Goal: Task Accomplishment & Management: Manage account settings

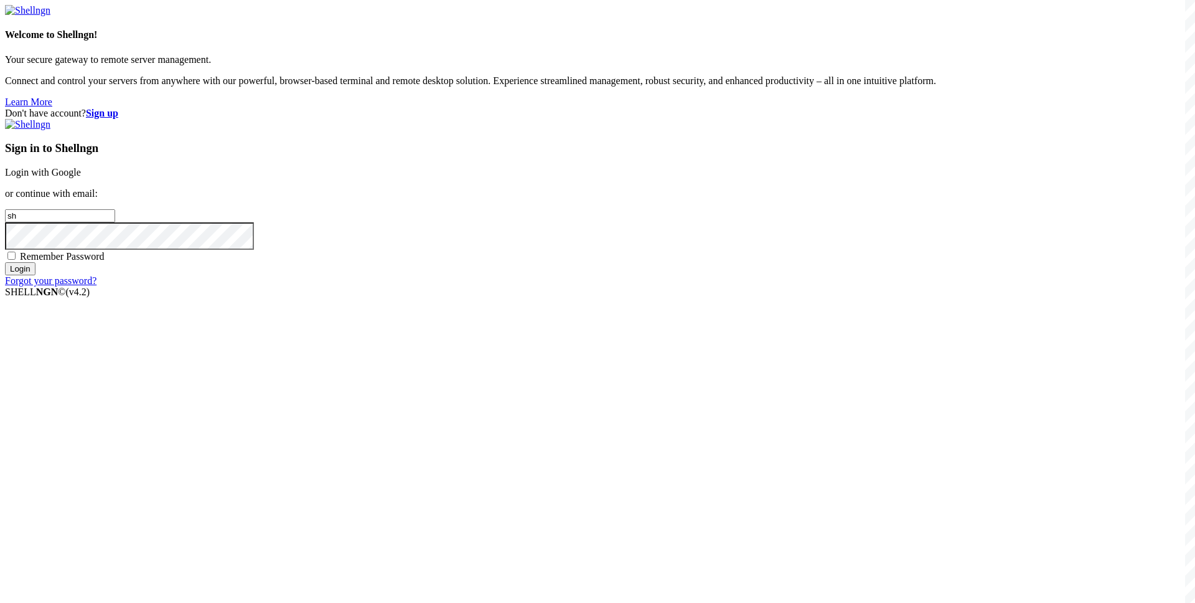
type input "s"
type input "[EMAIL_ADDRESS][DOMAIN_NAME]"
click at [105, 261] on span "Remember Password" at bounding box center [62, 256] width 85 height 11
click at [16, 260] on input "Remember Password" at bounding box center [11, 255] width 8 height 8
checkbox input "true"
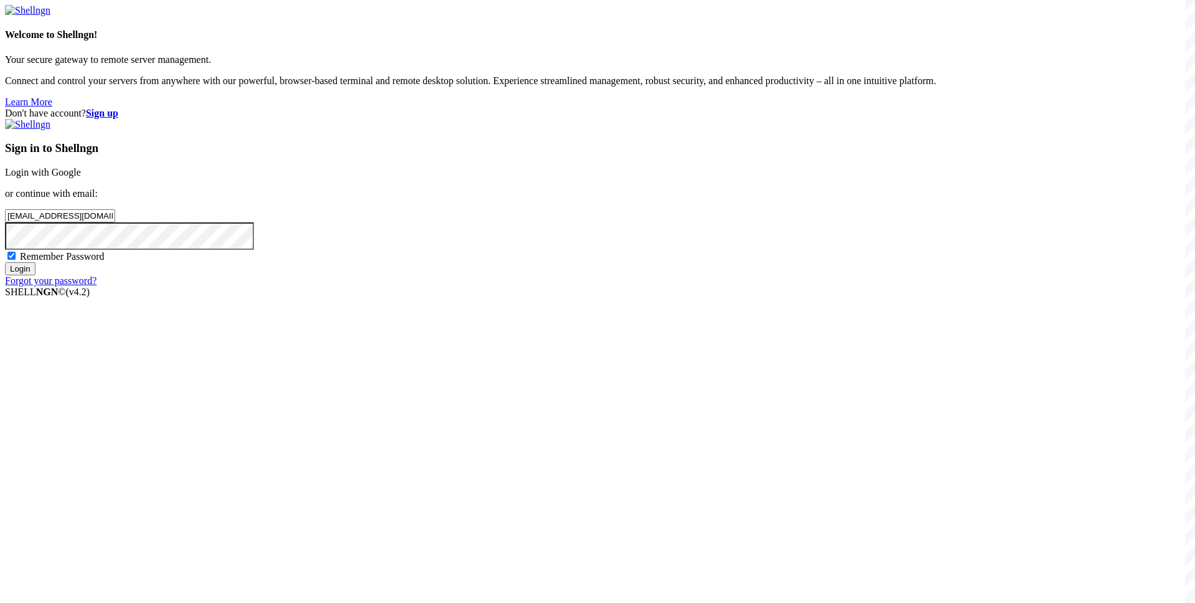
click at [35, 275] on input "Login" at bounding box center [20, 268] width 31 height 13
click at [35, 286] on input "Login" at bounding box center [20, 279] width 31 height 13
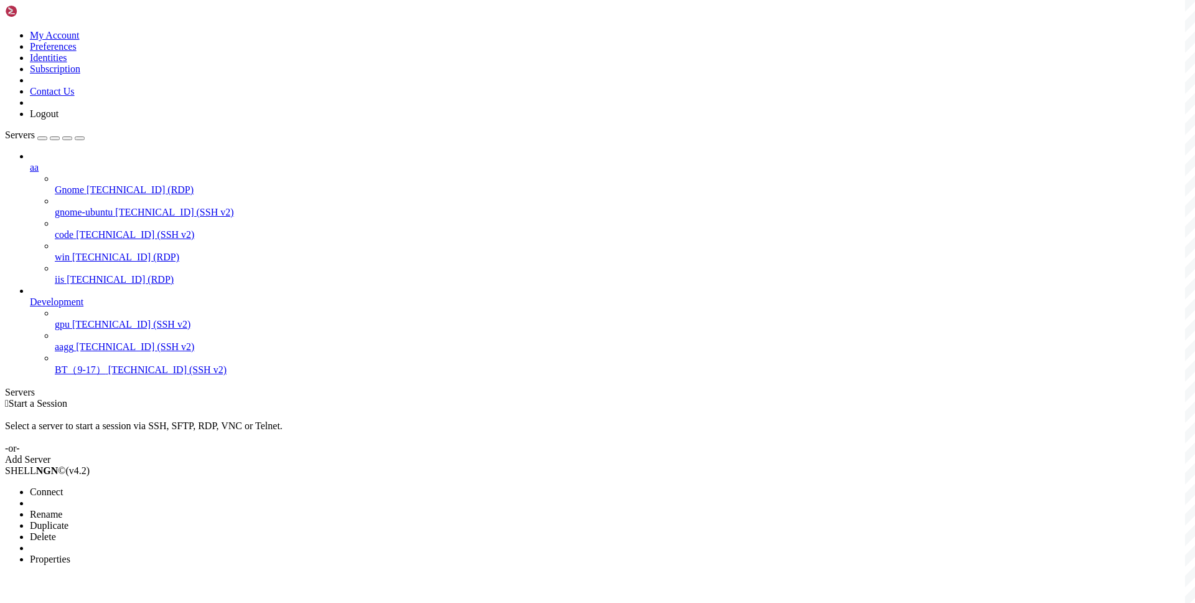
click at [63, 486] on span "Connect" at bounding box center [46, 491] width 33 height 11
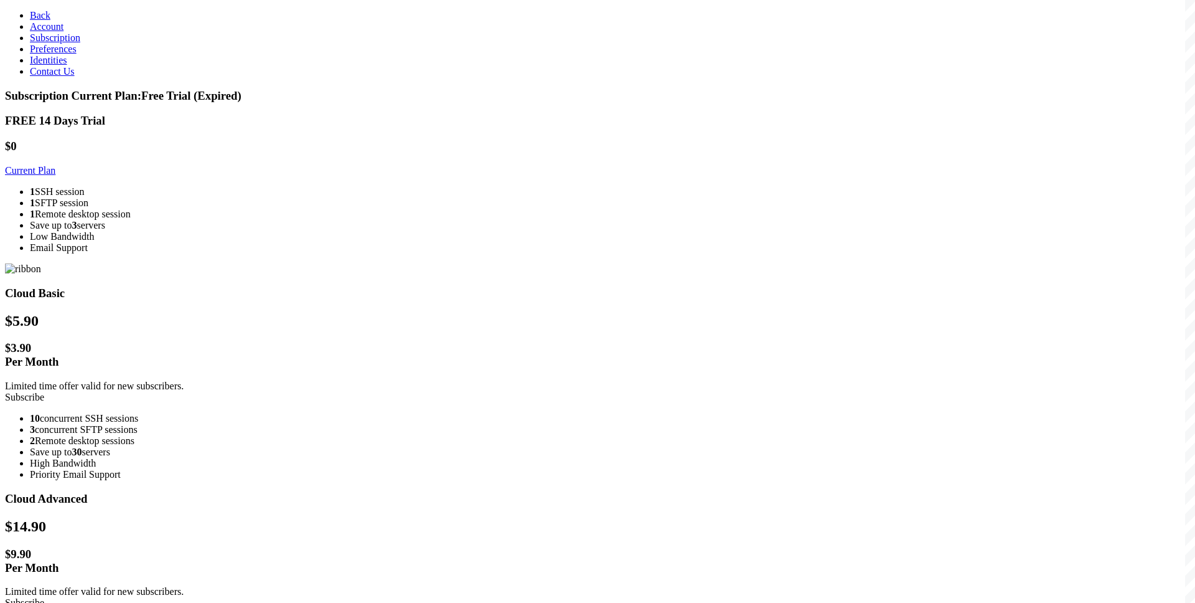
click at [30, 17] on span "Back" at bounding box center [40, 15] width 21 height 11
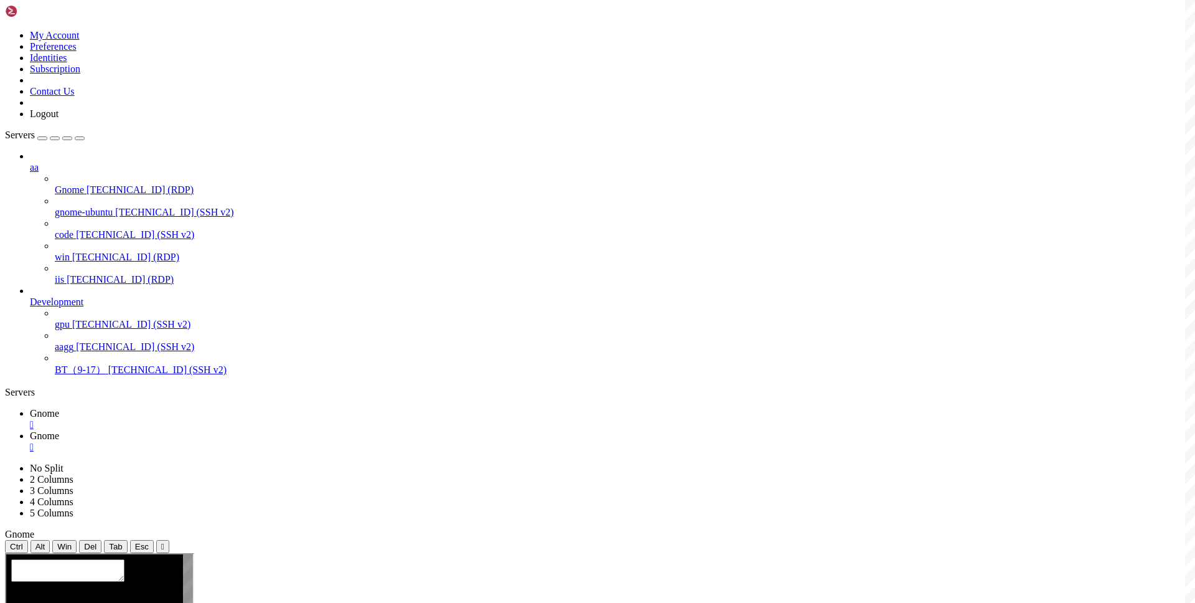
click at [289, 441] on div "" at bounding box center [610, 446] width 1160 height 11
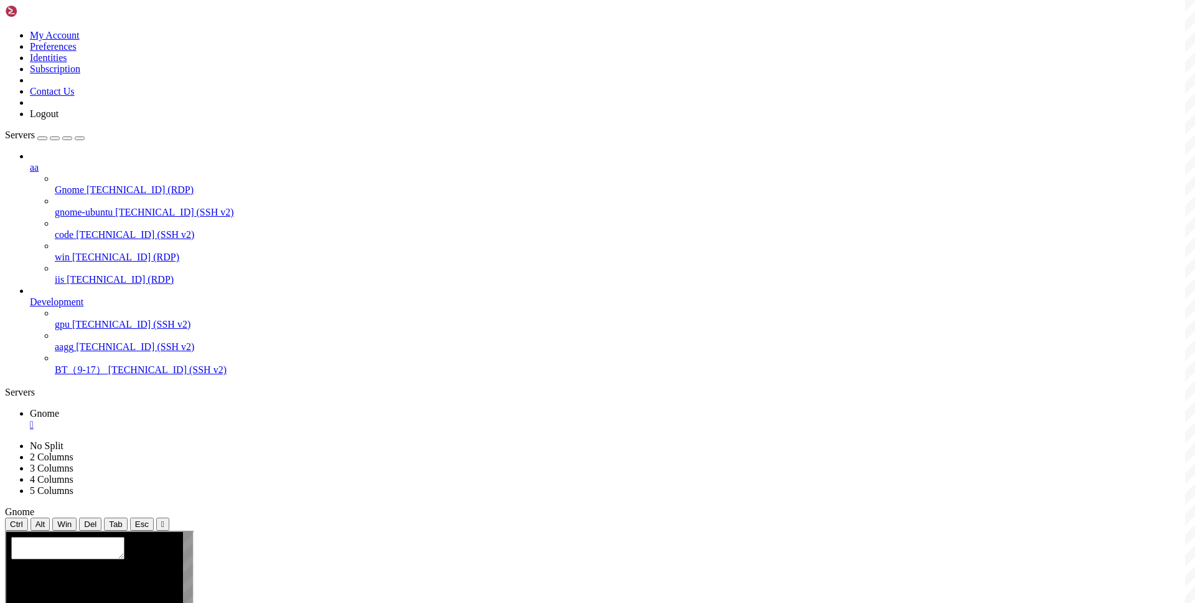
click at [218, 419] on div "" at bounding box center [610, 424] width 1160 height 11
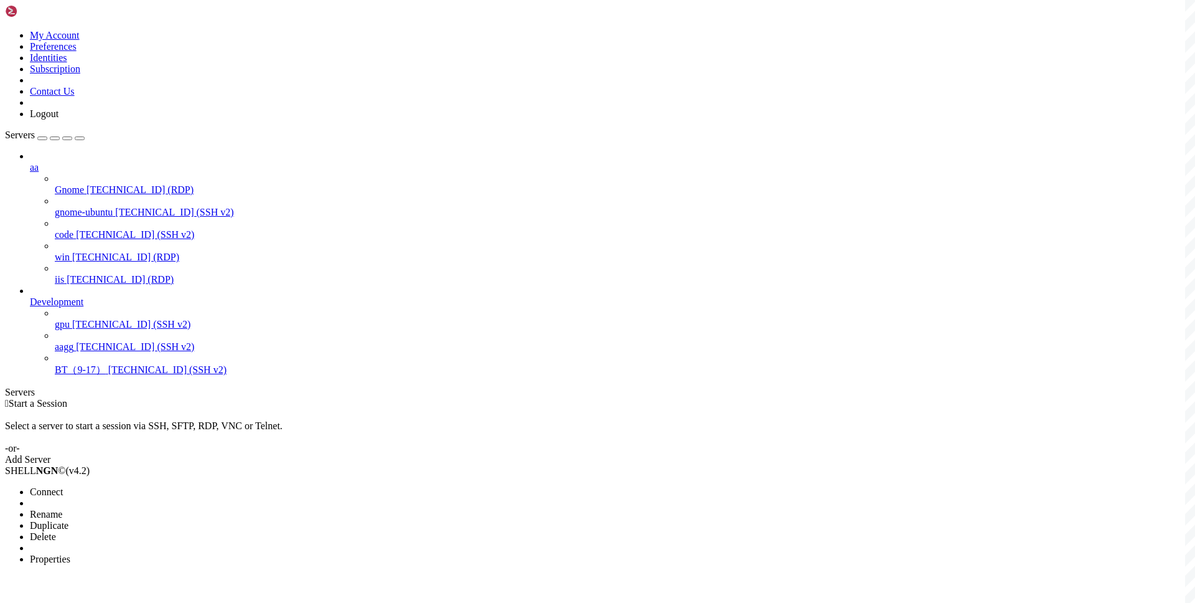
click at [126, 486] on li "Connect" at bounding box center [86, 491] width 113 height 11
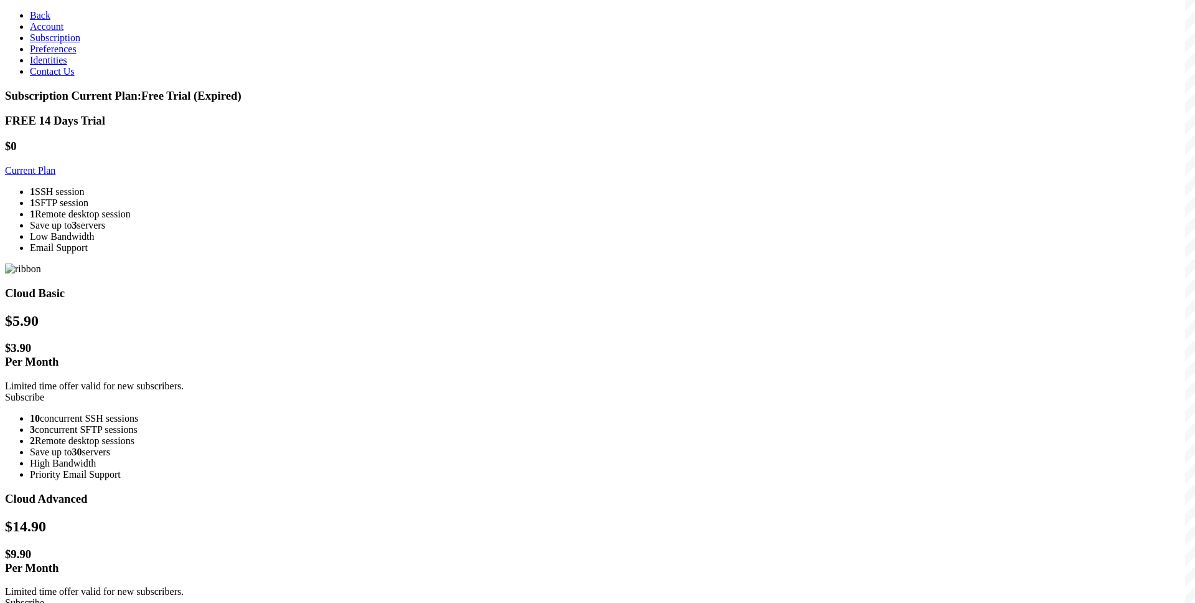
click at [44, 392] on link "Subscribe" at bounding box center [24, 397] width 39 height 11
click at [30, 10] on link "Back" at bounding box center [40, 15] width 21 height 11
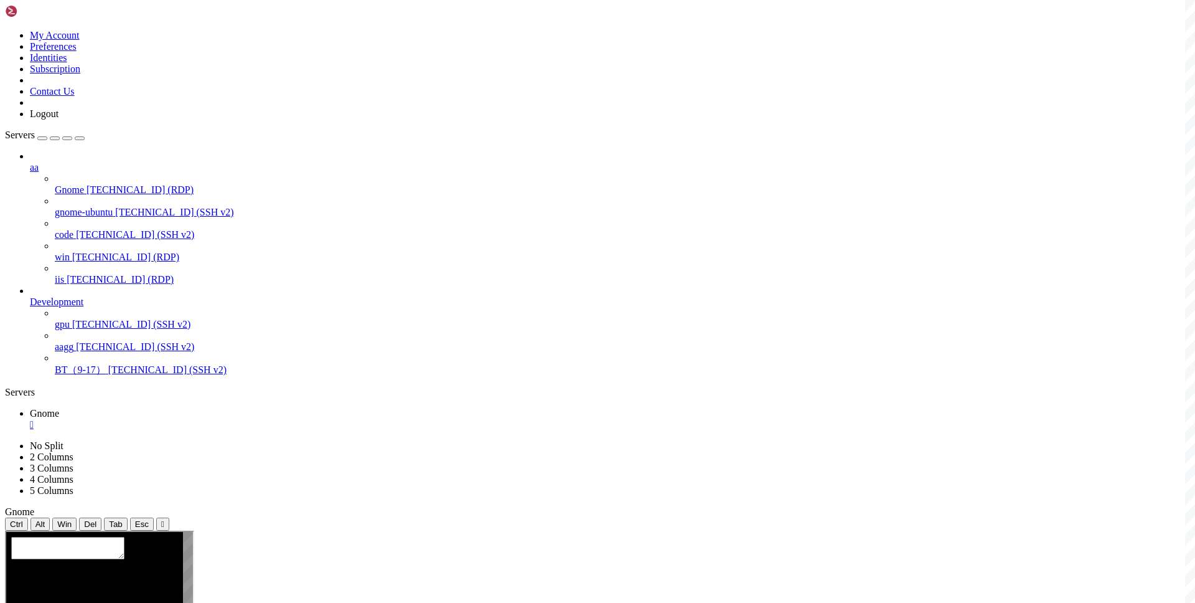
click at [215, 419] on div "" at bounding box center [610, 424] width 1160 height 11
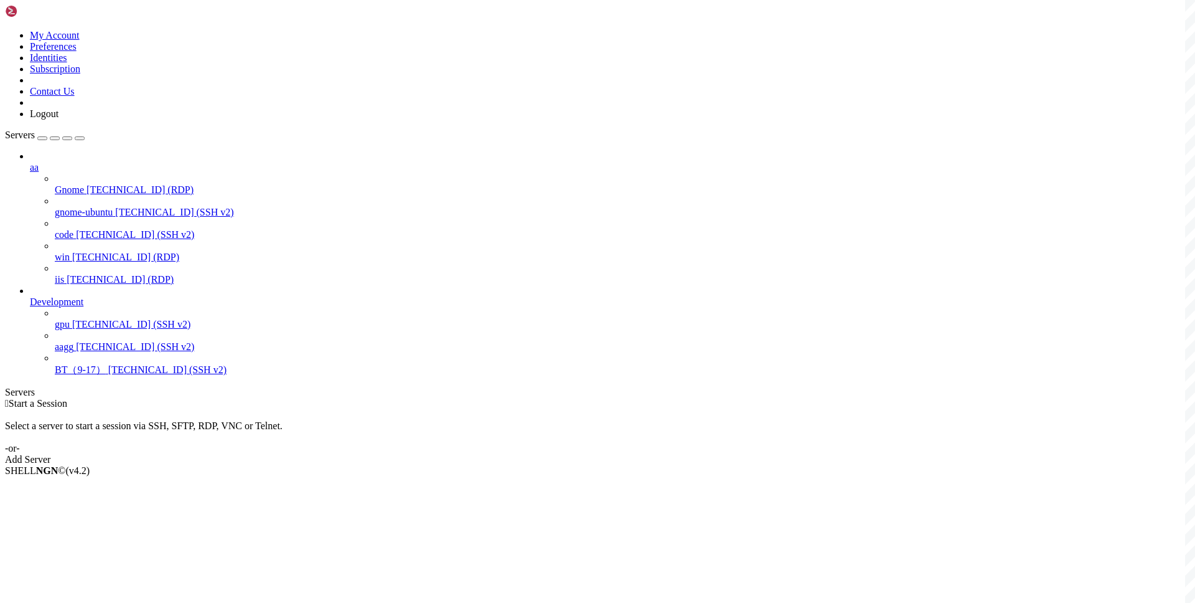
click at [446, 398] on div " Start a Session Select a server to start a session via SSH, SFTP, RDP, VNC or…" at bounding box center [597, 431] width 1185 height 67
click at [429, 398] on div " Start a Session Select a server to start a session via SSH, SFTP, RDP, VNC or…" at bounding box center [597, 431] width 1185 height 67
click at [405, 398] on div " Start a Session Select a server to start a session via SSH, SFTP, RDP, VNC or…" at bounding box center [597, 431] width 1185 height 67
click at [542, 398] on div " Start a Session Select a server to start a session via SSH, SFTP, RDP, VNC or…" at bounding box center [597, 431] width 1185 height 67
click at [63, 486] on span "Connect" at bounding box center [46, 491] width 33 height 11
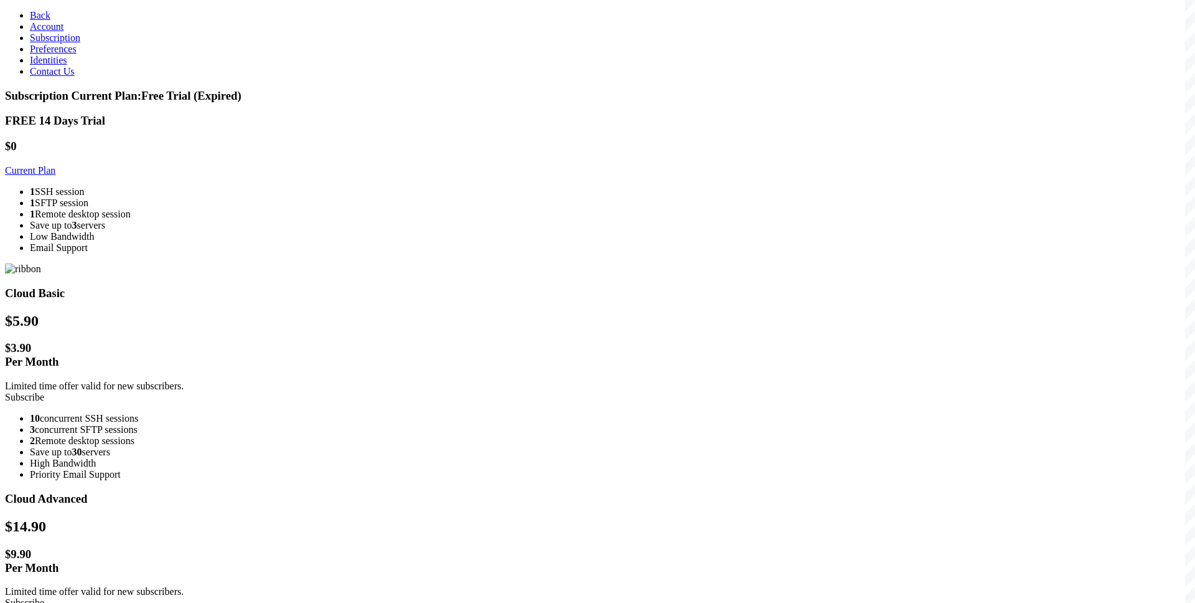
click at [159, 440] on section "Subscription Current Plan: Free Trial (Expired) FREE 14 Days Trial $0 Current P…" at bounding box center [597, 558] width 1185 height 939
click at [30, 10] on span "Back" at bounding box center [40, 15] width 21 height 11
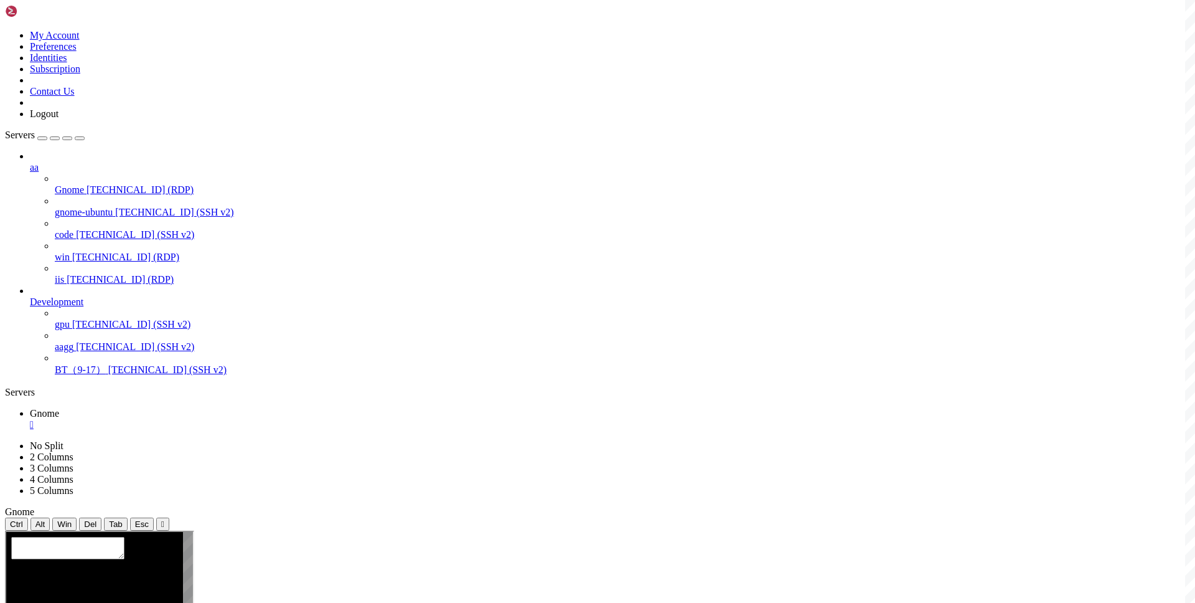
click at [218, 419] on div "" at bounding box center [610, 424] width 1160 height 11
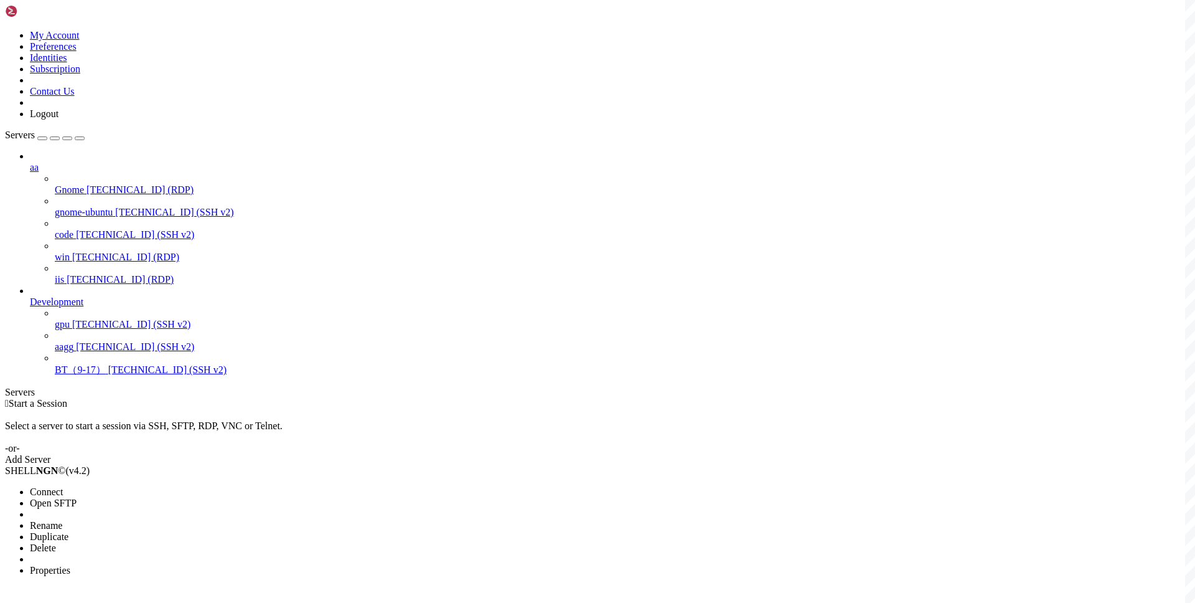
click at [63, 486] on span "Connect" at bounding box center [46, 491] width 33 height 11
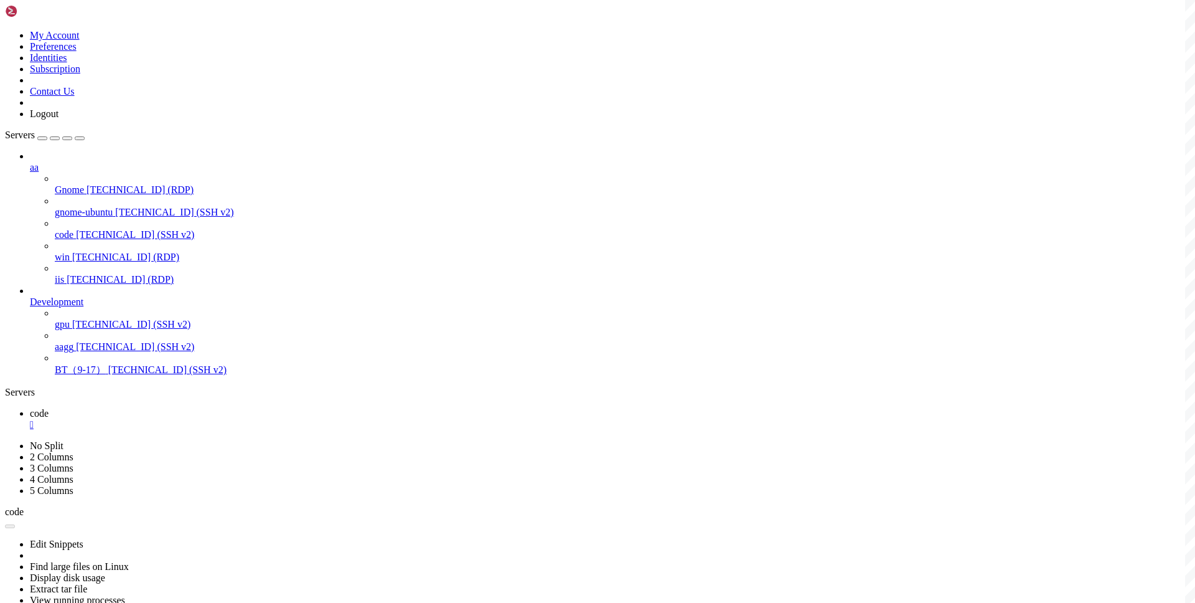
click at [210, 419] on div "" at bounding box center [610, 424] width 1160 height 11
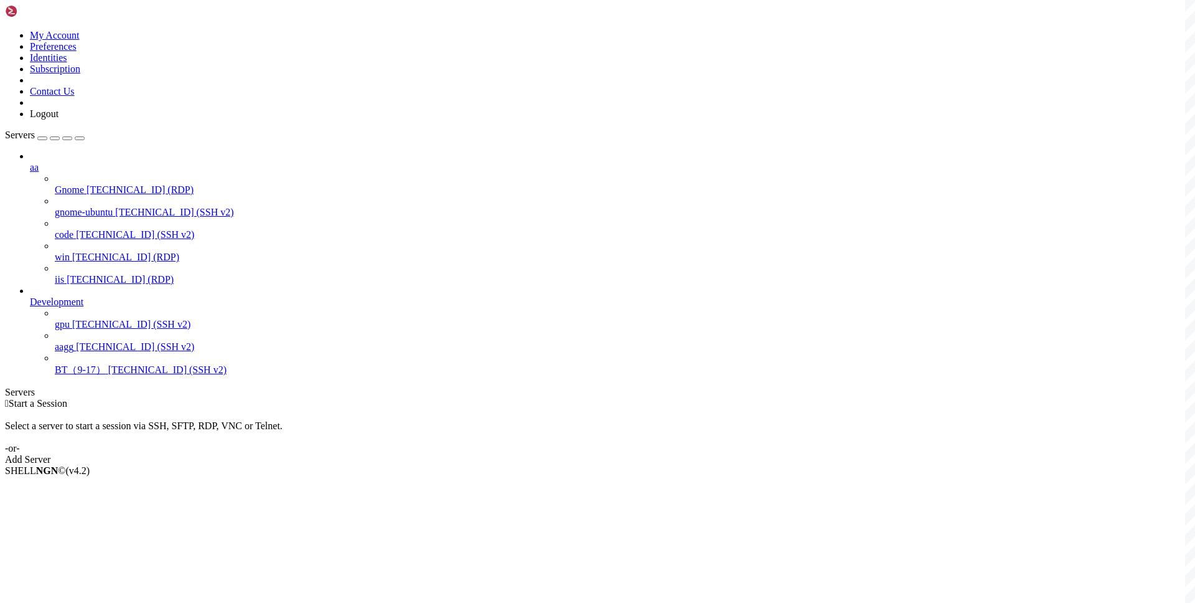
click at [356, 398] on div " Start a Session Select a server to start a session via SSH, SFTP, RDP, VNC or…" at bounding box center [597, 431] width 1185 height 67
click at [442, 398] on div " Start a Session Select a server to start a session via SSH, SFTP, RDP, VNC or…" at bounding box center [597, 431] width 1185 height 67
click at [143, 486] on li "Connect" at bounding box center [86, 491] width 113 height 11
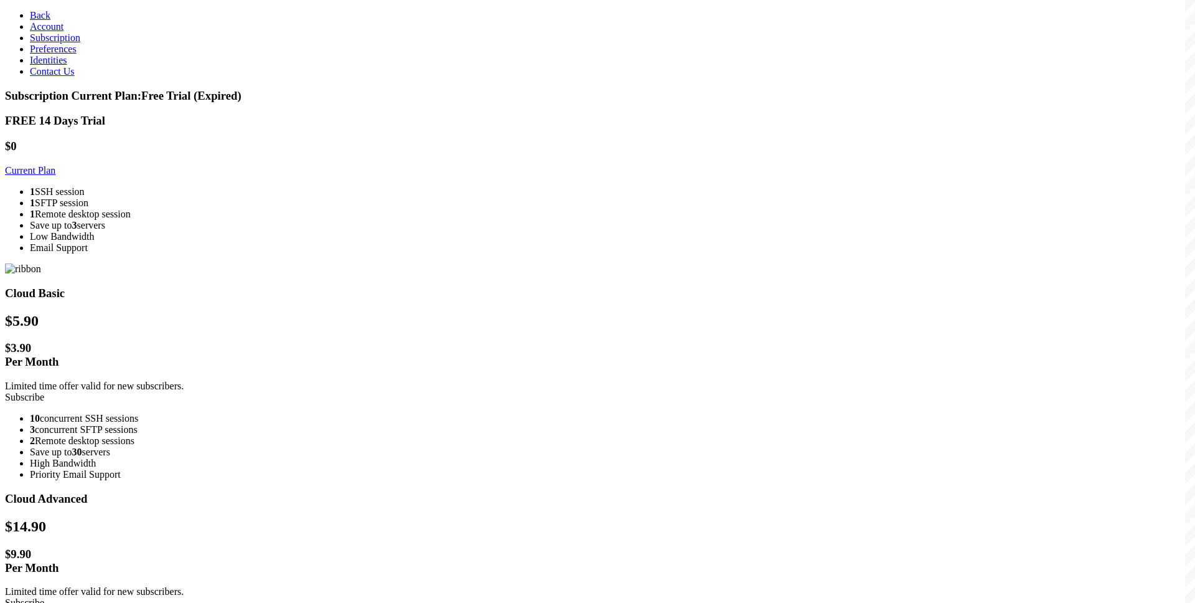
click at [55, 167] on link "Current Plan" at bounding box center [30, 170] width 50 height 11
click at [36, 10] on span "Back" at bounding box center [40, 15] width 21 height 11
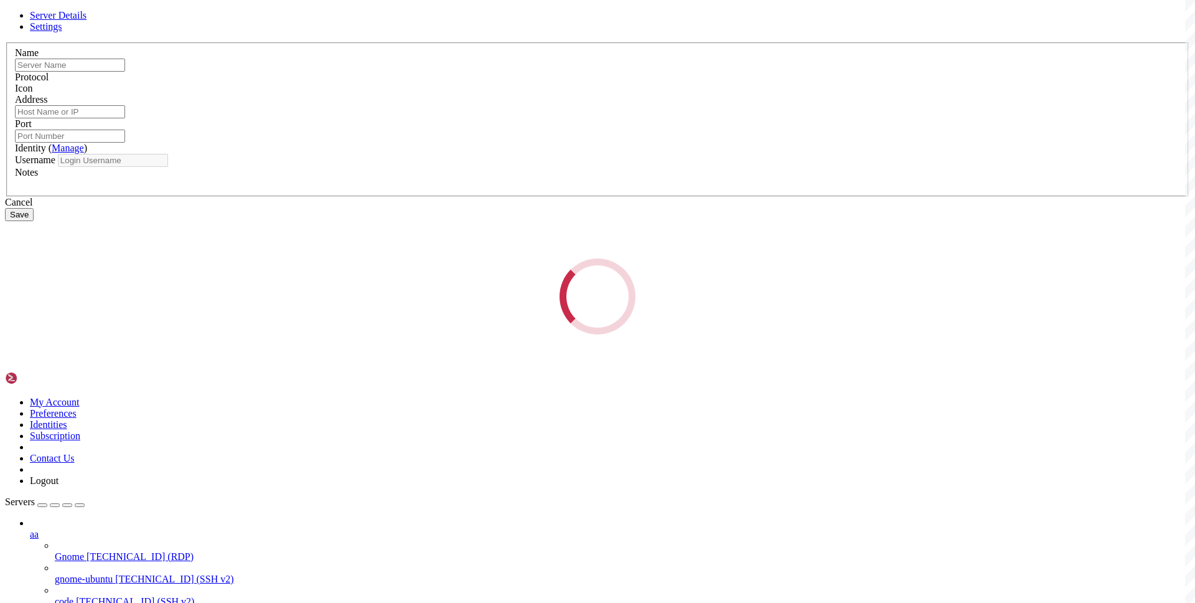
type input "code"
type input "[TECHNICAL_ID]"
type input "22"
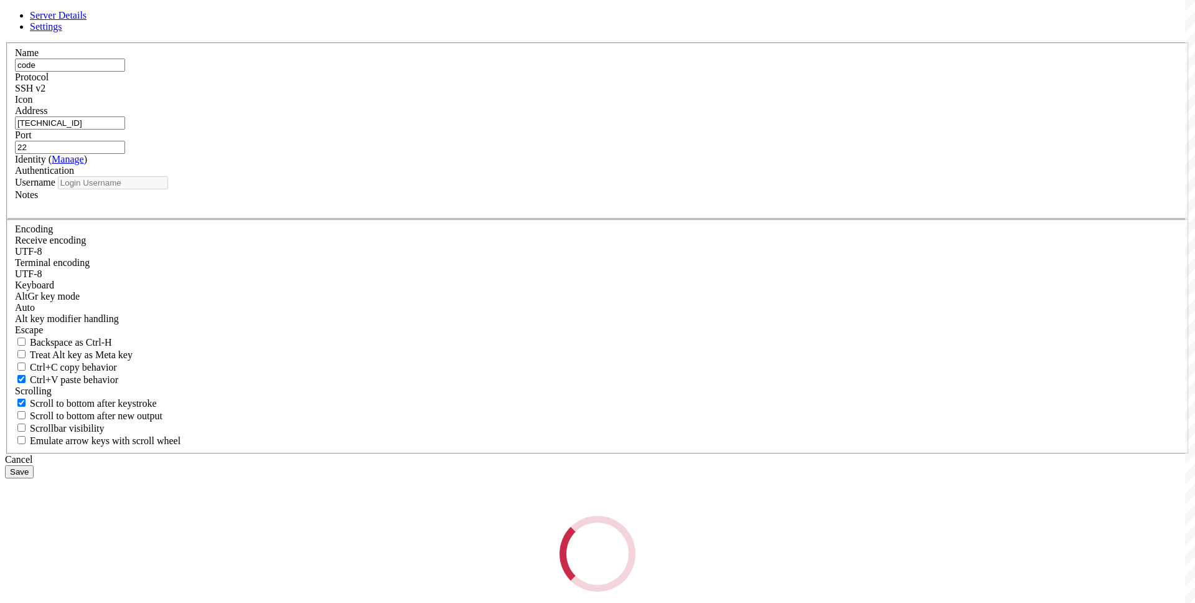
type input "root"
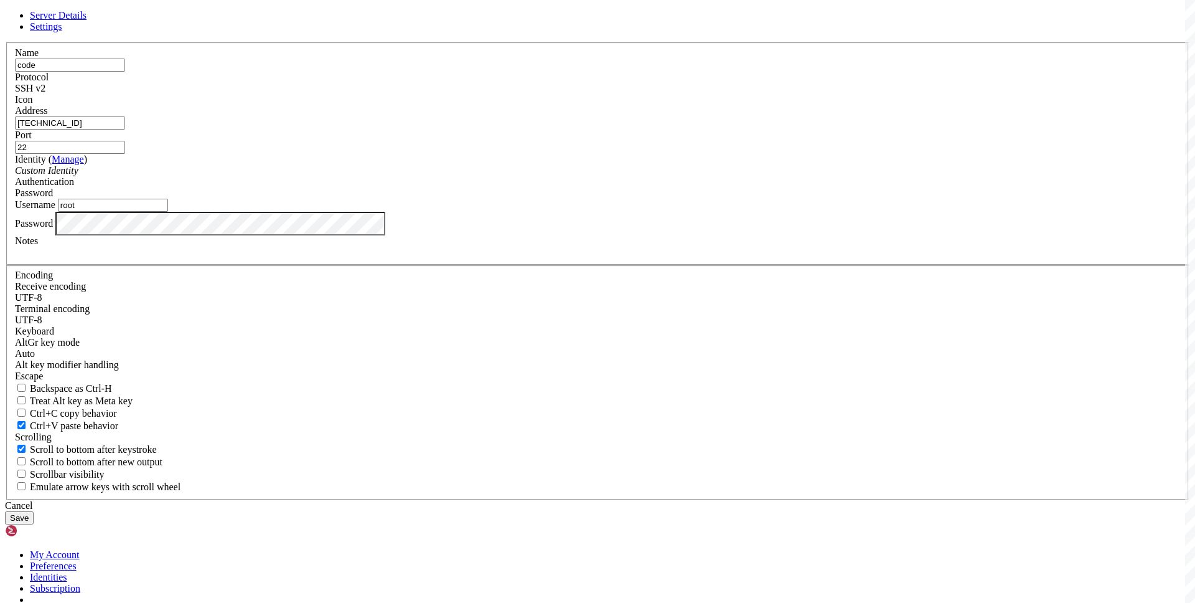
click at [507, 235] on div "Password" at bounding box center [597, 224] width 1165 height 24
click at [168, 212] on input "root" at bounding box center [113, 205] width 110 height 13
click at [563, 176] on div "Custom Identity" at bounding box center [597, 170] width 1165 height 11
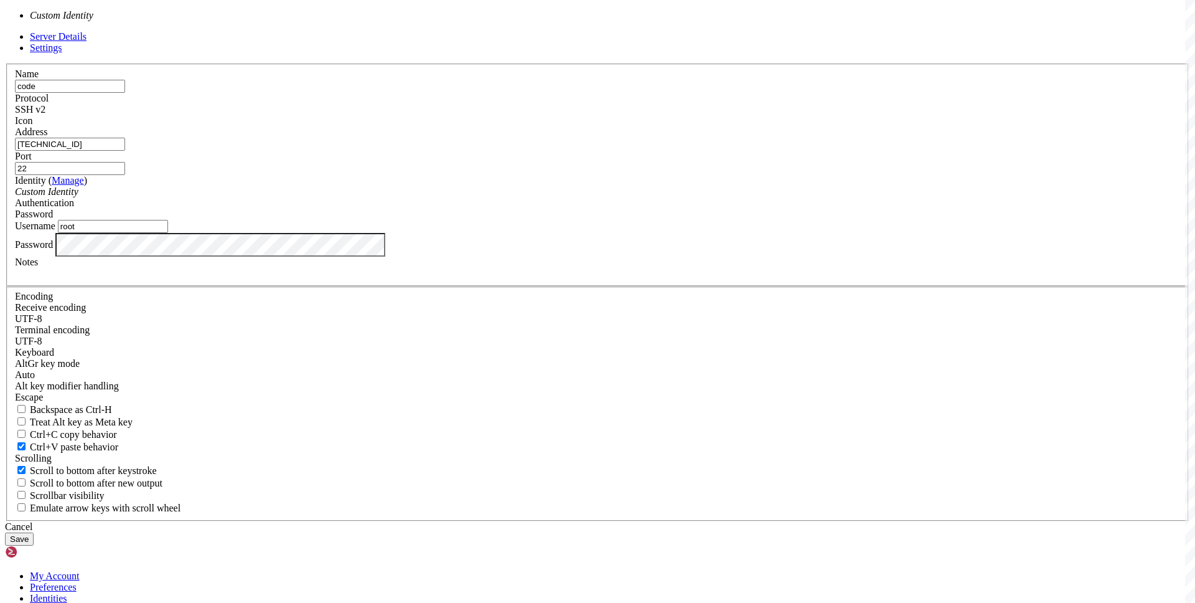
click at [53, 249] on label "Password" at bounding box center [34, 243] width 38 height 11
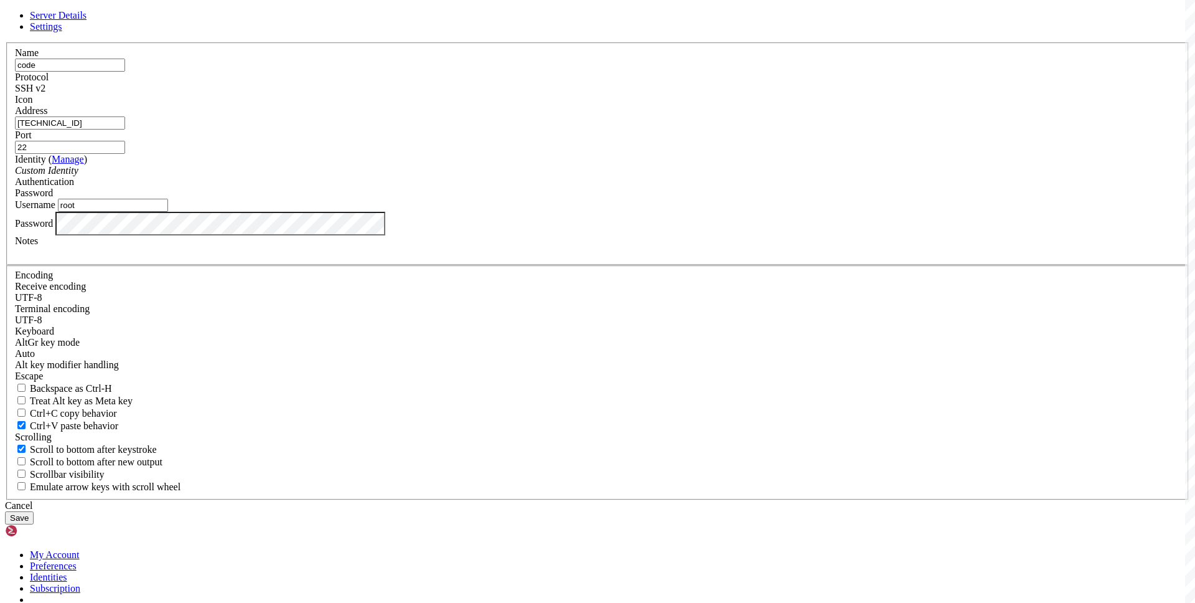
click at [664, 500] on div "Cancel" at bounding box center [597, 505] width 1185 height 11
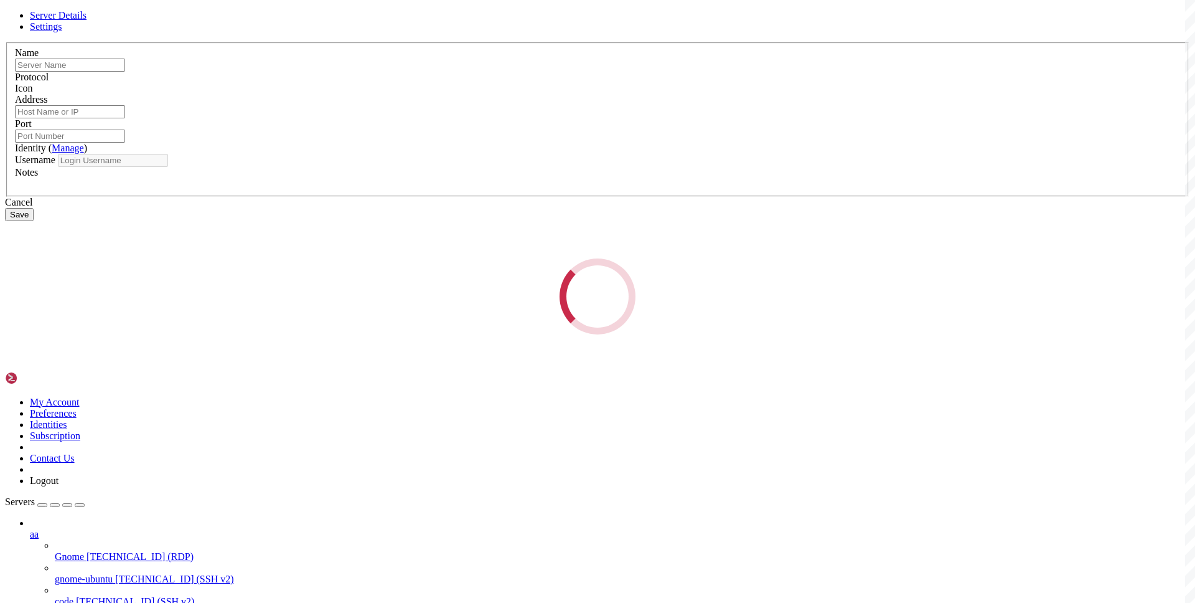
type input "Gnome"
type input "[TECHNICAL_ID]"
type input "3389"
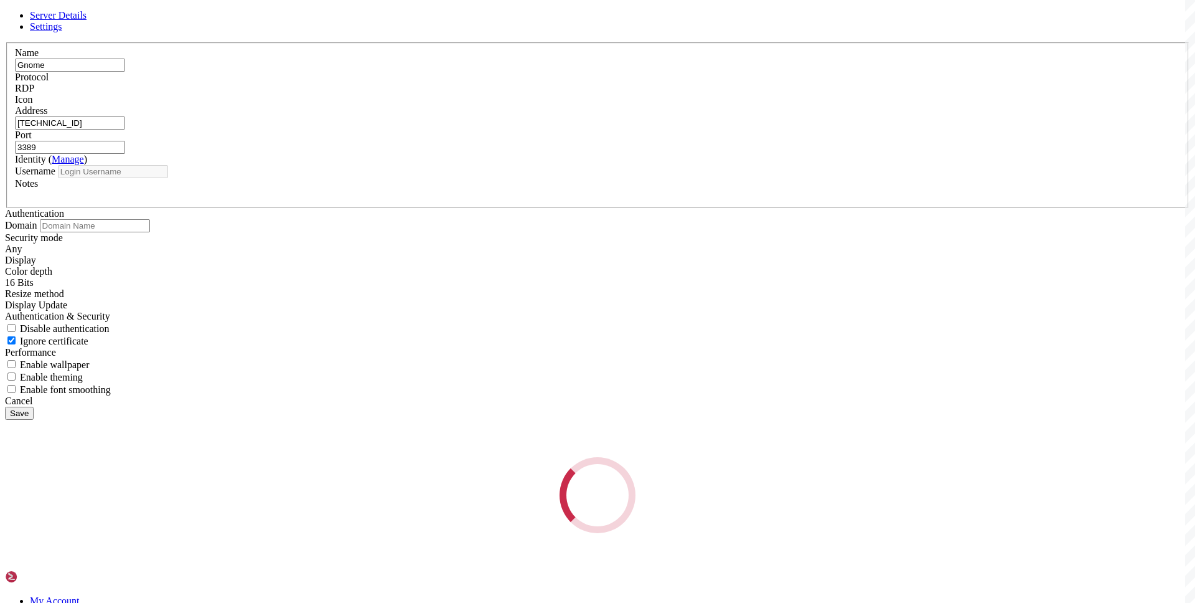
type input "root"
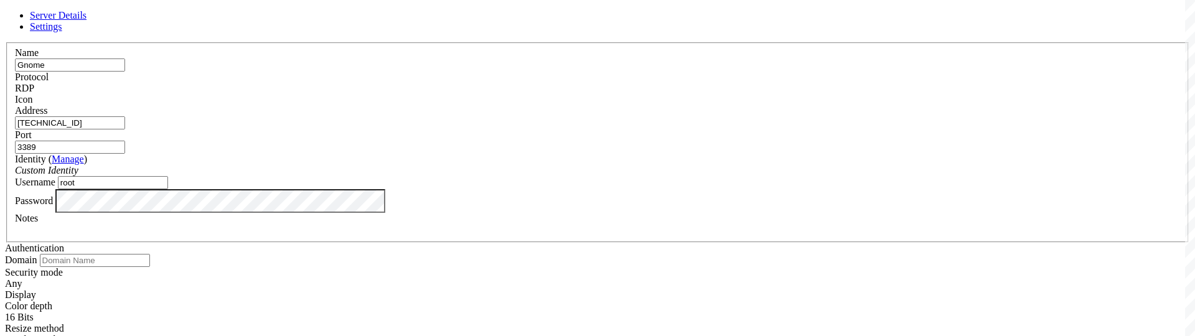
scroll to position [4, 0]
click at [38, 223] on label "Notes" at bounding box center [26, 218] width 23 height 11
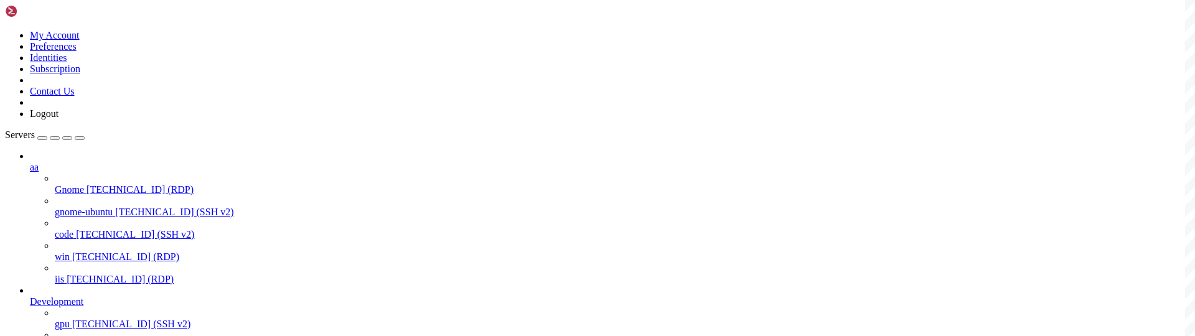
click at [97, 184] on span "[TECHNICAL_ID] (RDP)" at bounding box center [140, 189] width 107 height 11
click at [302, 118] on div at bounding box center [597, 168] width 1195 height 336
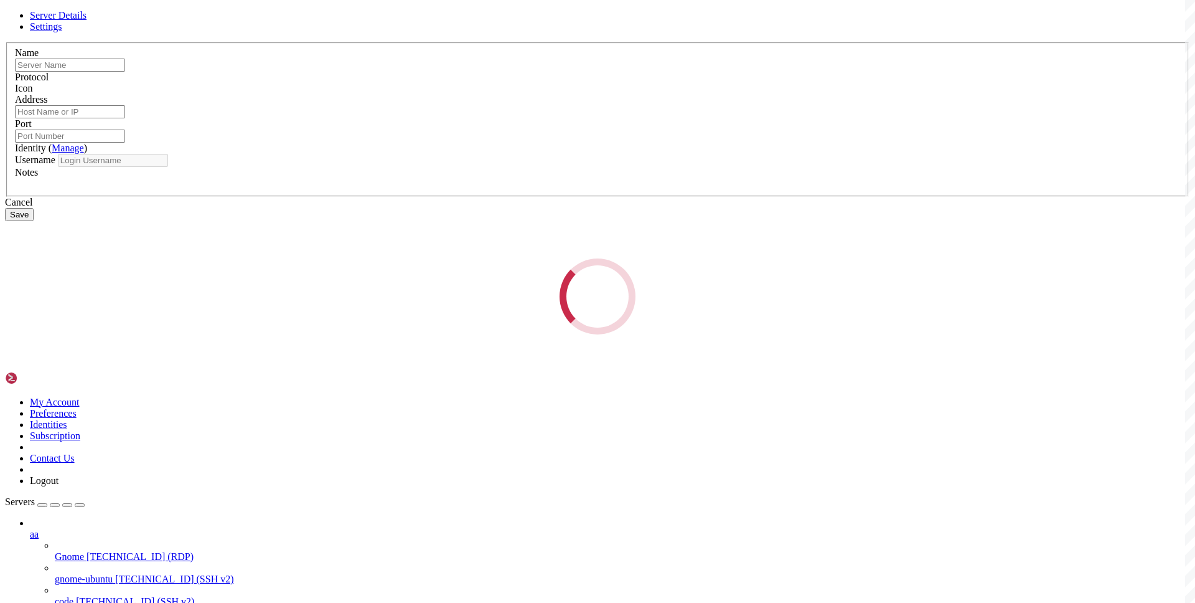
type input "Gnome"
type input "[TECHNICAL_ID]"
type input "3389"
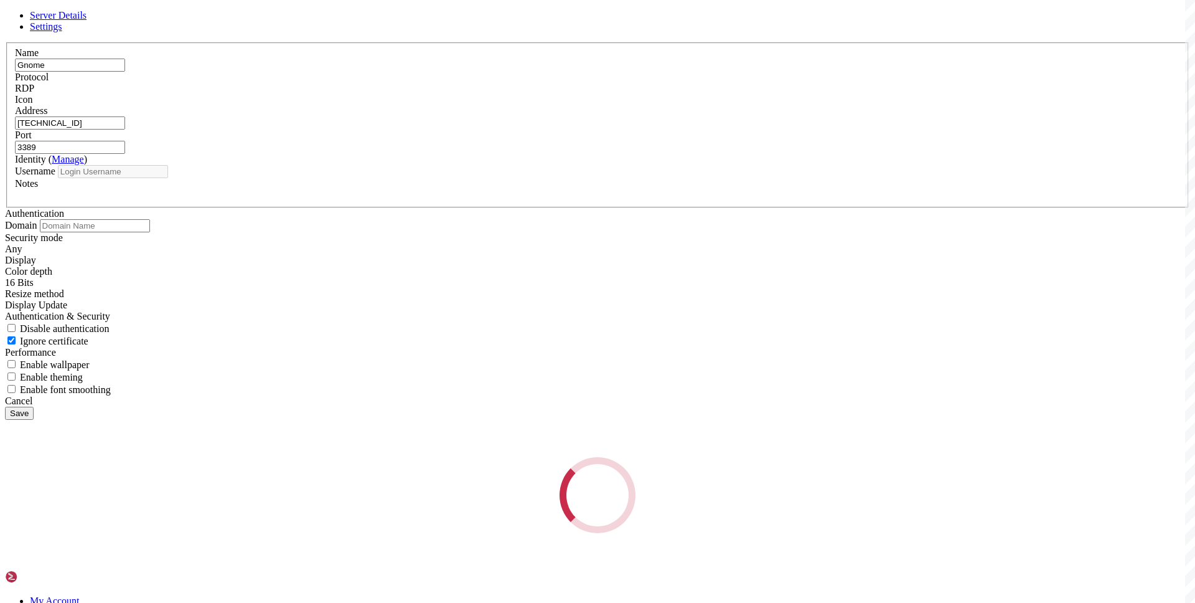
type input "root"
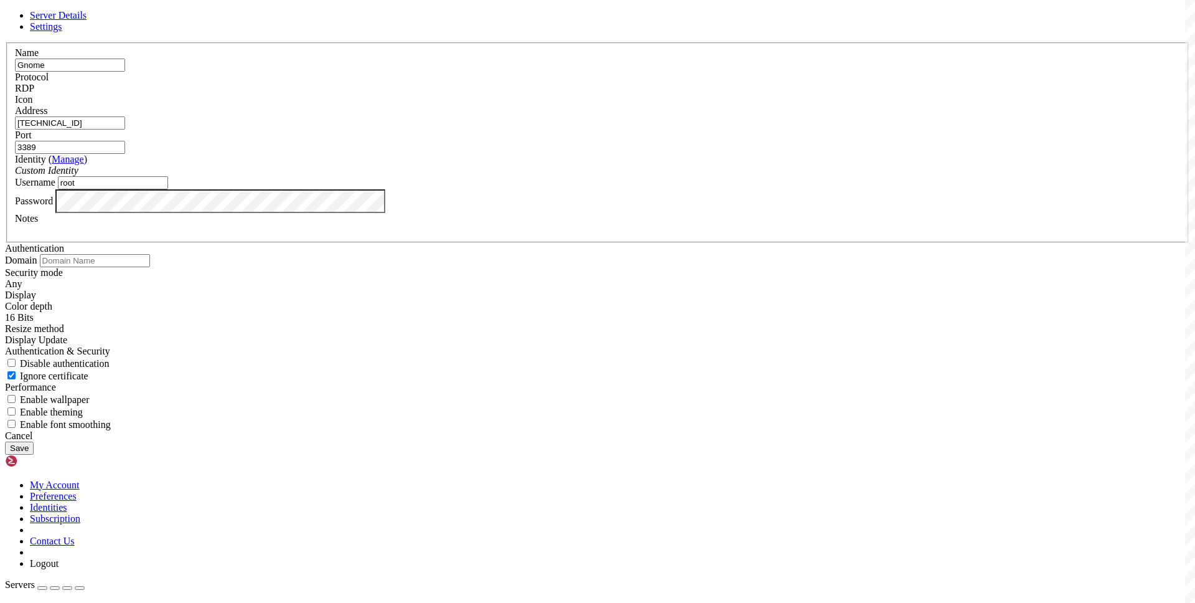
click at [62, 32] on link "Settings" at bounding box center [46, 26] width 32 height 11
click at [415, 32] on header "Server Details Settings" at bounding box center [597, 21] width 1185 height 22
click at [87, 21] on span "Server Details" at bounding box center [58, 15] width 57 height 11
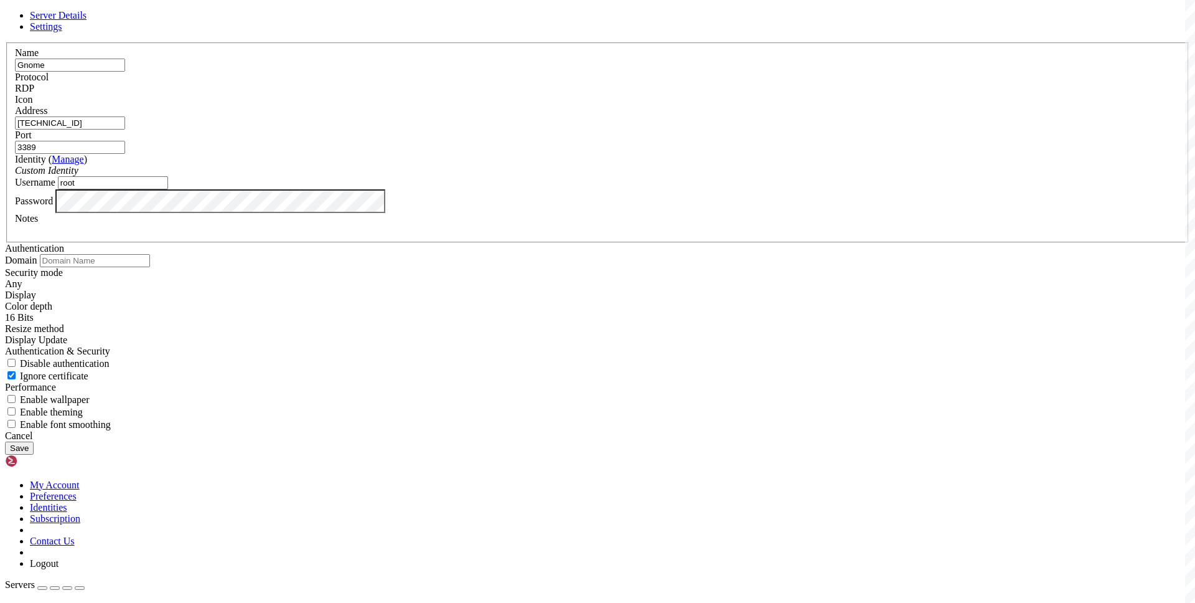
click at [548, 176] on div "Custom Identity" at bounding box center [597, 170] width 1165 height 11
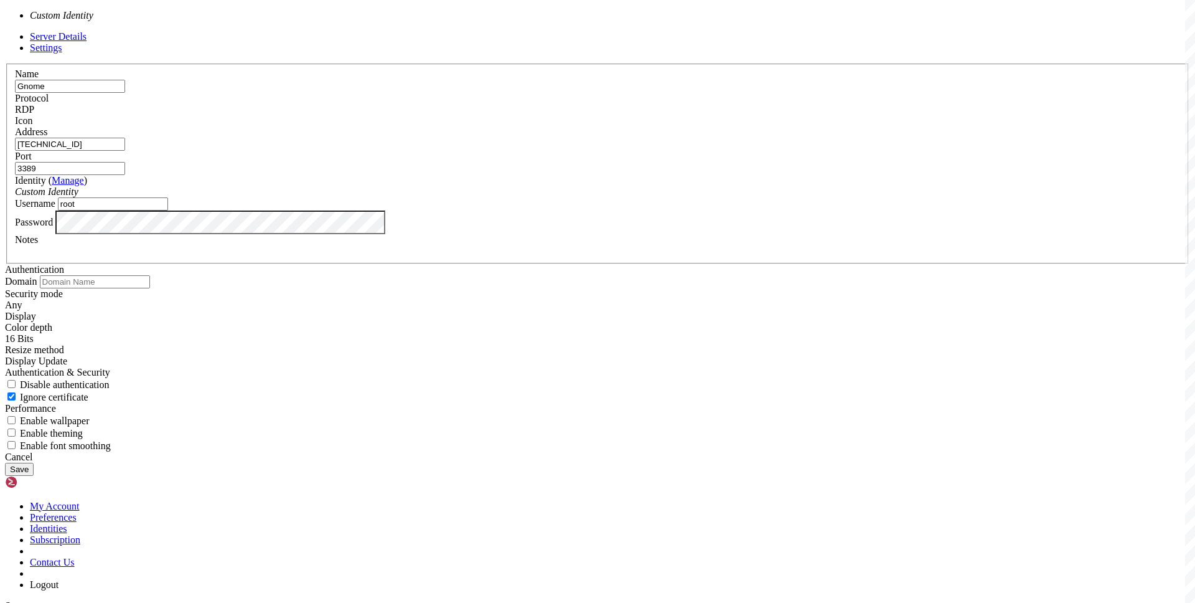
click at [544, 197] on div "Custom Identity" at bounding box center [597, 191] width 1165 height 11
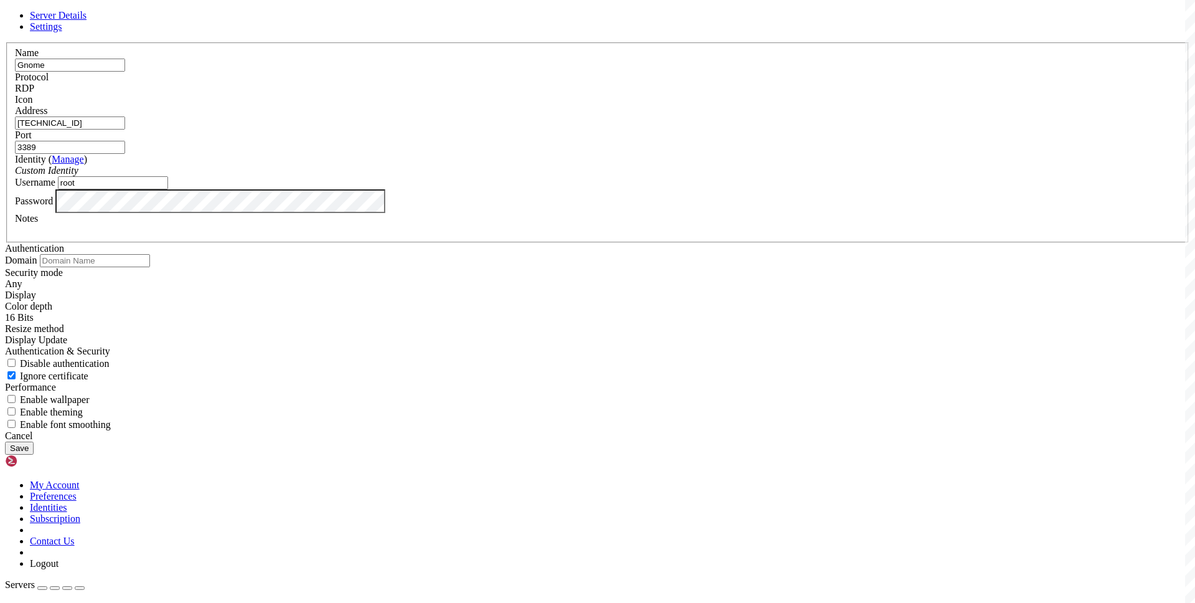
click at [675, 441] on div "Cancel" at bounding box center [597, 435] width 1185 height 11
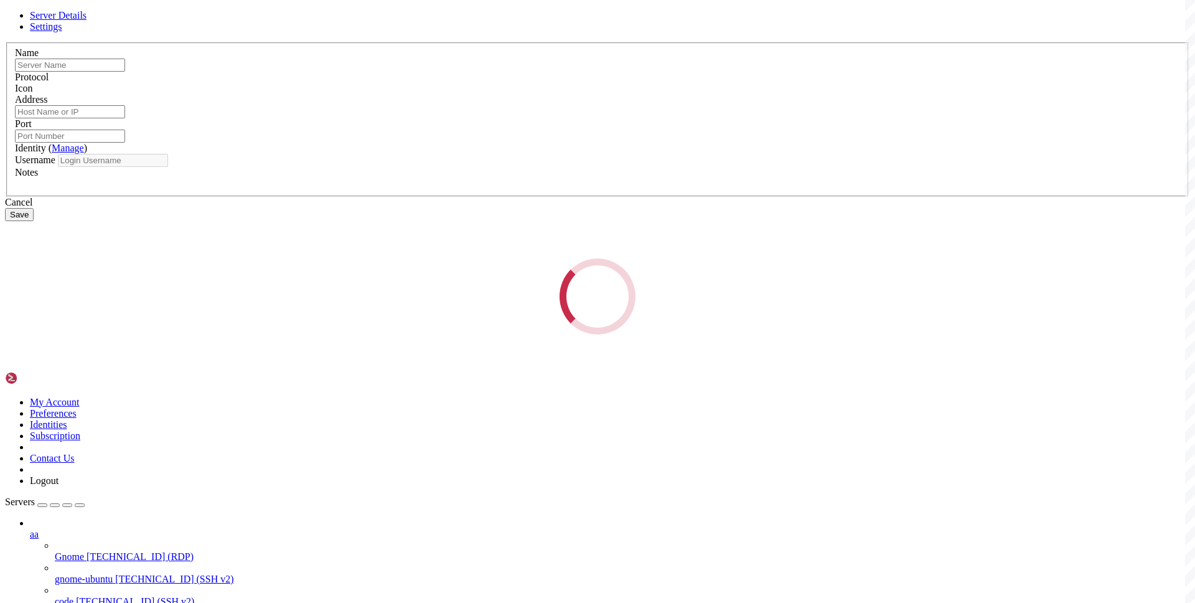
type input "gnome-ubuntu"
type input "[TECHNICAL_ID]"
type input "22"
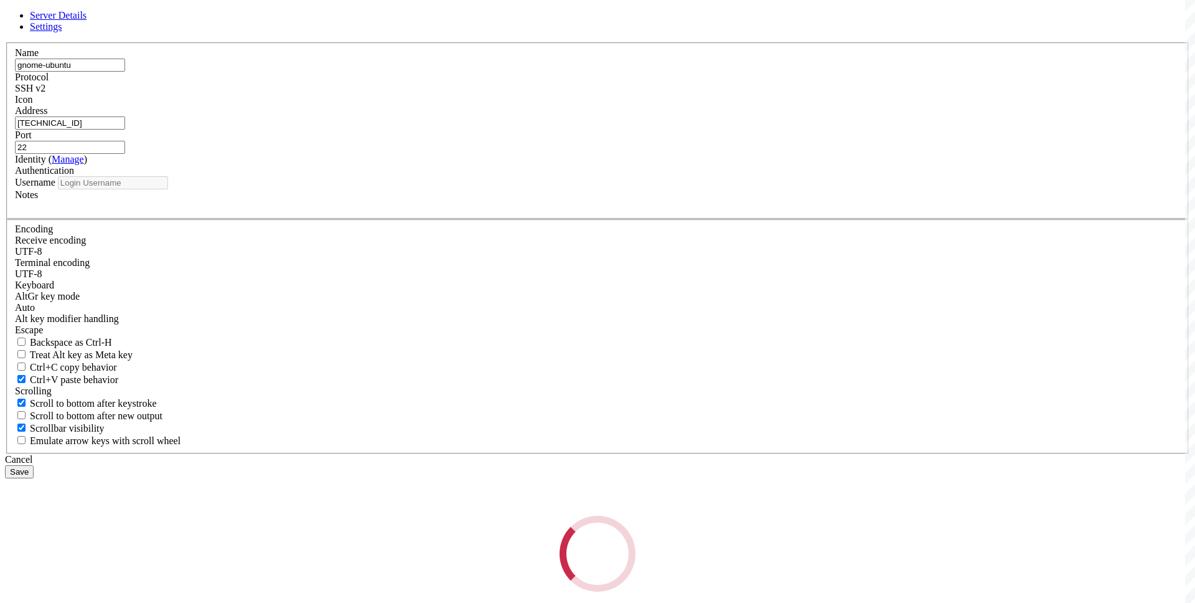
type input "root"
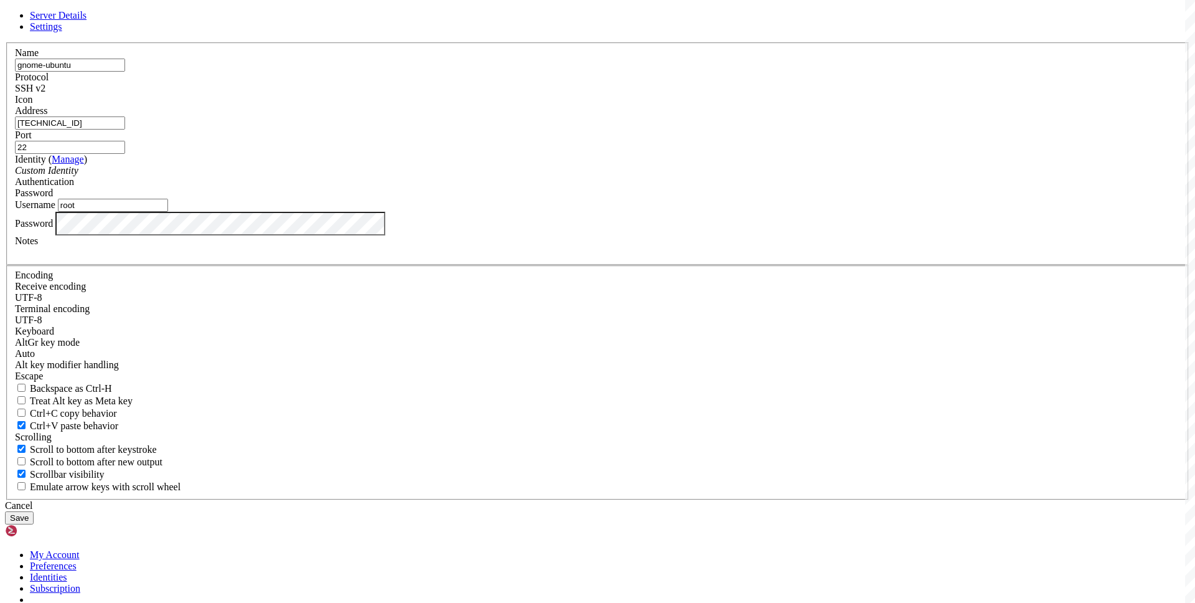
click at [62, 32] on span "Settings" at bounding box center [46, 26] width 32 height 11
click at [87, 21] on span "Server Details" at bounding box center [58, 15] width 57 height 11
click at [664, 500] on div "Cancel" at bounding box center [597, 505] width 1185 height 11
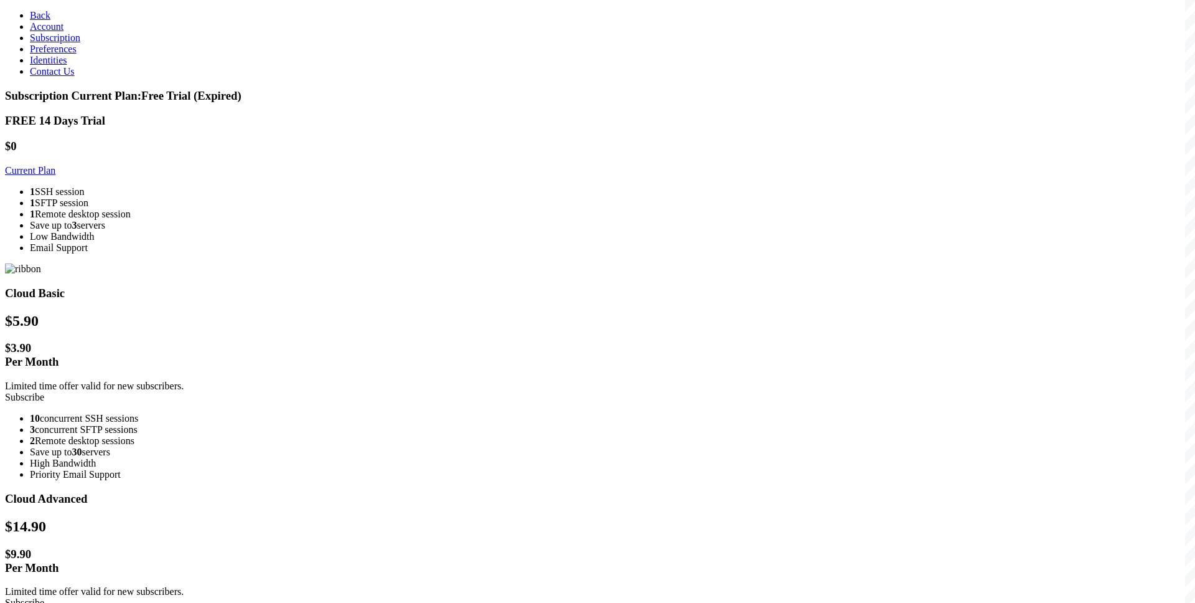
click at [44, 392] on link "Subscribe" at bounding box center [24, 397] width 39 height 11
click at [242, 89] on span "Current Plan: Free Trial (Expired)" at bounding box center [157, 95] width 170 height 13
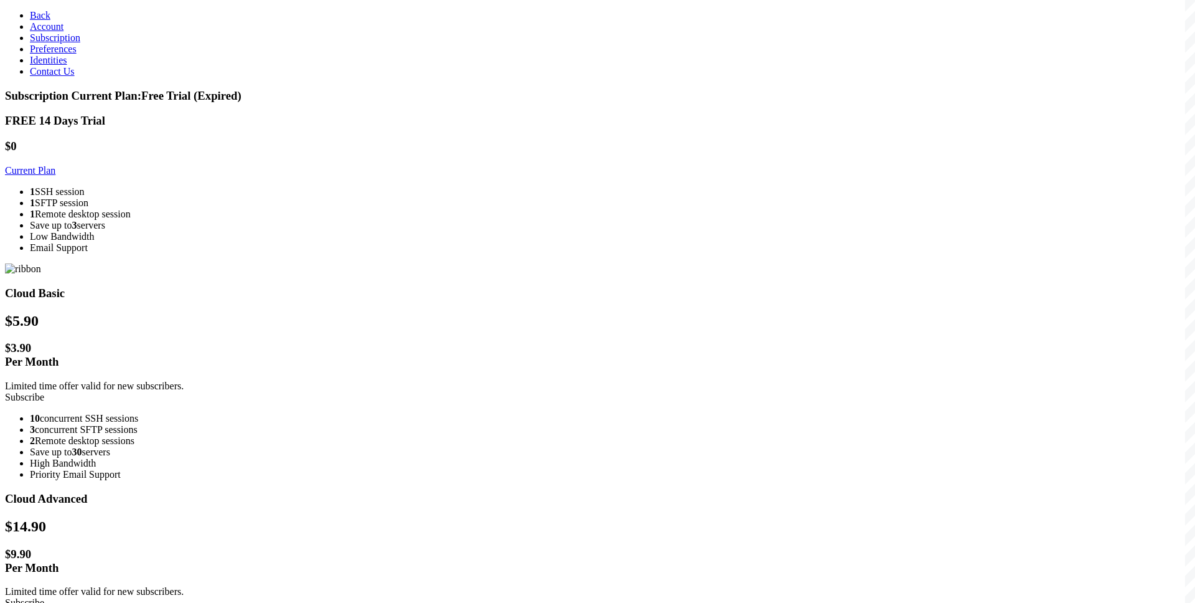
click at [54, 54] on span "Preferences" at bounding box center [53, 49] width 47 height 11
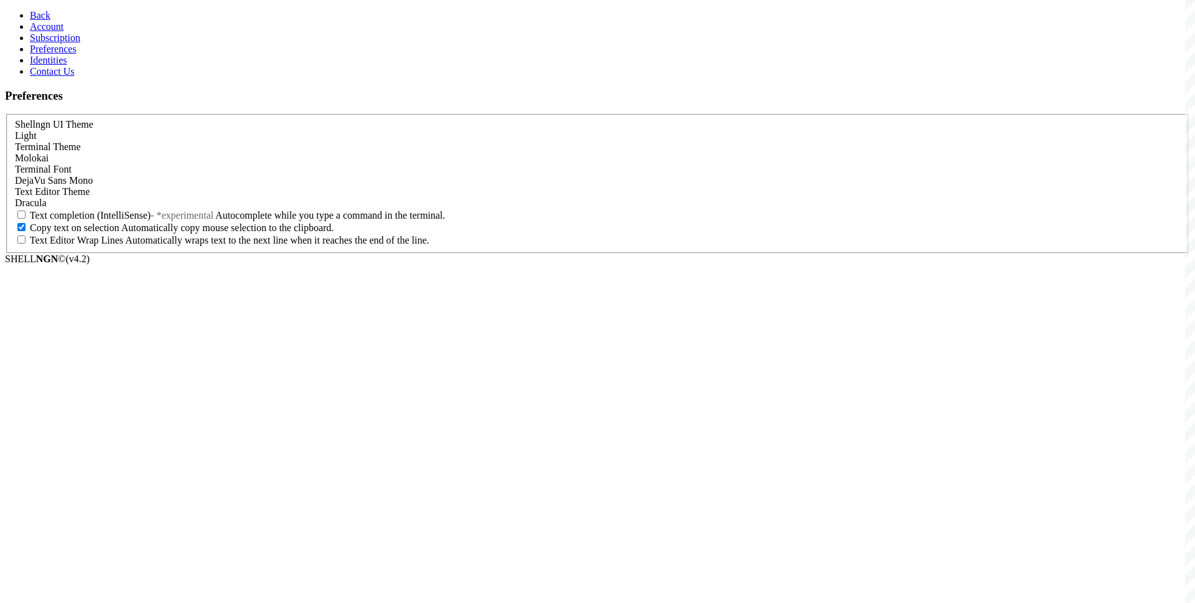
click at [67, 65] on link "Identities" at bounding box center [48, 60] width 37 height 11
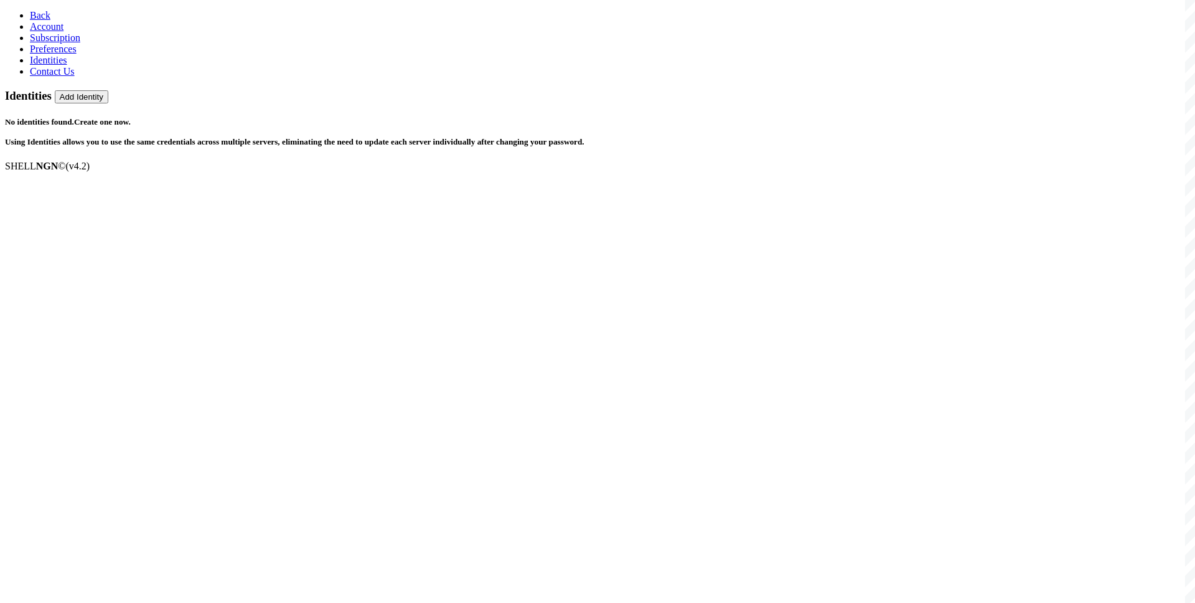
click at [68, 77] on link "Contact Us" at bounding box center [52, 71] width 45 height 11
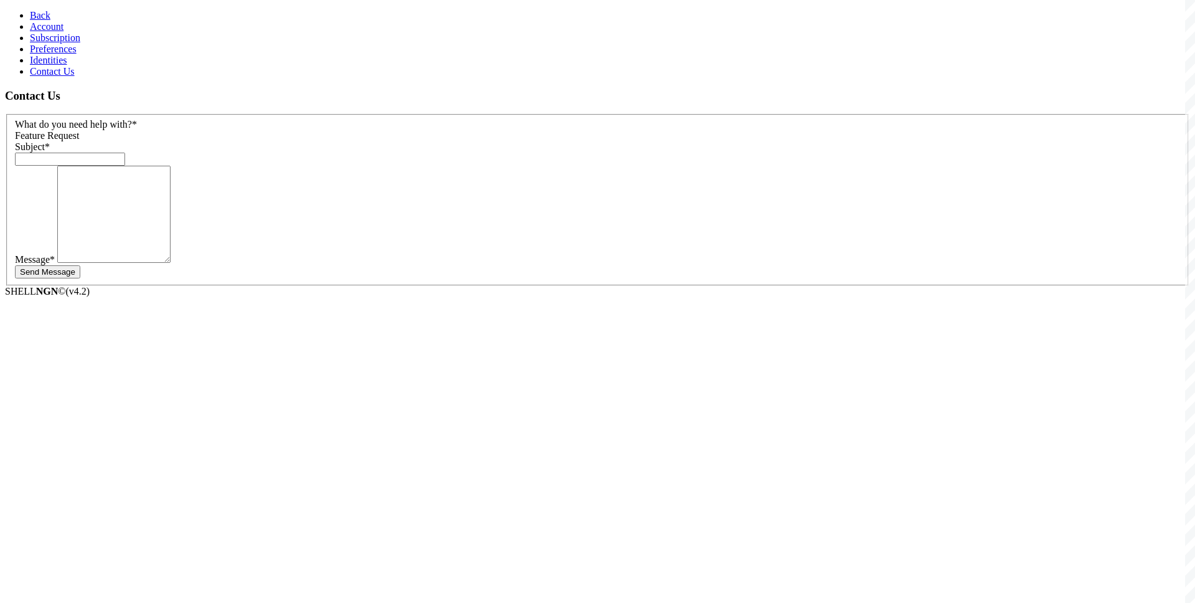
click at [56, 43] on link "Subscription" at bounding box center [55, 37] width 50 height 11
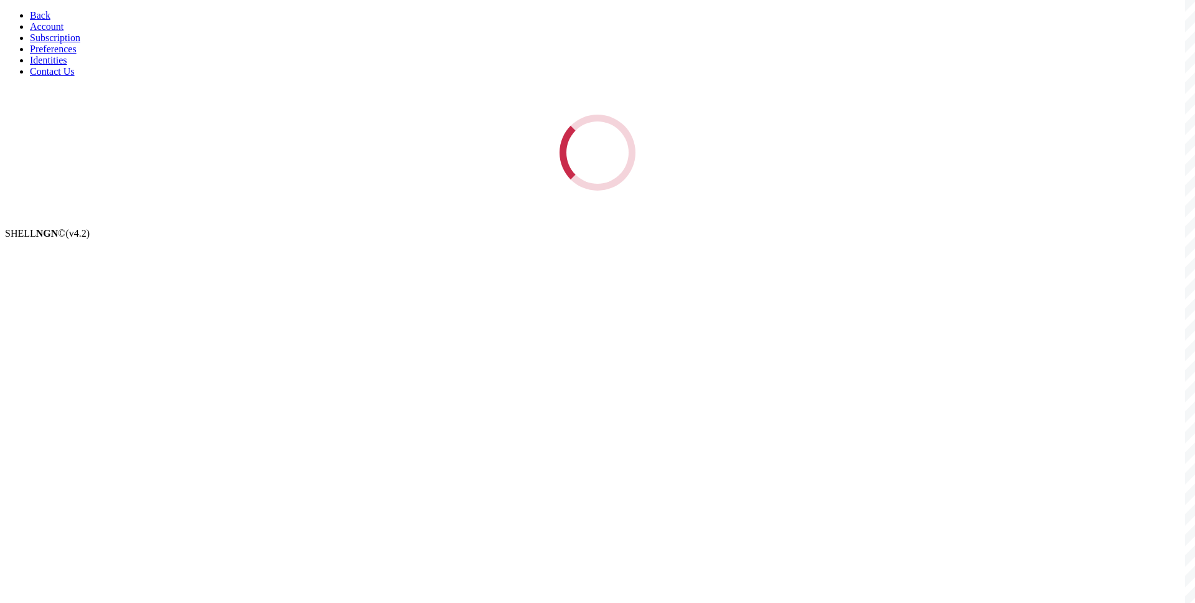
click at [54, 32] on span "Account" at bounding box center [47, 26] width 34 height 11
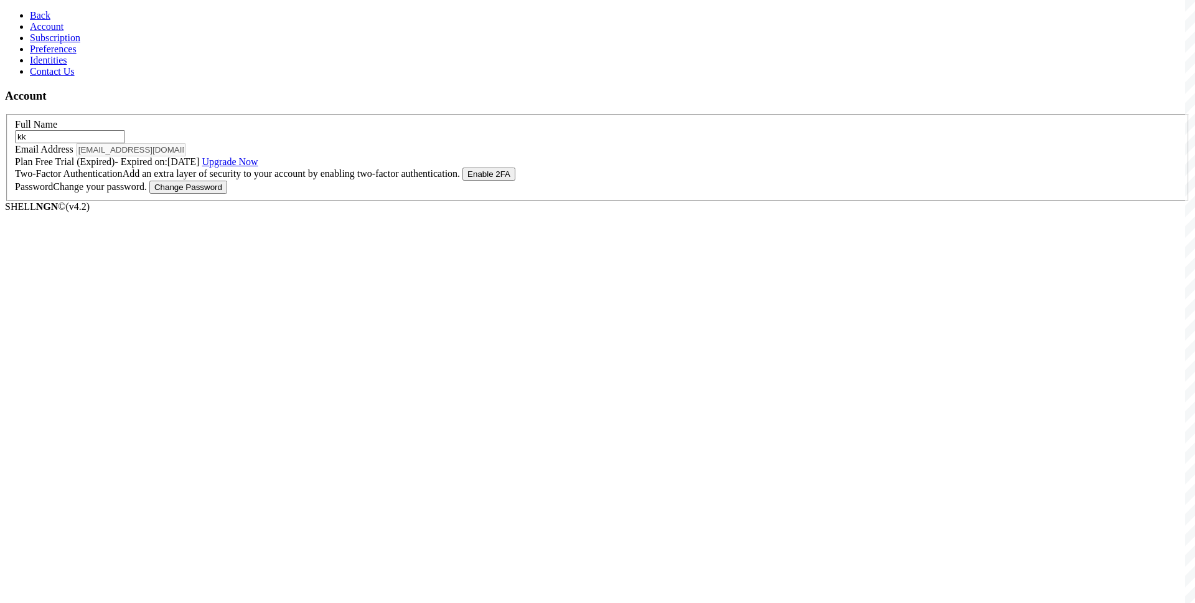
click at [30, 16] on span "Back" at bounding box center [40, 15] width 21 height 11
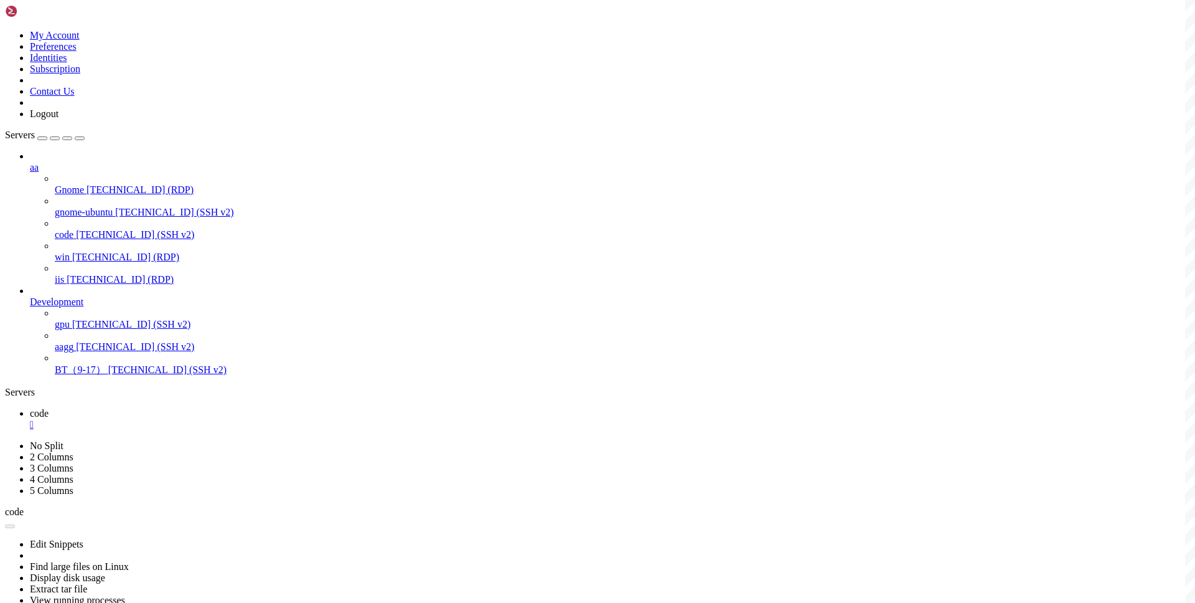
click at [206, 419] on div "" at bounding box center [610, 424] width 1160 height 11
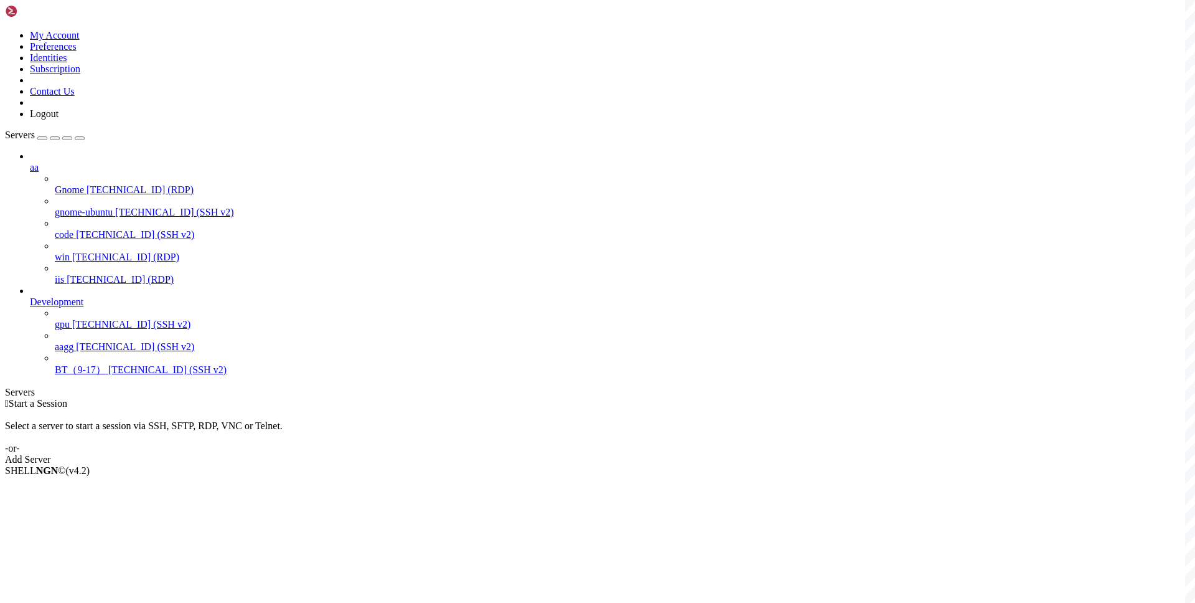
click at [649, 454] on link "Add Server" at bounding box center [597, 459] width 1185 height 11
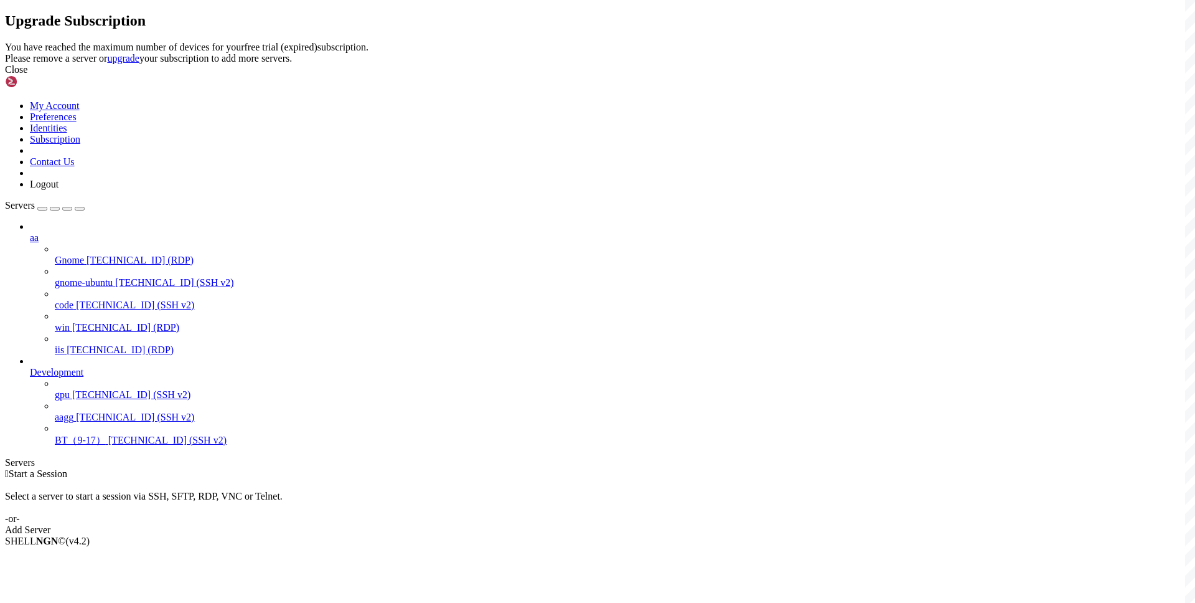
click at [746, 75] on div "Close" at bounding box center [597, 69] width 1185 height 11
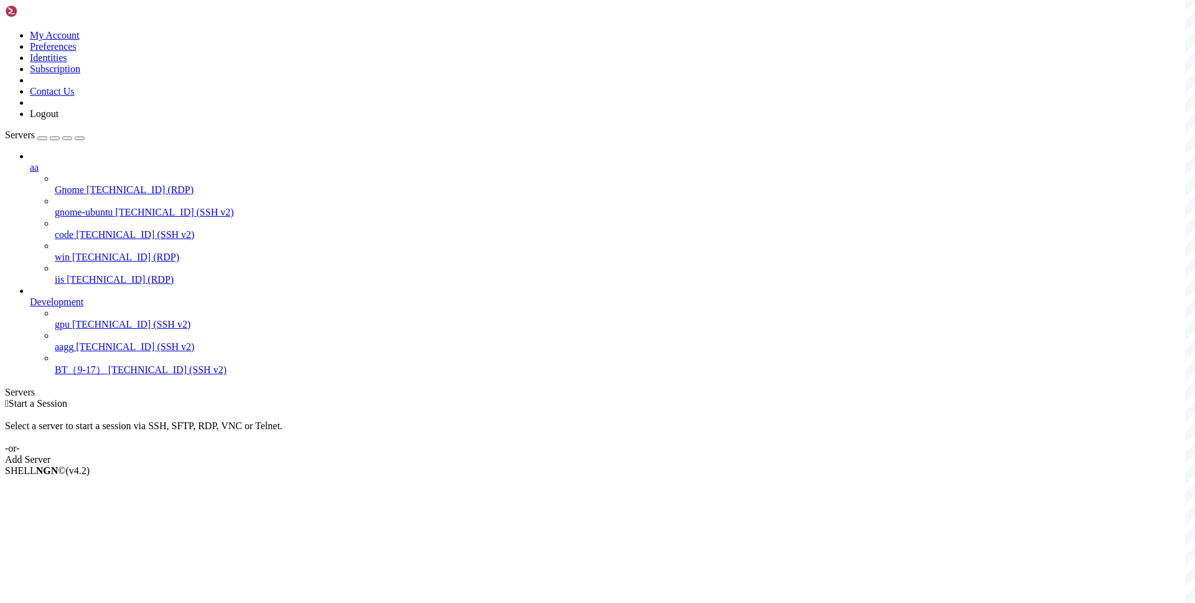
click at [87, 184] on span "[TECHNICAL_ID] (RDP)" at bounding box center [140, 189] width 107 height 11
click at [63, 486] on span "Connect" at bounding box center [46, 491] width 33 height 11
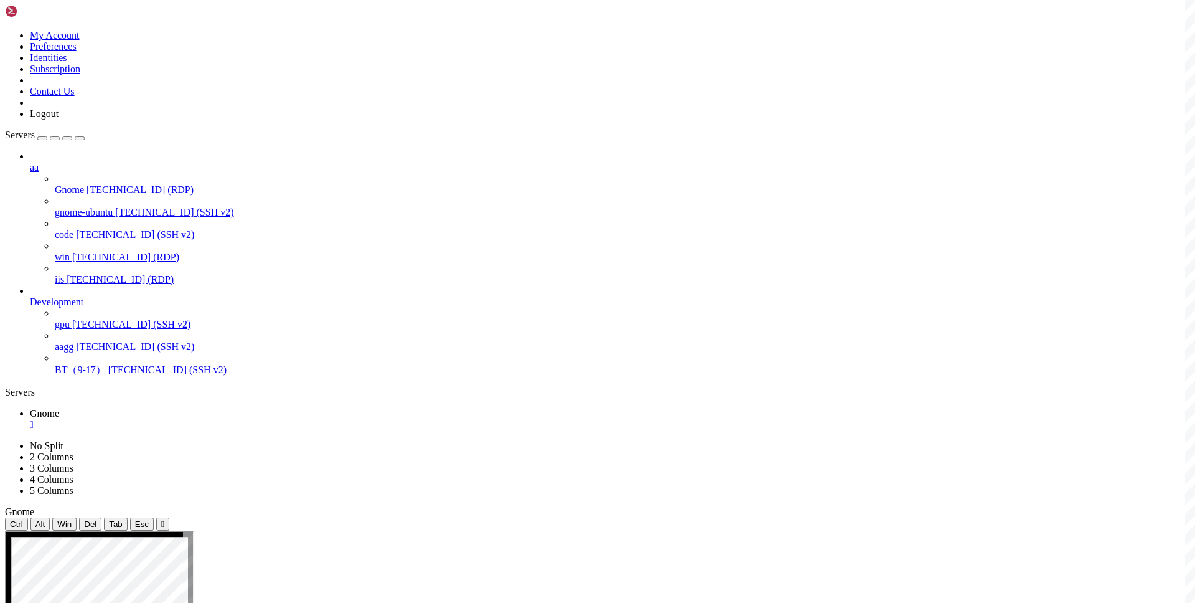
click at [5, 440] on icon at bounding box center [5, 440] width 0 height 0
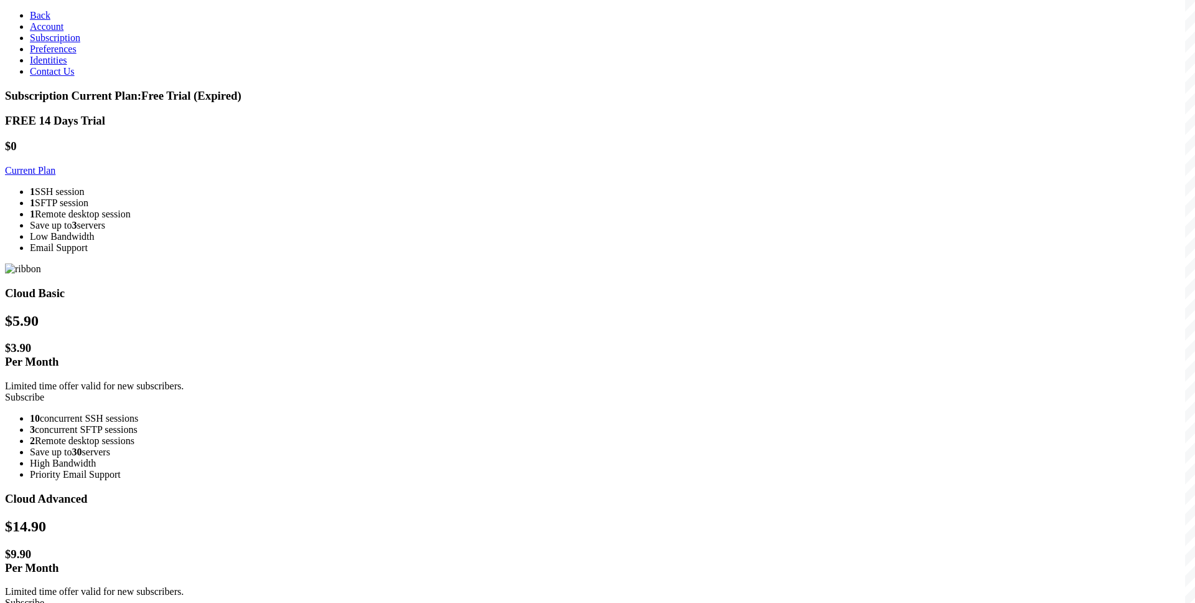
click at [44, 392] on link "Subscribe" at bounding box center [24, 397] width 39 height 11
click at [530, 413] on div "10 concurrent SSH sessions 3 concurrent SFTP sessions 2 Remote desktop sessions…" at bounding box center [597, 446] width 1185 height 67
click at [44, 392] on link "Subscribe" at bounding box center [24, 397] width 39 height 11
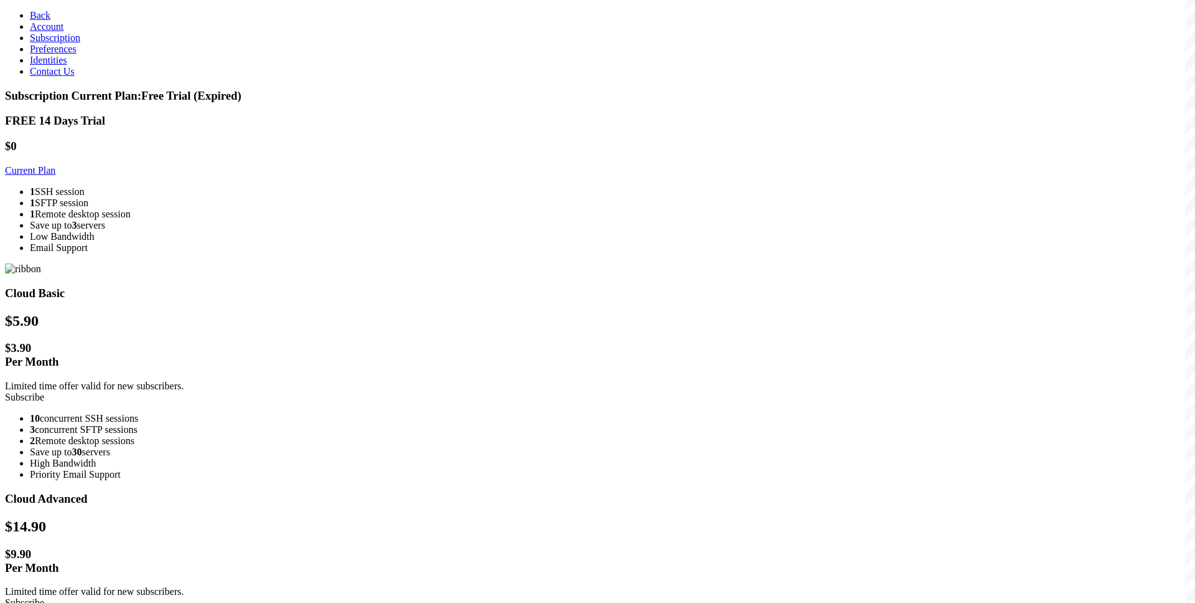
click at [73, 54] on link "Preferences" at bounding box center [53, 49] width 47 height 11
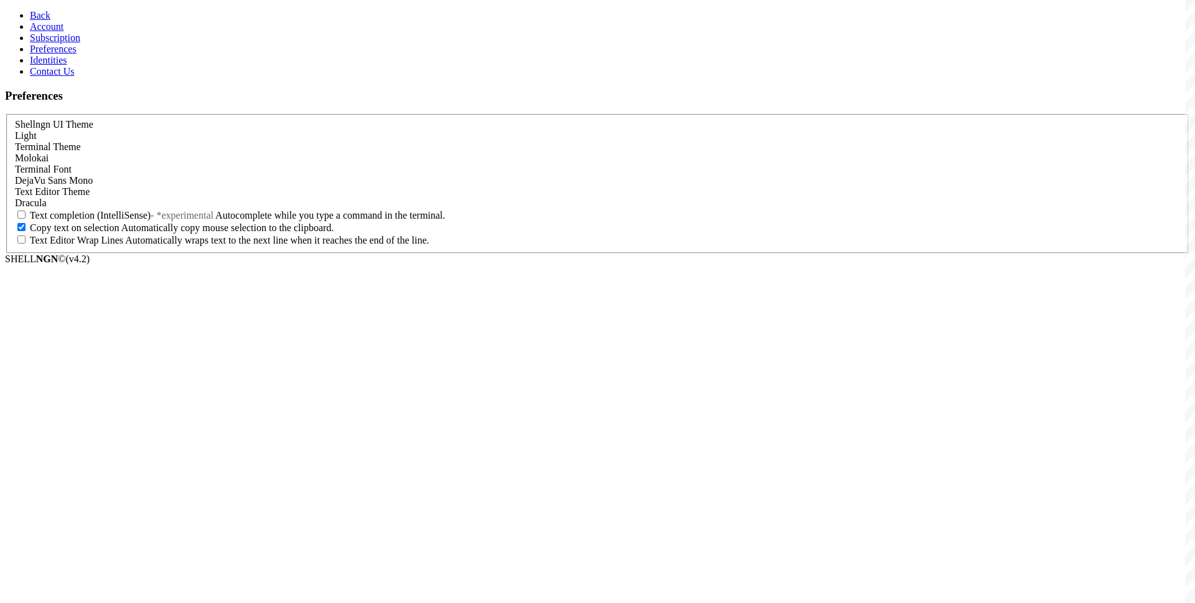
click at [67, 65] on link "Identities" at bounding box center [48, 60] width 37 height 11
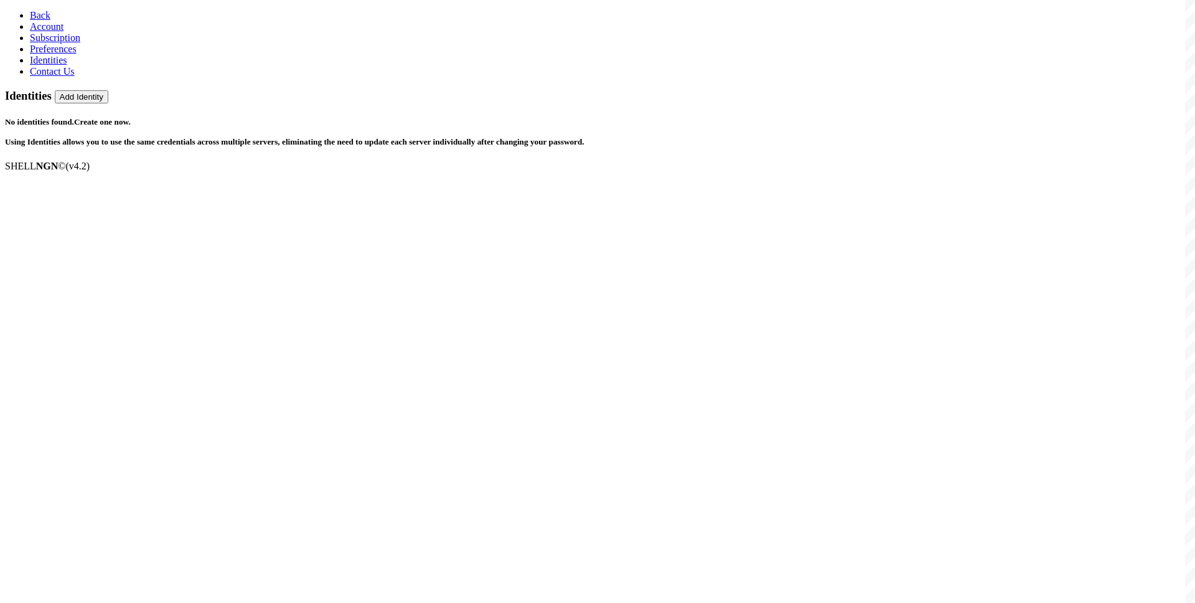
click at [75, 77] on link "Contact Us" at bounding box center [52, 71] width 45 height 11
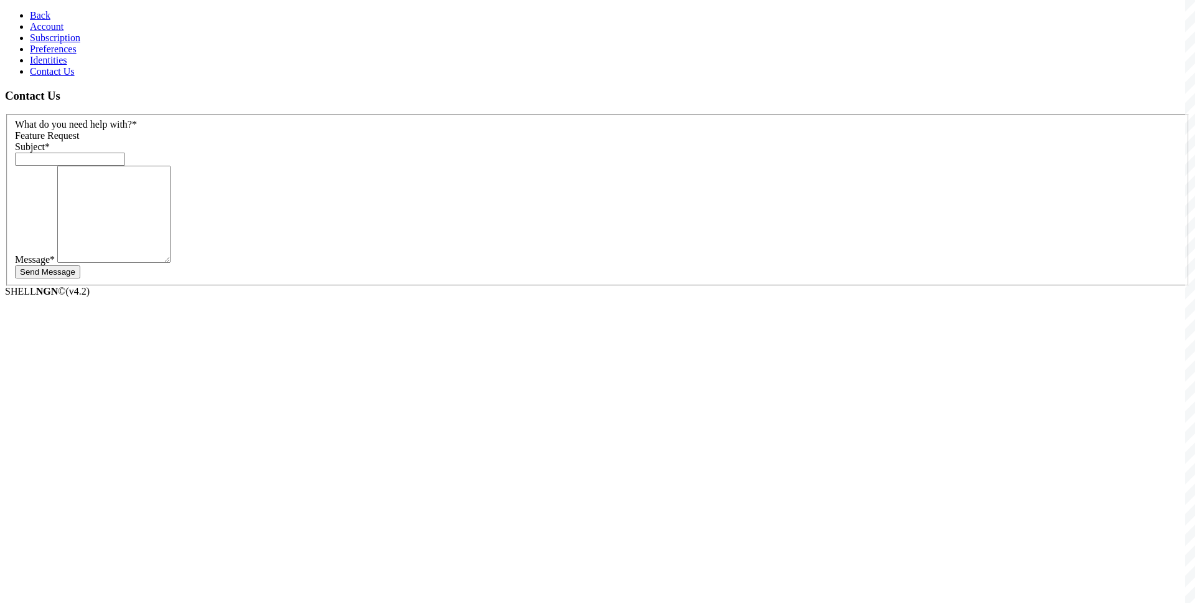
click at [67, 65] on link "Identities" at bounding box center [48, 60] width 37 height 11
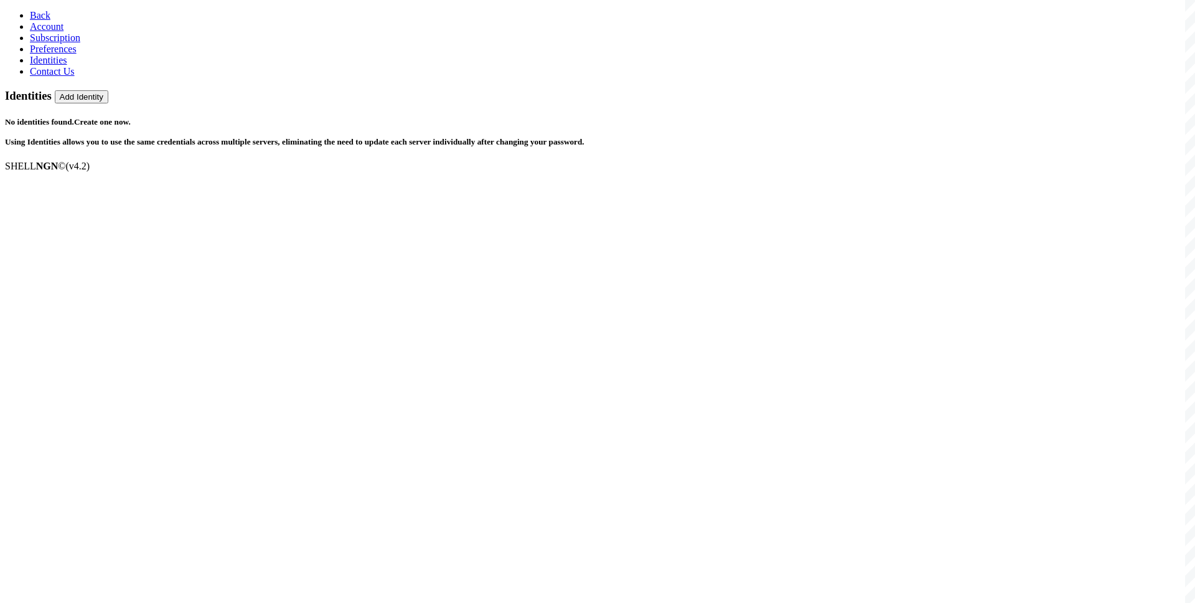
click at [59, 43] on span "Subscription" at bounding box center [55, 37] width 50 height 11
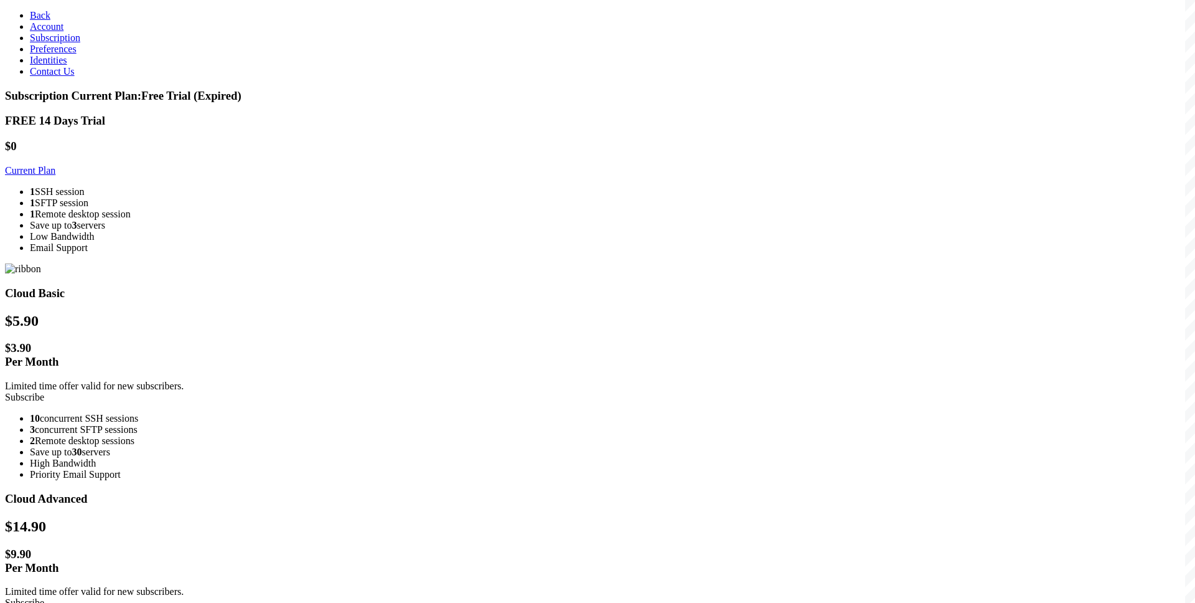
click at [60, 32] on link "Account" at bounding box center [47, 26] width 34 height 11
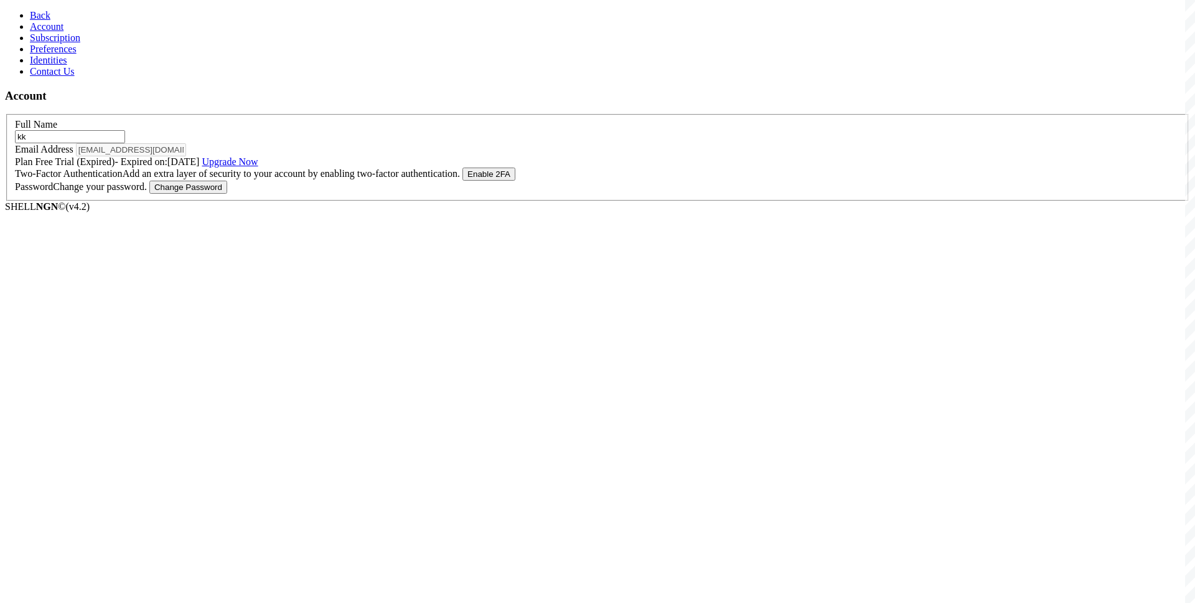
click at [258, 167] on link "Upgrade Now" at bounding box center [230, 161] width 56 height 11
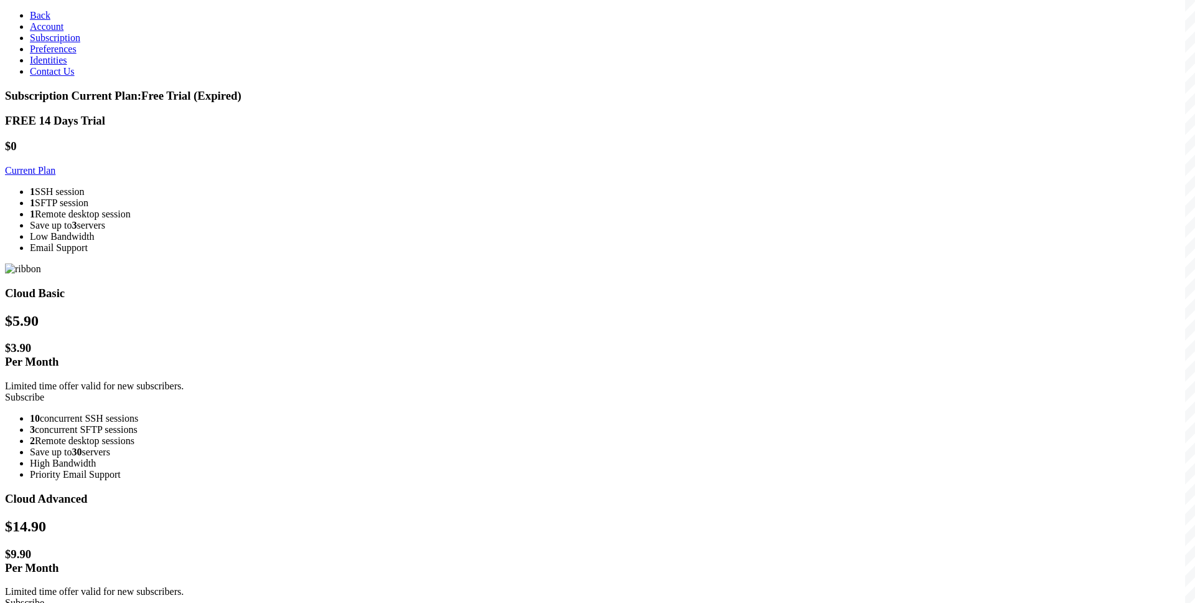
click at [49, 32] on link "Account" at bounding box center [47, 26] width 34 height 11
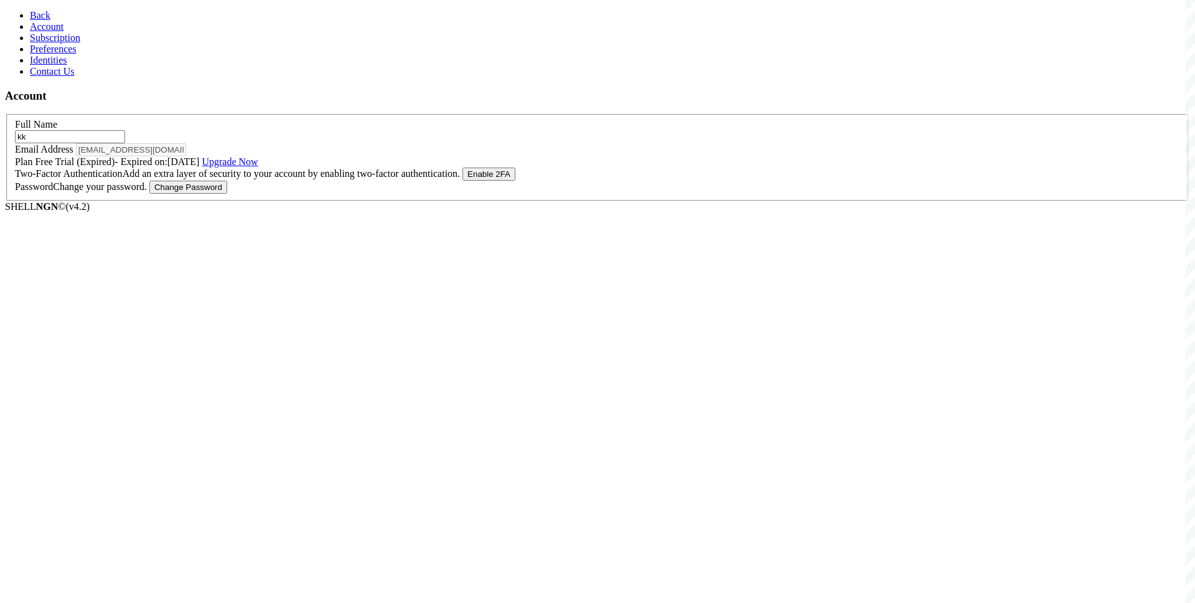
click at [125, 130] on input "kk" at bounding box center [70, 136] width 110 height 13
click at [258, 201] on section "Account Full Name kk Email Address [EMAIL_ADDRESS][DOMAIN_NAME] Plan Free Trial…" at bounding box center [597, 145] width 1185 height 112
click at [57, 43] on span "Subscription" at bounding box center [55, 37] width 50 height 11
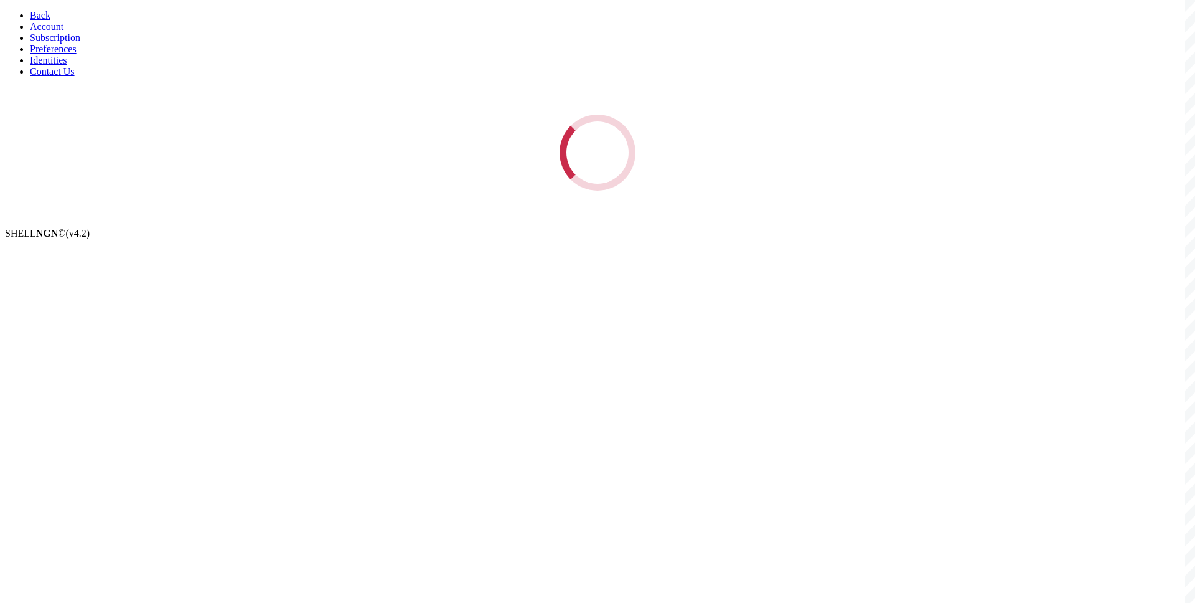
click at [70, 77] on link "Contact Us" at bounding box center [52, 71] width 45 height 11
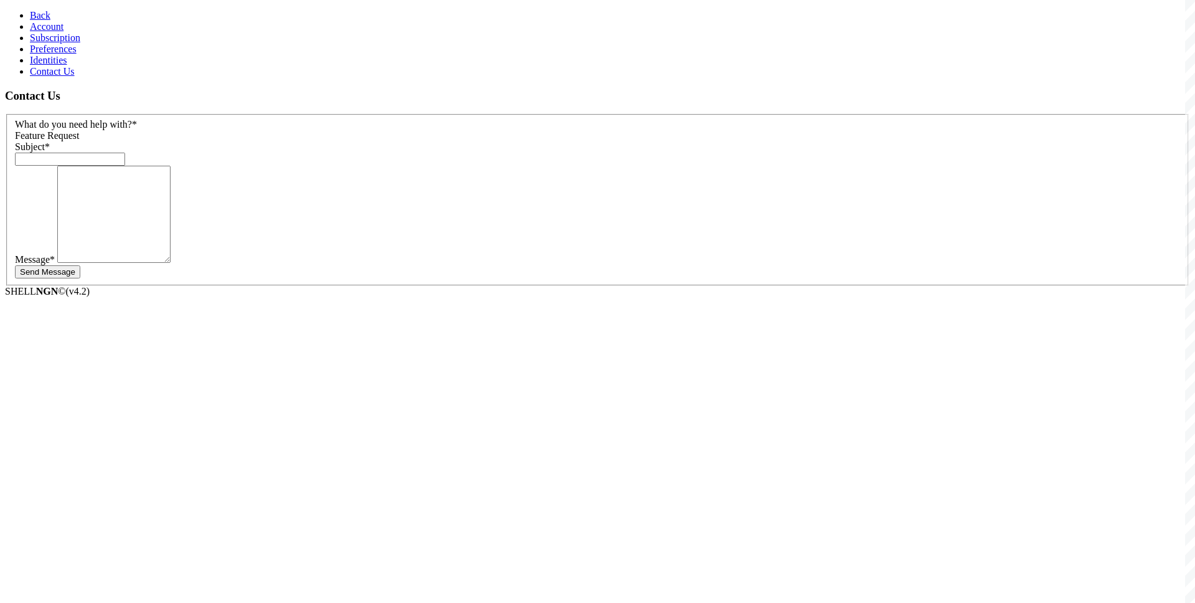
click at [63, 54] on link "Preferences" at bounding box center [53, 49] width 47 height 11
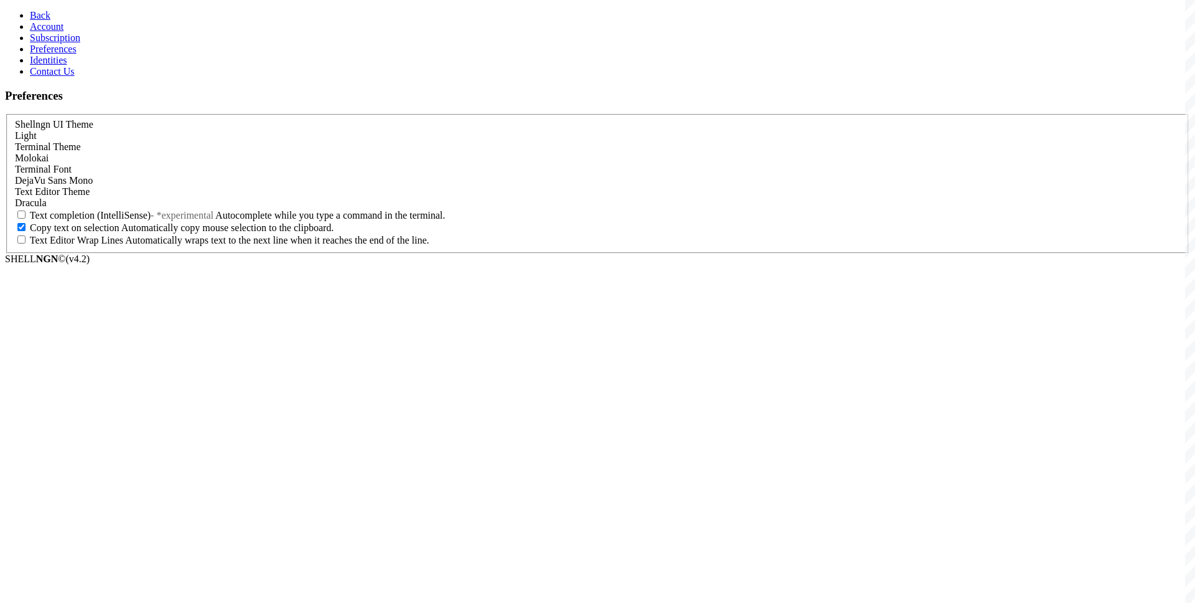
click at [80, 43] on link "Subscription" at bounding box center [55, 37] width 50 height 11
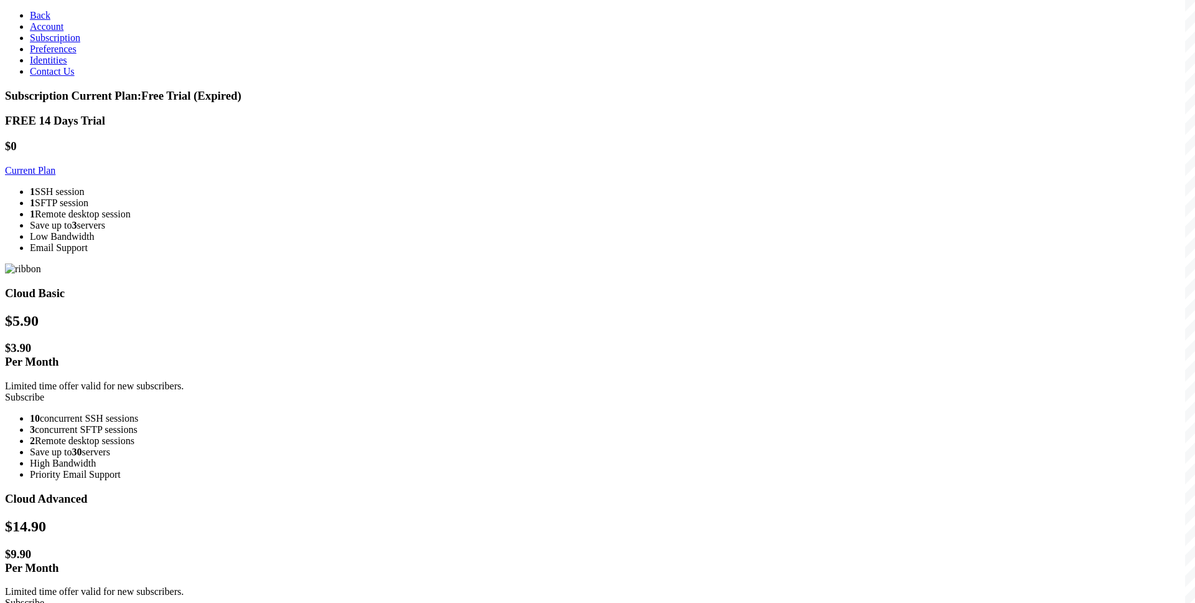
click at [59, 77] on span "Contact Us" at bounding box center [52, 71] width 45 height 11
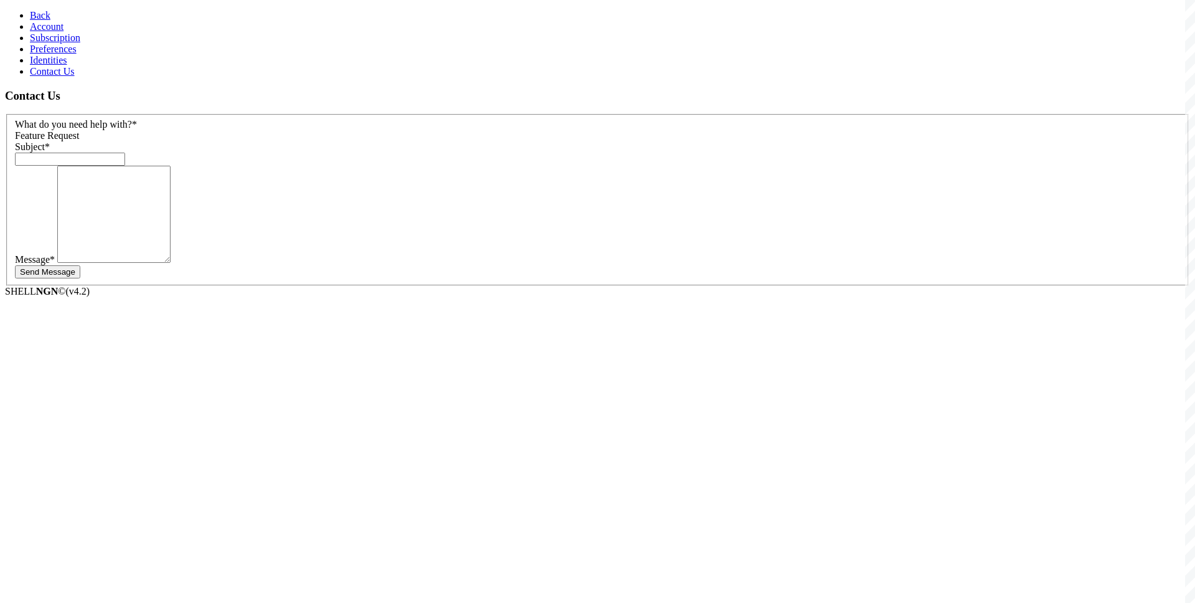
click at [120, 77] on aside "Back Account Subscription Preferences Identities Contact Us" at bounding box center [597, 43] width 1185 height 67
click at [238, 286] on section "Contact Us What do you need help with? * Feature Request Subject * Message * Se…" at bounding box center [597, 187] width 1185 height 197
click at [30, 10] on link "Back" at bounding box center [40, 15] width 21 height 11
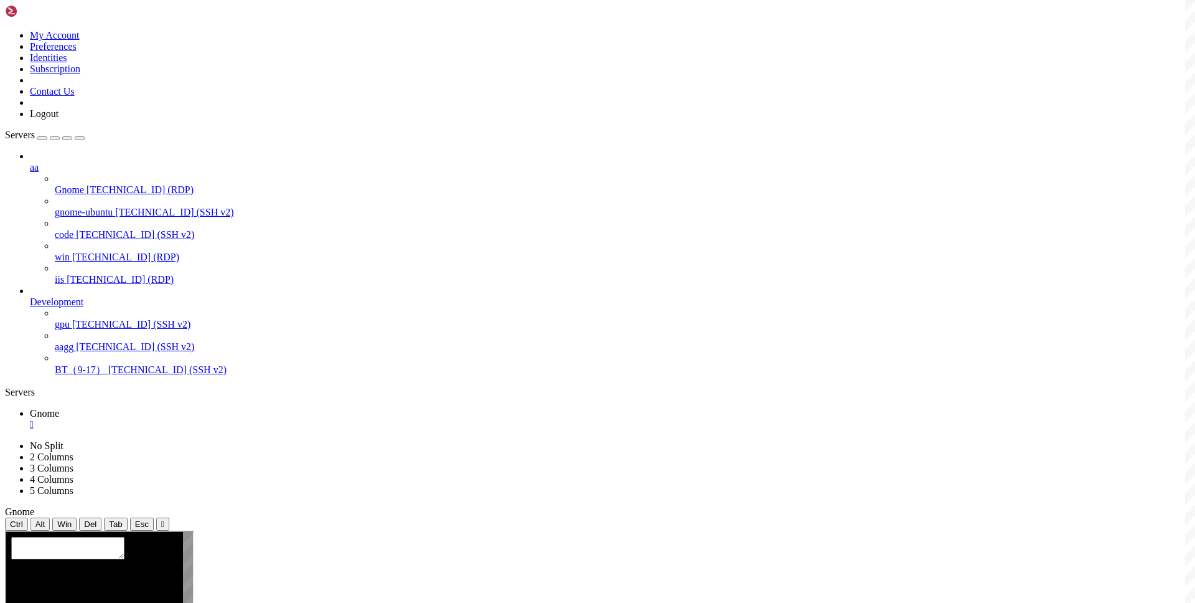
click at [220, 419] on div "" at bounding box center [610, 424] width 1160 height 11
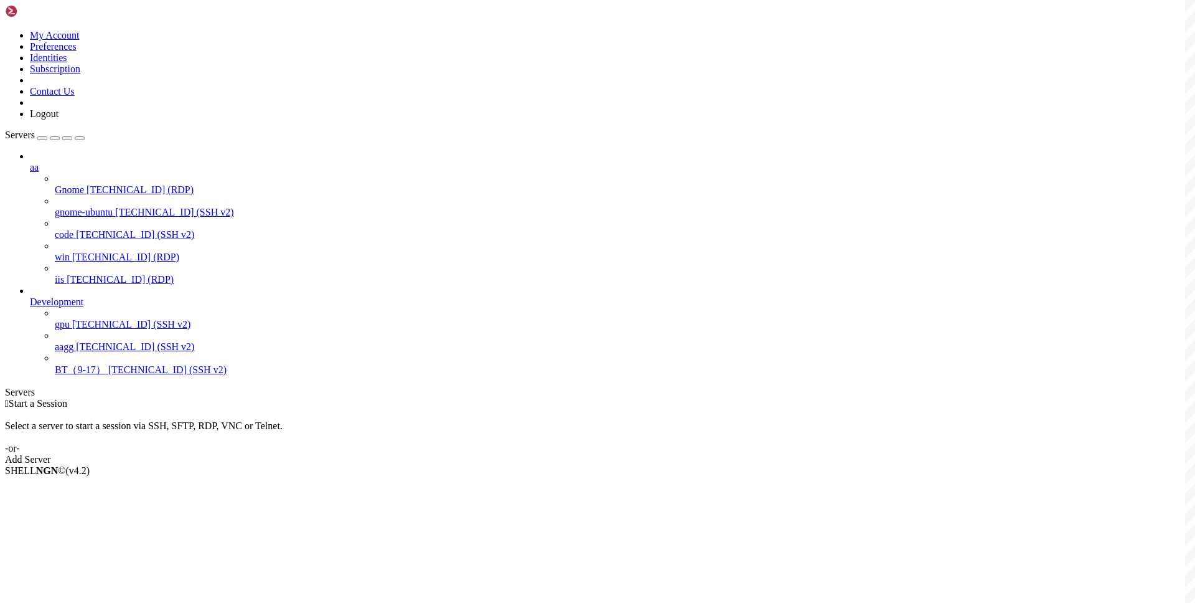
click at [433, 398] on div " Start a Session Select a server to start a session via SSH, SFTP, RDP, VNC or…" at bounding box center [597, 431] width 1185 height 67
click at [403, 398] on div " Start a Session Select a server to start a session via SSH, SFTP, RDP, VNC or…" at bounding box center [597, 431] width 1185 height 67
click at [63, 486] on span "Connect" at bounding box center [46, 491] width 33 height 11
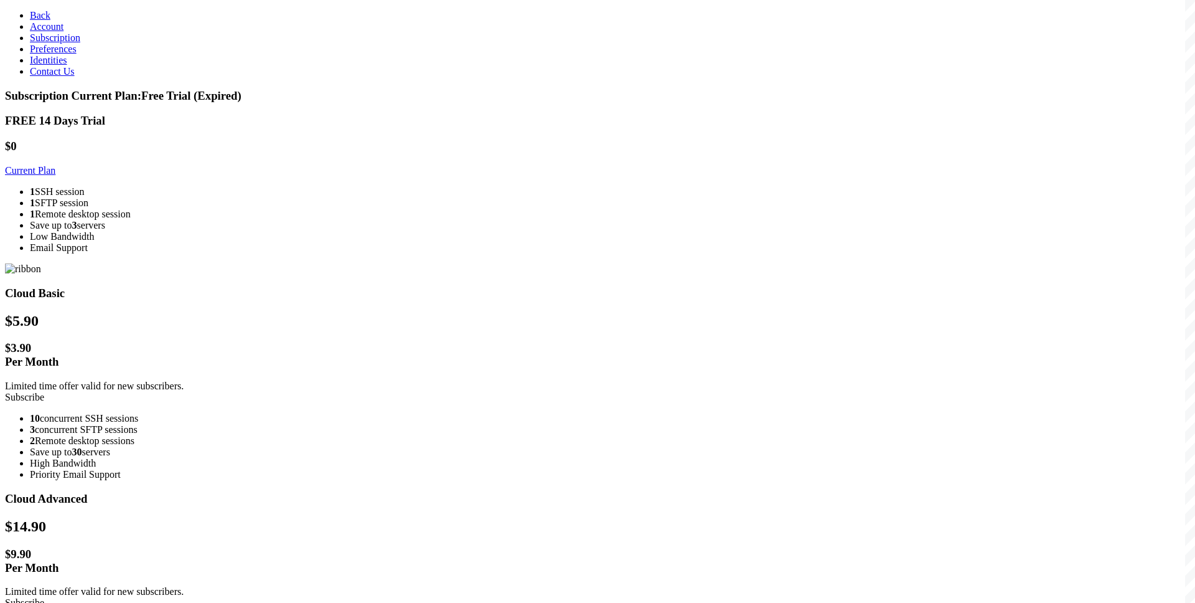
click at [44, 392] on link "Subscribe" at bounding box center [24, 397] width 39 height 11
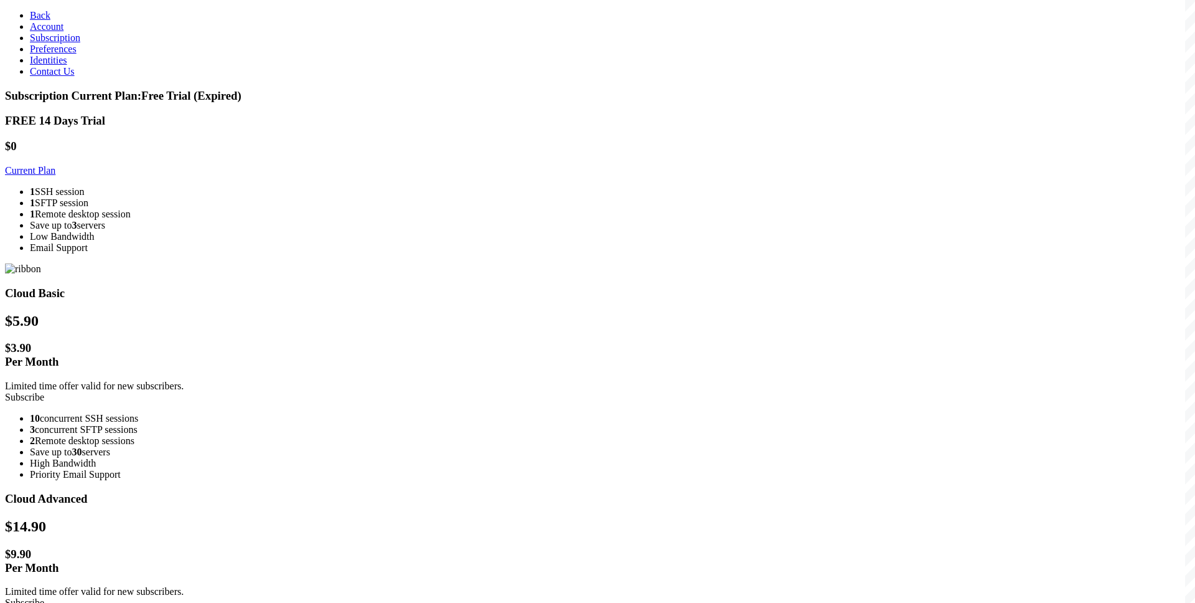
click at [44, 597] on link "Subscribe" at bounding box center [24, 602] width 39 height 11
click at [44, 392] on link "Subscribe" at bounding box center [24, 397] width 39 height 11
click at [230, 253] on div "FREE 14 Days Trial $0 Current Plan 1 SSH session 1 SFTP session 1 Remote deskto…" at bounding box center [597, 183] width 1185 height 139
click at [30, 12] on icon at bounding box center [30, 15] width 0 height 11
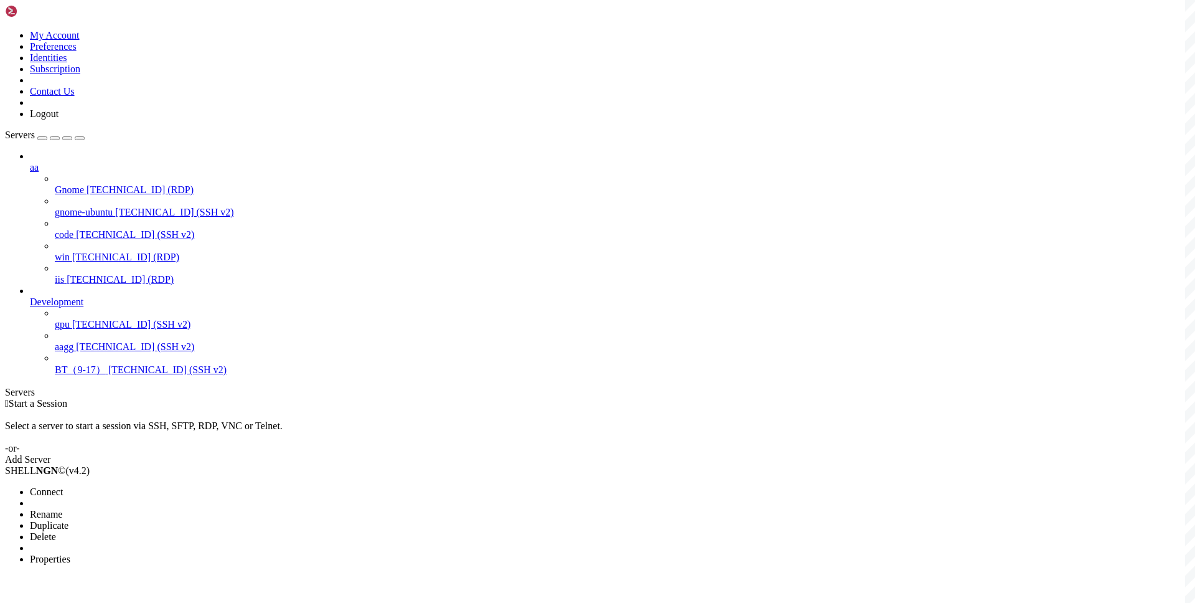
click at [70, 553] on span "Properties" at bounding box center [50, 558] width 40 height 11
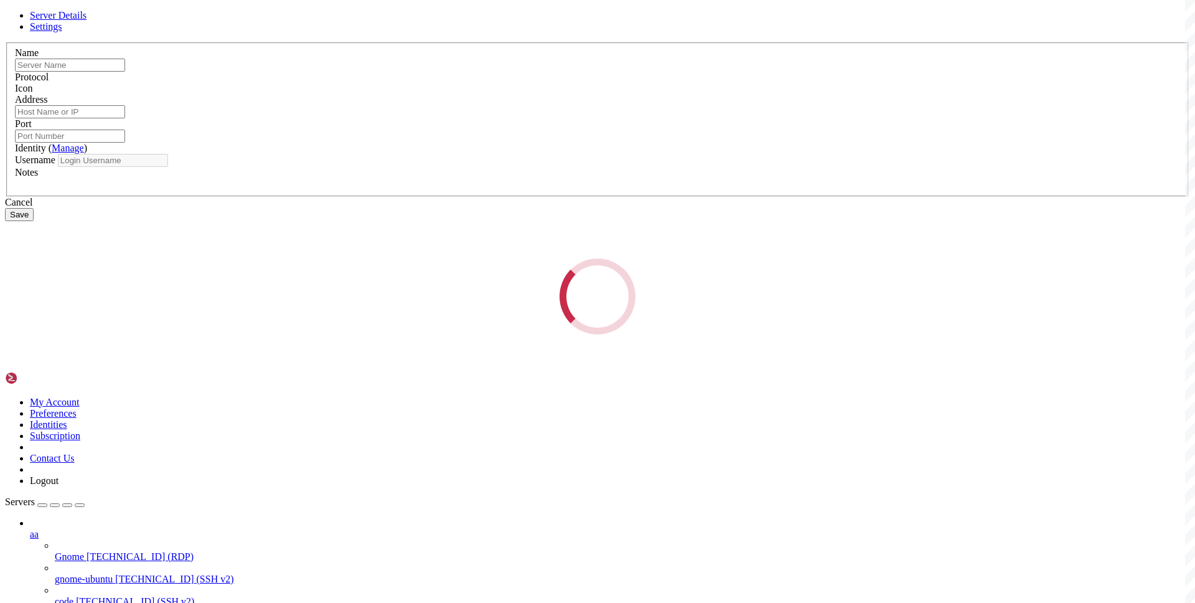
type input "Gnome"
type input "[TECHNICAL_ID]"
type input "3389"
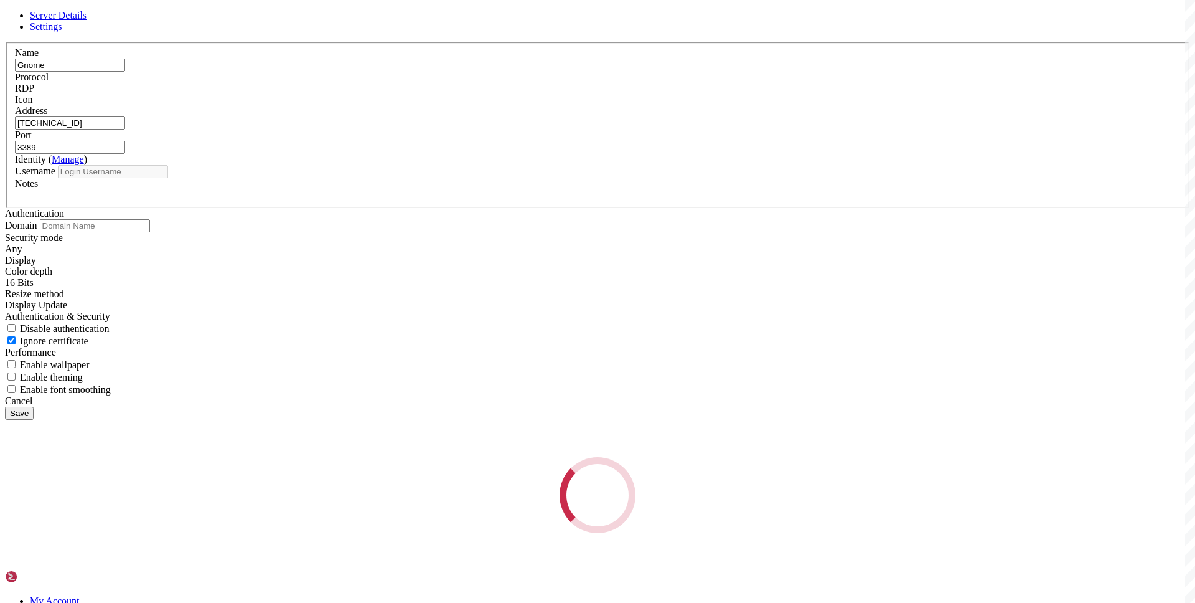
type input "root"
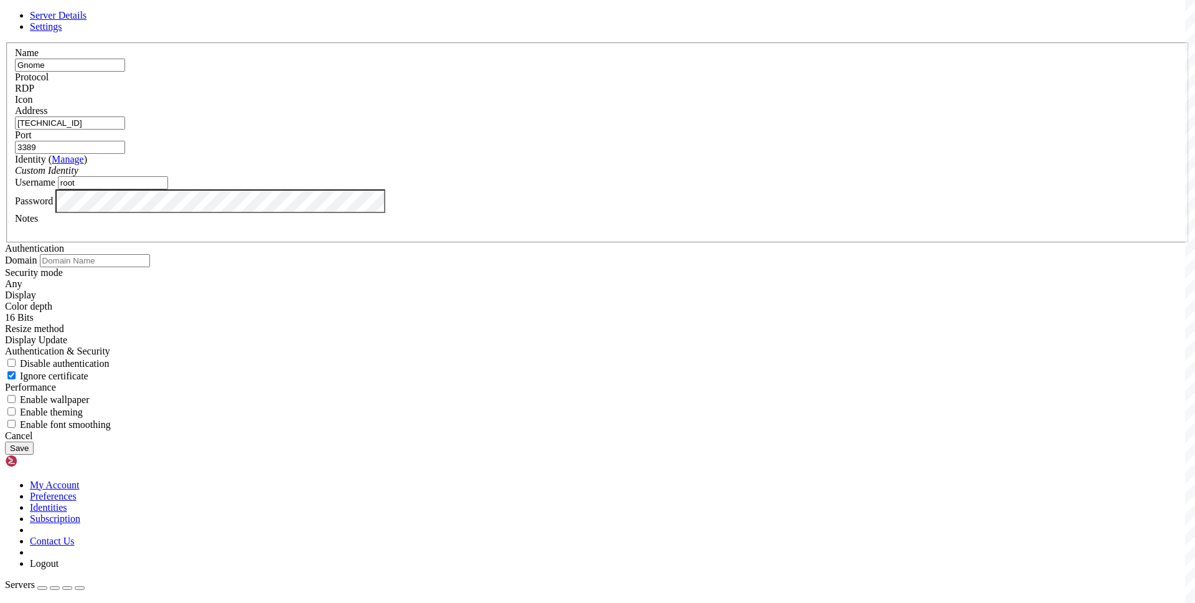
click at [62, 32] on span "Settings" at bounding box center [46, 26] width 32 height 11
click at [87, 21] on span "Server Details" at bounding box center [58, 15] width 57 height 11
click at [390, 377] on div "Server Details Settings Name Gnome Protocol RDP Icon" at bounding box center [597, 232] width 1185 height 444
click at [298, 411] on div "Server Details Settings Name Gnome Protocol RDP Icon" at bounding box center [597, 232] width 1185 height 444
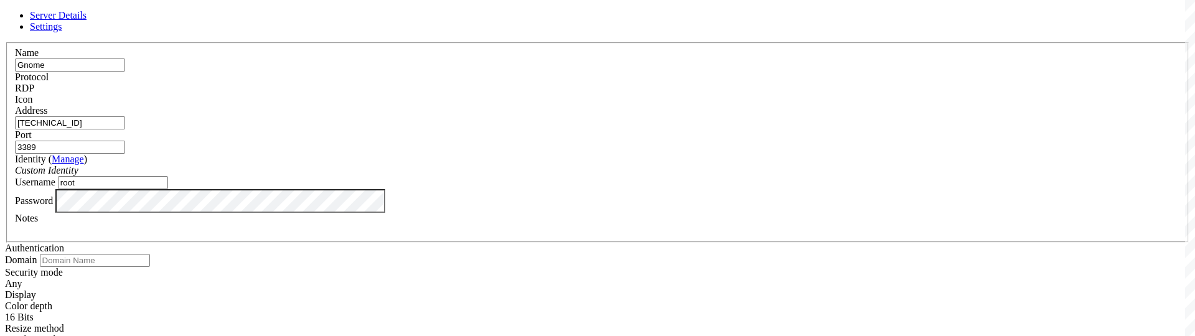
scroll to position [66, 0]
click at [578, 235] on div at bounding box center [597, 229] width 1165 height 11
click at [707, 157] on div "Identity ( Manage ) Custom Identity" at bounding box center [597, 165] width 1165 height 22
click at [734, 168] on div "Custom Identity" at bounding box center [597, 170] width 1165 height 11
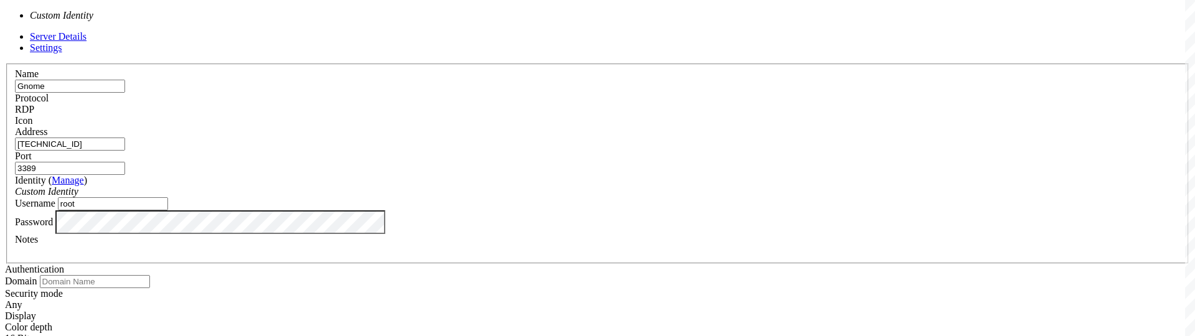
click at [734, 186] on div "Custom Identity" at bounding box center [597, 191] width 1165 height 11
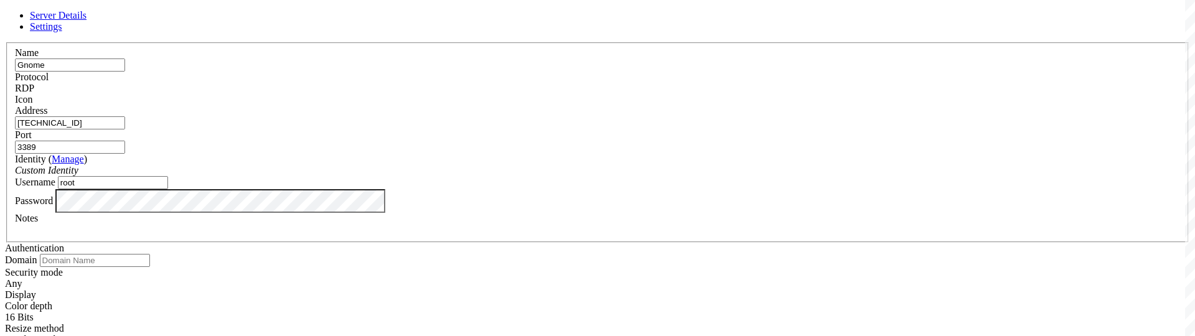
click at [15, 105] on span at bounding box center [15, 105] width 0 height 0
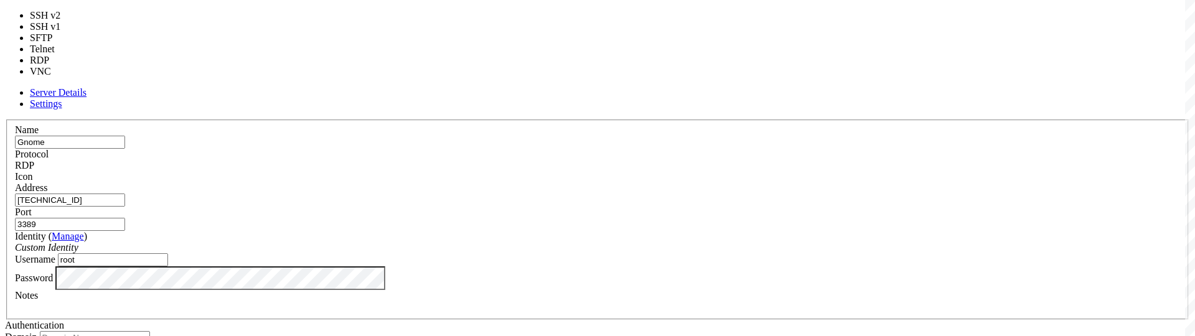
click at [616, 120] on div "Name Gnome Protocol RDP Icon Address 45.77.8.6 Port 3389" at bounding box center [597, 314] width 1185 height 388
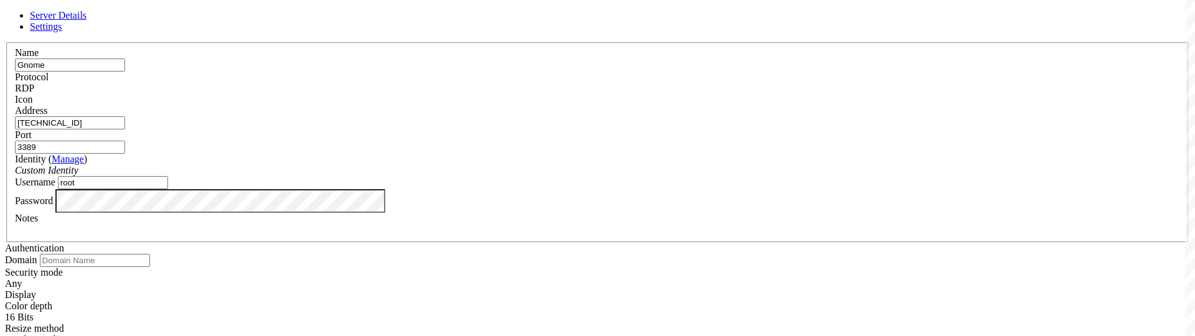
click at [62, 32] on span "Settings" at bounding box center [46, 26] width 32 height 11
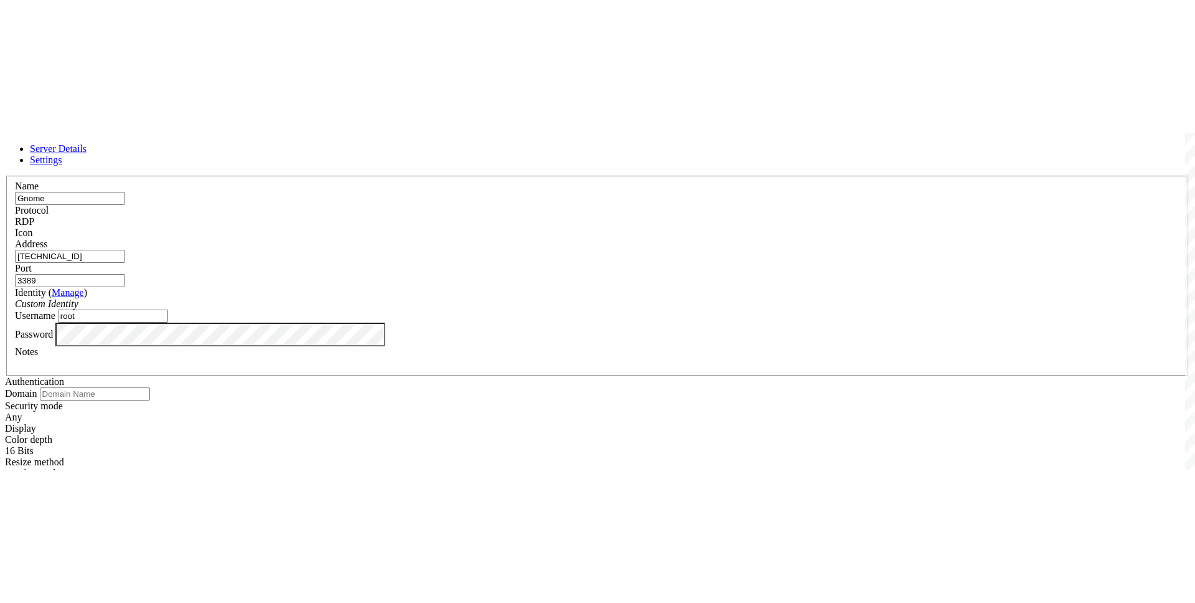
scroll to position [200, 0]
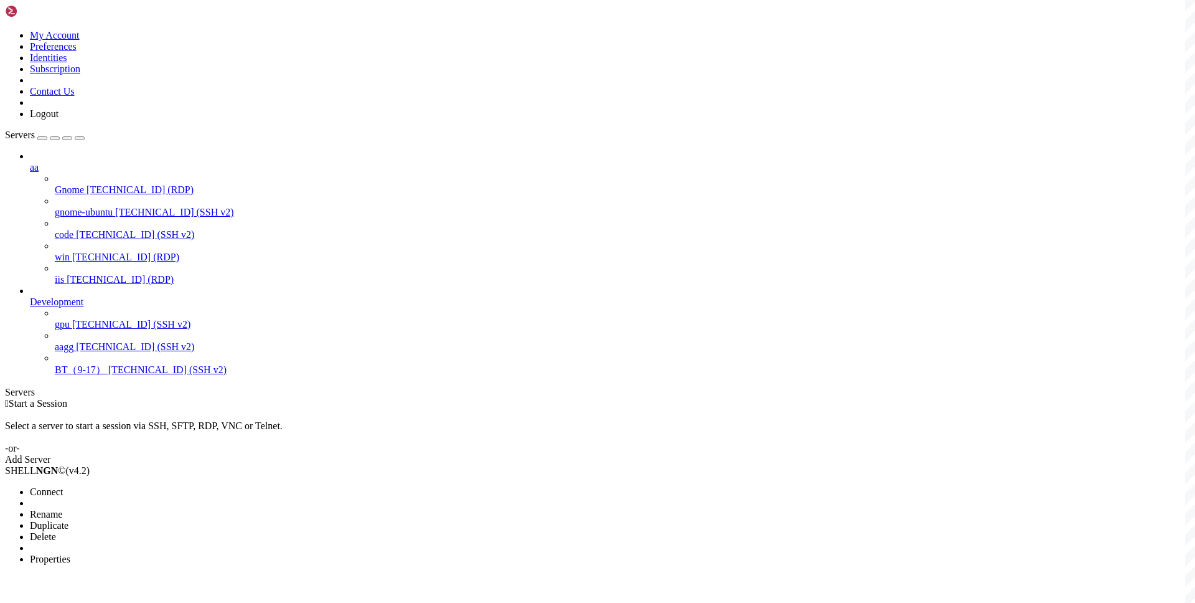
click at [373, 183] on div at bounding box center [597, 301] width 1195 height 603
click at [84, 184] on span "Gnome" at bounding box center [69, 189] width 29 height 11
click at [143, 486] on li "Connect" at bounding box center [86, 491] width 113 height 11
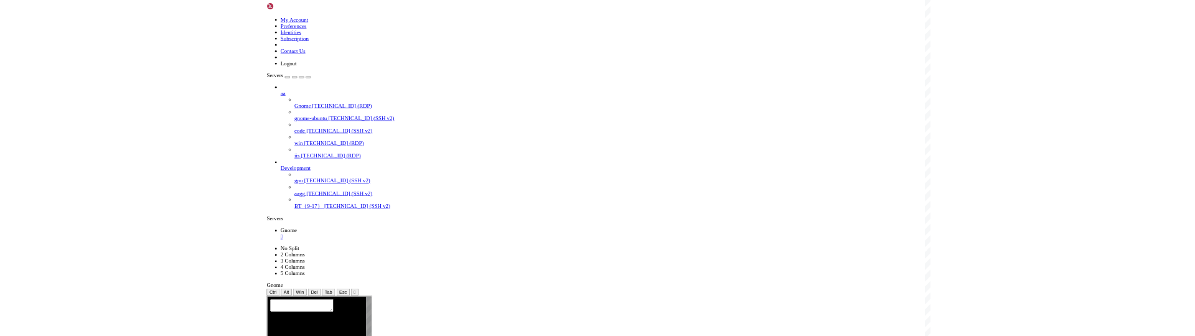
scroll to position [0, 0]
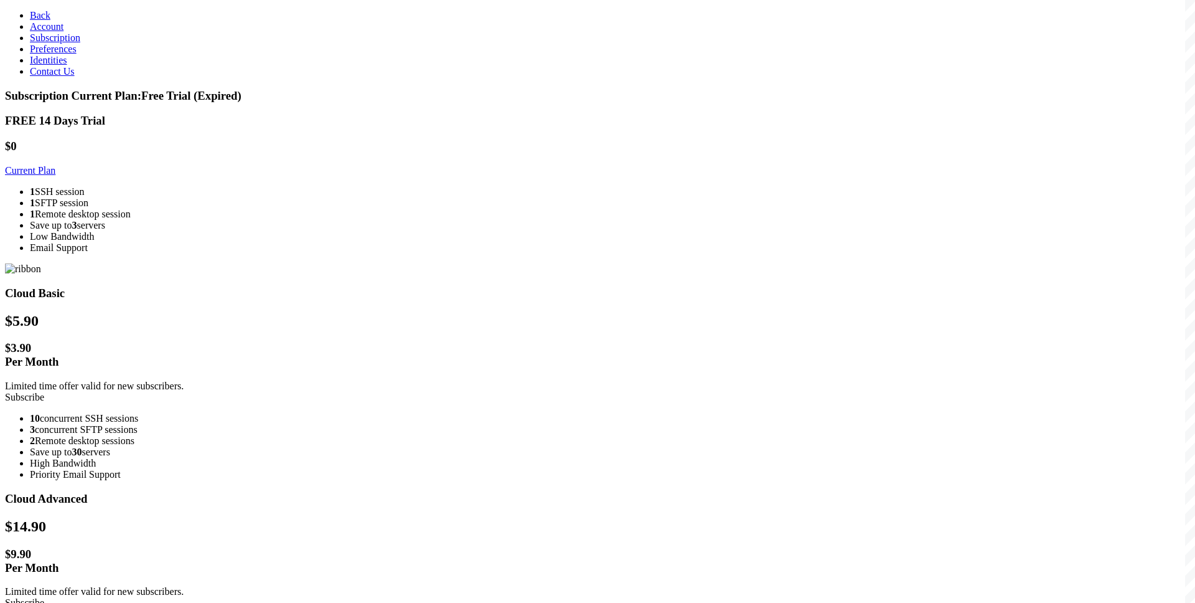
click at [44, 392] on link "Subscribe" at bounding box center [24, 397] width 39 height 11
drag, startPoint x: 598, startPoint y: 204, endPoint x: 477, endPoint y: 188, distance: 122.4
click at [477, 312] on div "$ 5.90 $ 3.90 Per Month Limited time offer valid for new subscribers." at bounding box center [597, 352] width 1185 height 80
copy span "Limited time offer valid for new subscribers."
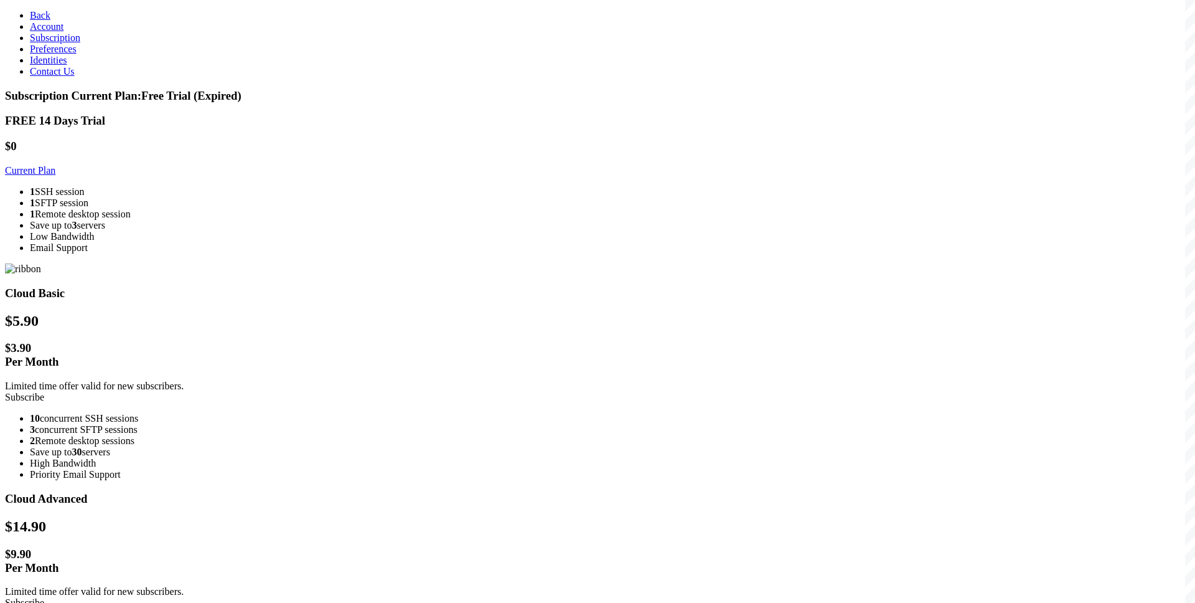
click at [44, 392] on link "Subscribe" at bounding box center [24, 397] width 39 height 11
click at [58, 77] on link "Contact Us" at bounding box center [52, 71] width 45 height 11
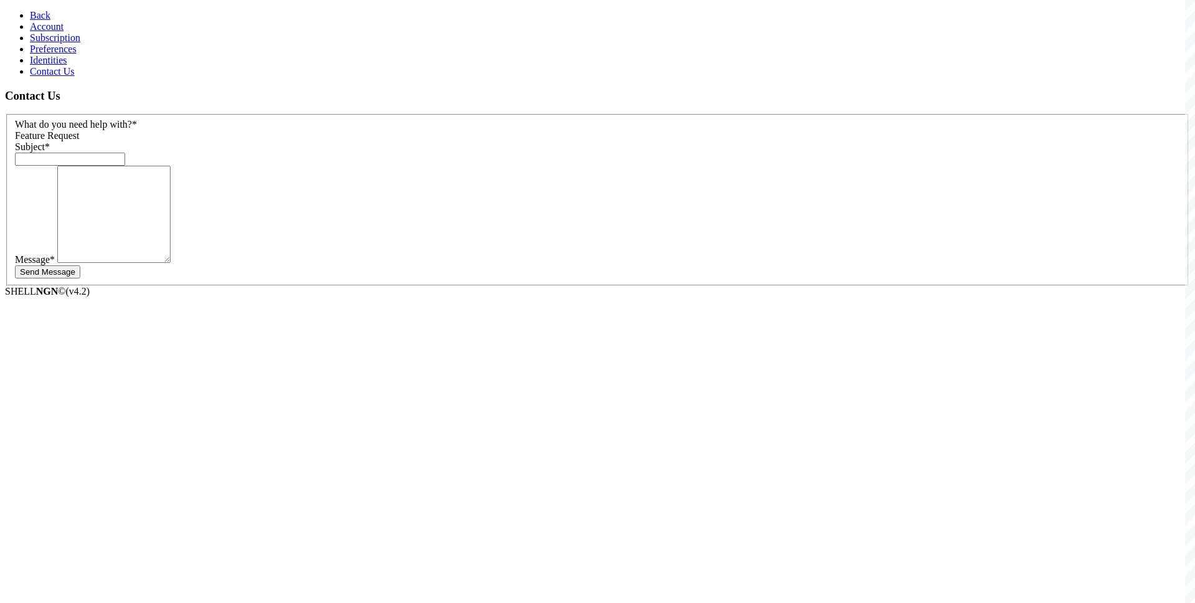
click at [268, 130] on div "Feature Request" at bounding box center [597, 135] width 1165 height 11
click at [125, 153] on input "text" at bounding box center [70, 159] width 110 height 13
click at [171, 193] on textarea at bounding box center [113, 214] width 113 height 97
paste textarea "4938 7519 0045 9485"
type textarea "4938 7519 0045 9485"
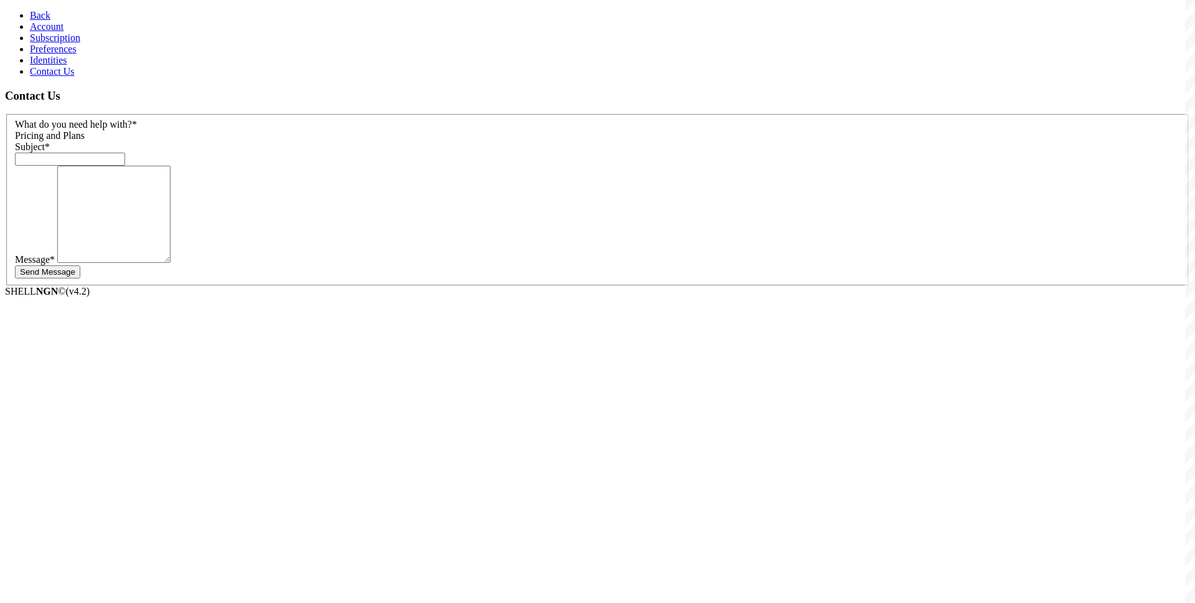
click at [278, 154] on div "Subject *" at bounding box center [597, 153] width 1165 height 24
click at [125, 153] on input "text" at bounding box center [70, 159] width 110 height 13
type input "Pay failed"
type textarea "I cou"
type textarea "I couldn't pay my bill."
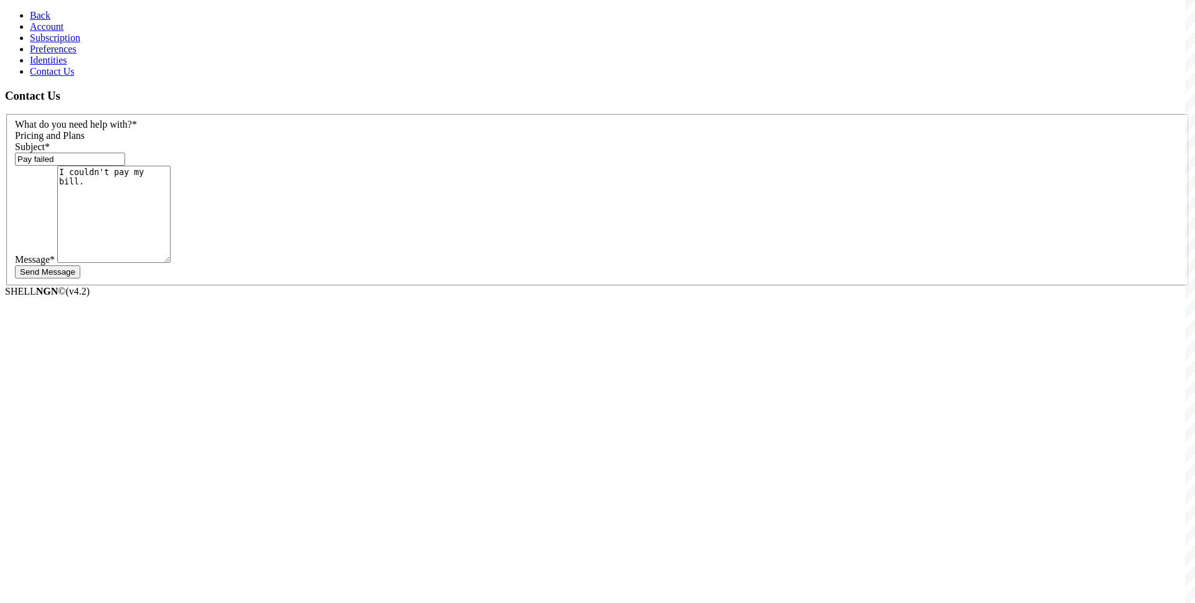
click at [80, 265] on button "Send Message" at bounding box center [47, 271] width 65 height 13
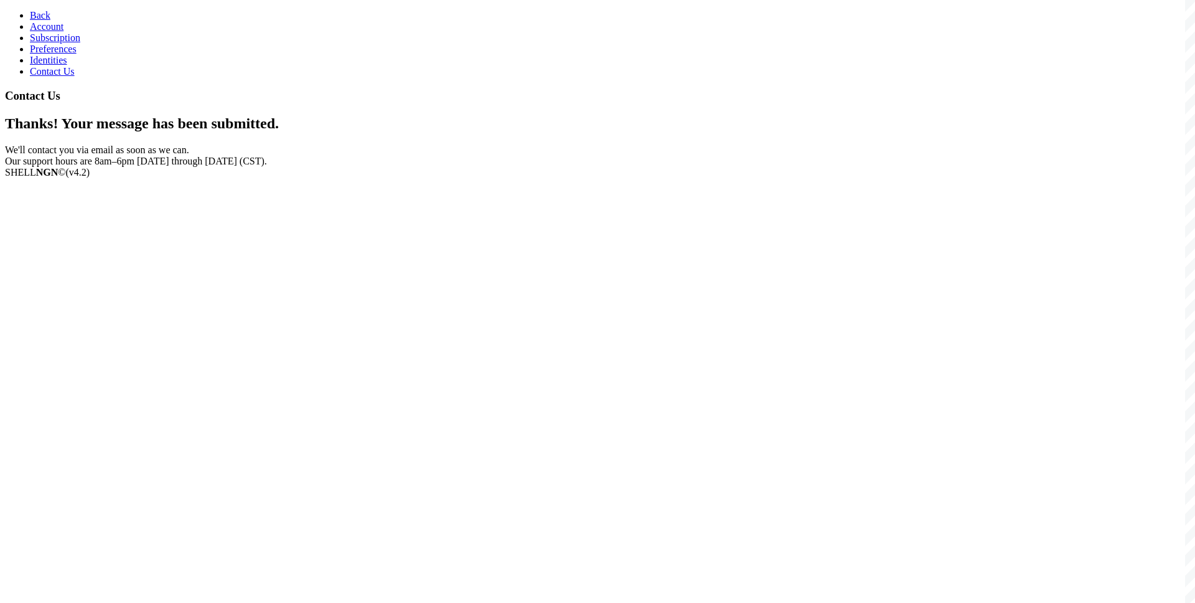
click at [39, 77] on link "Contact Us" at bounding box center [52, 71] width 45 height 11
click at [67, 65] on link "Identities" at bounding box center [48, 60] width 37 height 11
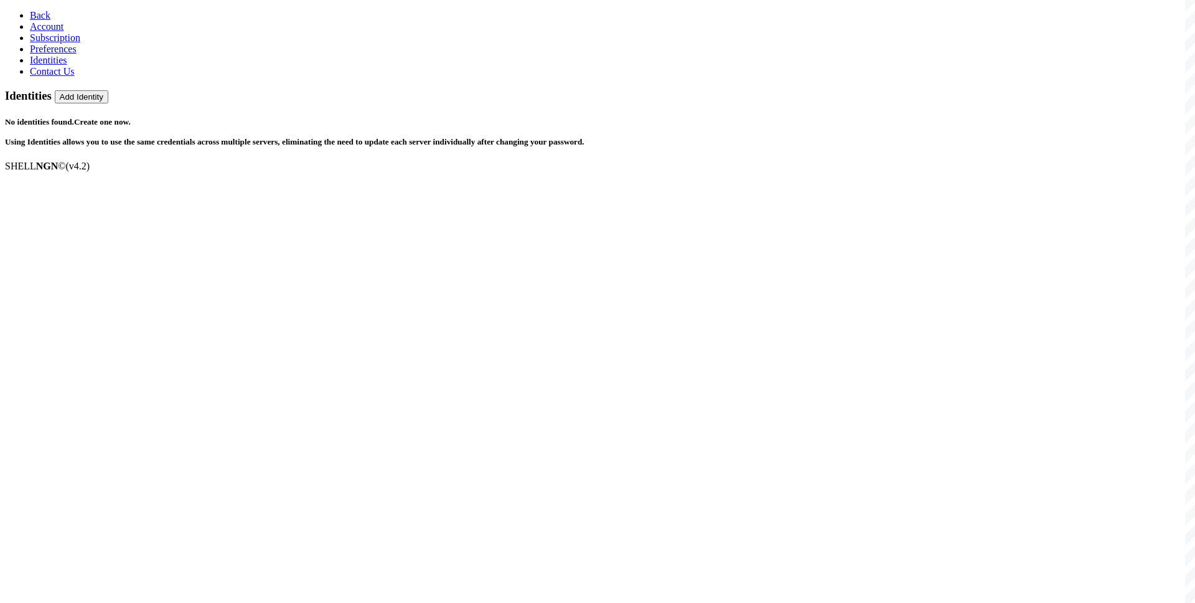
click at [70, 54] on link "Preferences" at bounding box center [53, 49] width 47 height 11
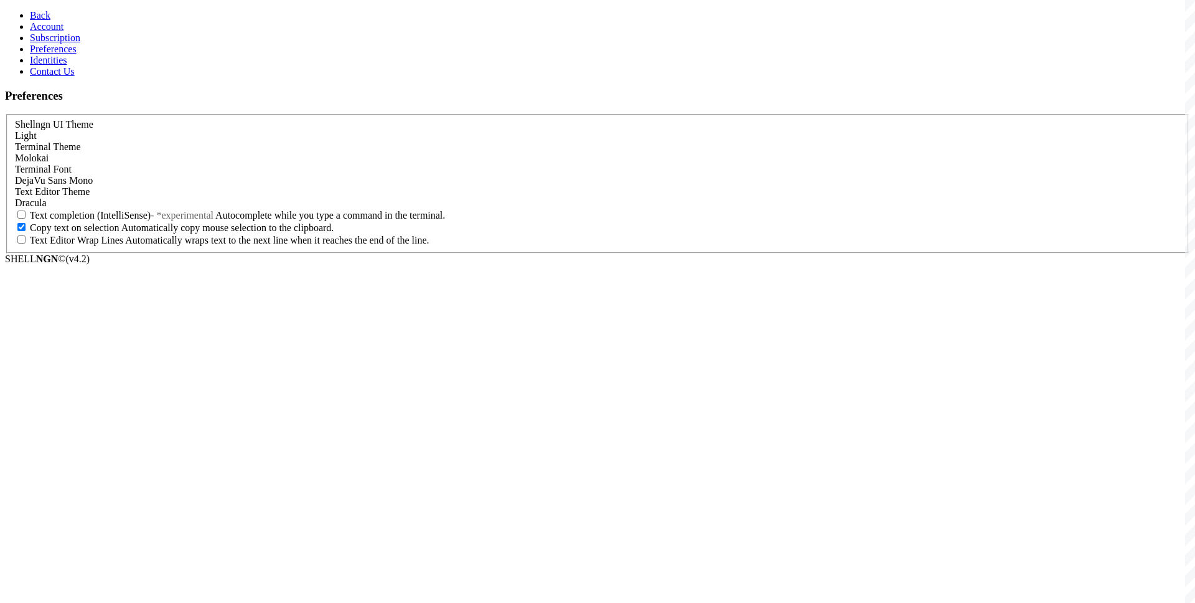
click at [63, 32] on link "Account" at bounding box center [47, 26] width 34 height 11
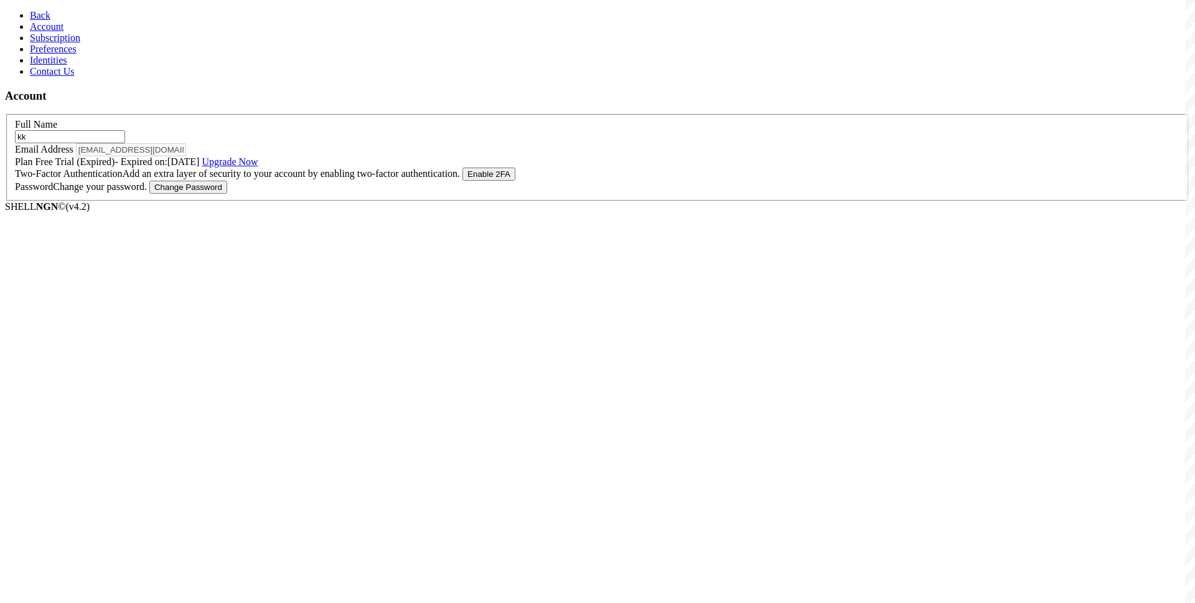
click at [258, 167] on link "Upgrade Now" at bounding box center [230, 161] width 56 height 11
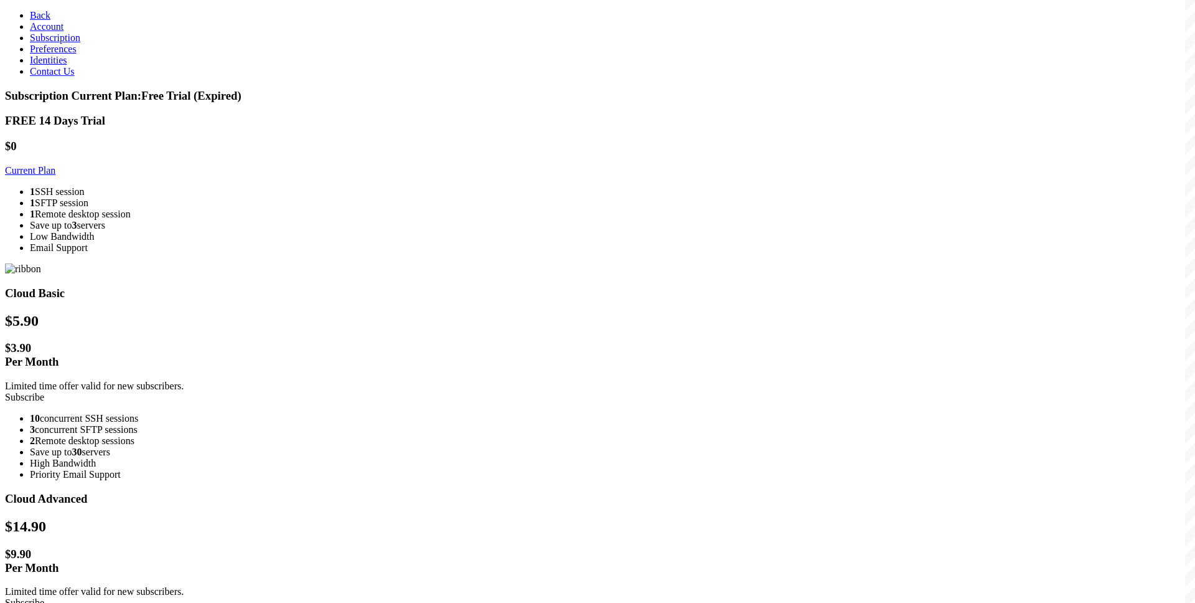
click at [44, 392] on link "Subscribe" at bounding box center [24, 397] width 39 height 11
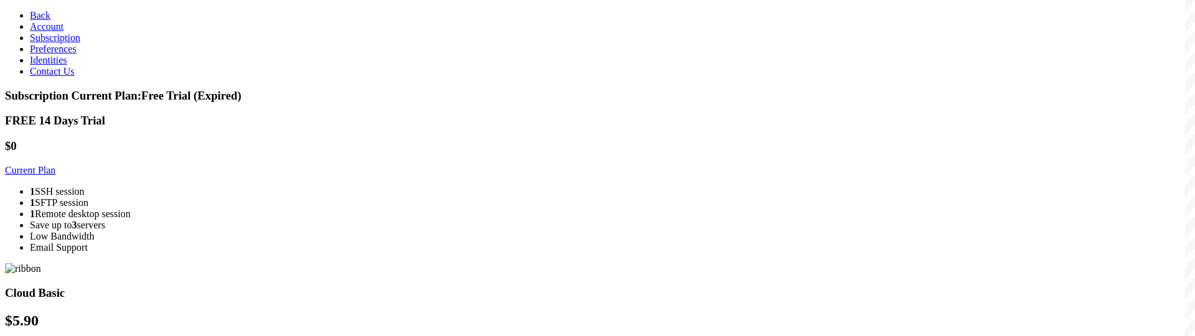
click at [61, 32] on link "Account" at bounding box center [47, 26] width 34 height 11
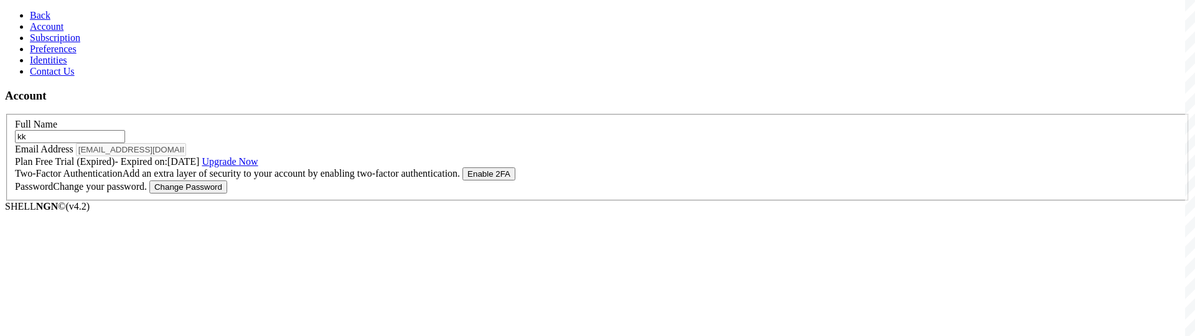
click at [33, 21] on span "Back" at bounding box center [40, 15] width 21 height 11
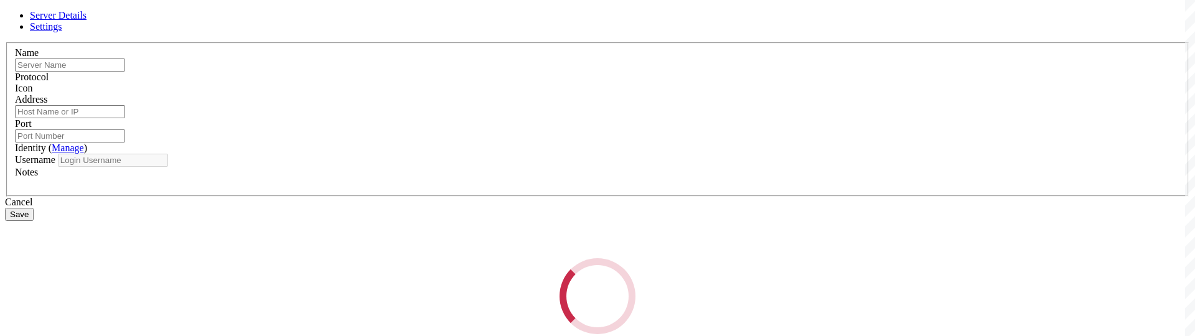
type input "Gnome"
type input "[TECHNICAL_ID]"
type input "3389"
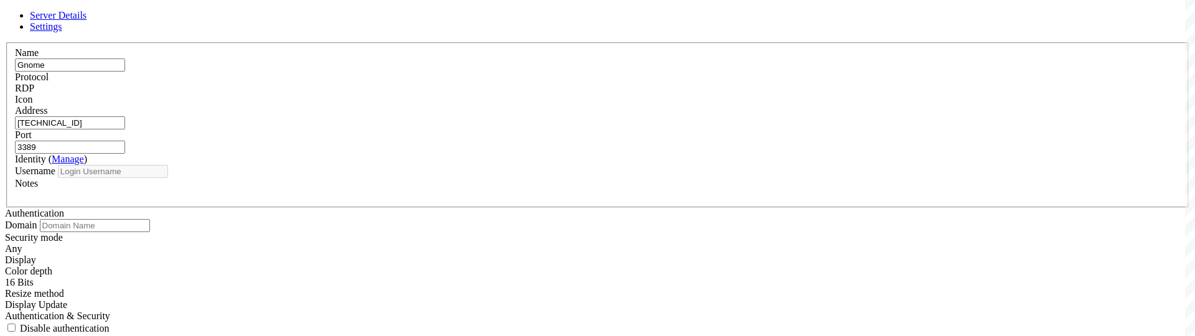
type input "root"
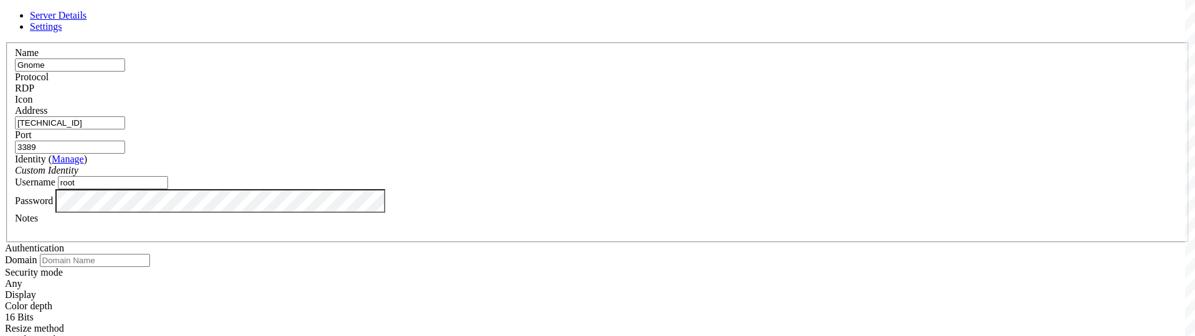
click at [125, 129] on input "[TECHNICAL_ID]" at bounding box center [70, 122] width 110 height 13
click at [125, 116] on input "[TECHNICAL_ID]" at bounding box center [70, 122] width 110 height 13
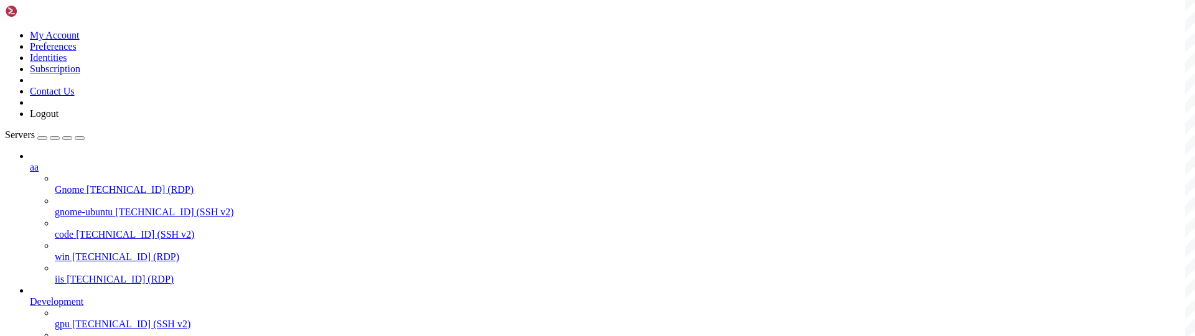
click at [76, 251] on link "win 108.165.147.208 (RDP)" at bounding box center [622, 256] width 1135 height 11
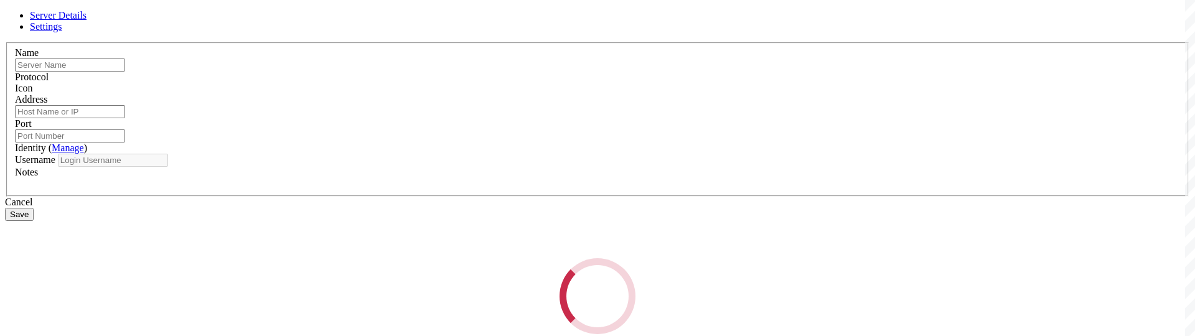
type input "win"
type input "108.165.147.208"
type input "3389"
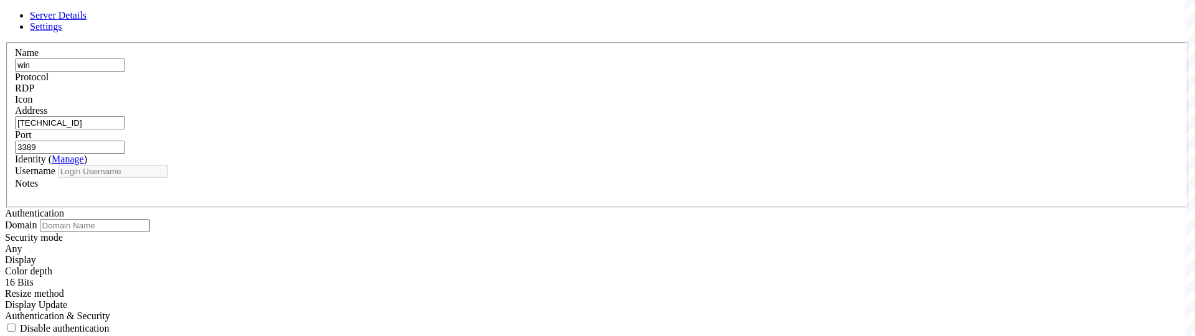
type input "administrator"
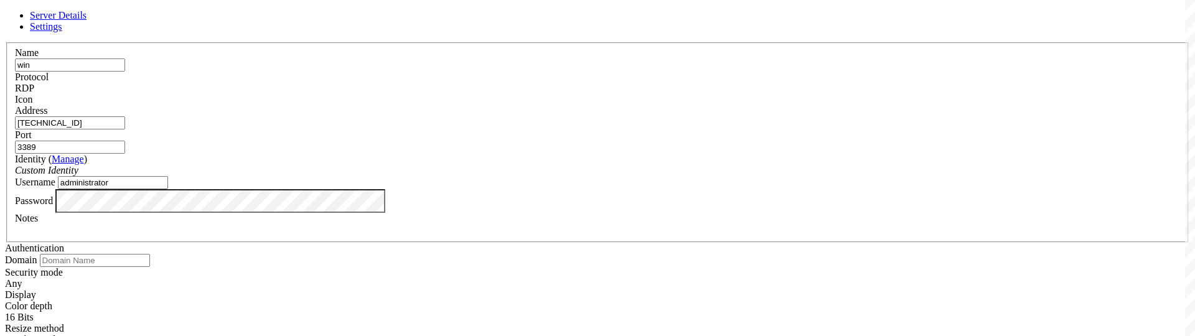
click at [546, 213] on div "Password" at bounding box center [597, 201] width 1165 height 24
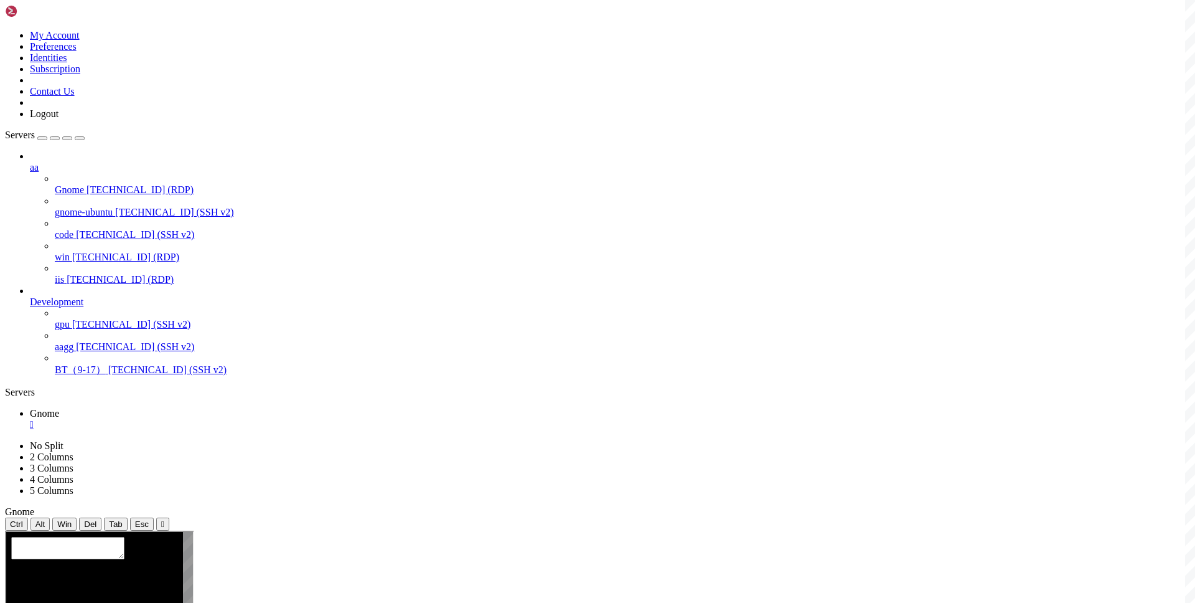
click at [70, 319] on span "gpu" at bounding box center [62, 324] width 15 height 11
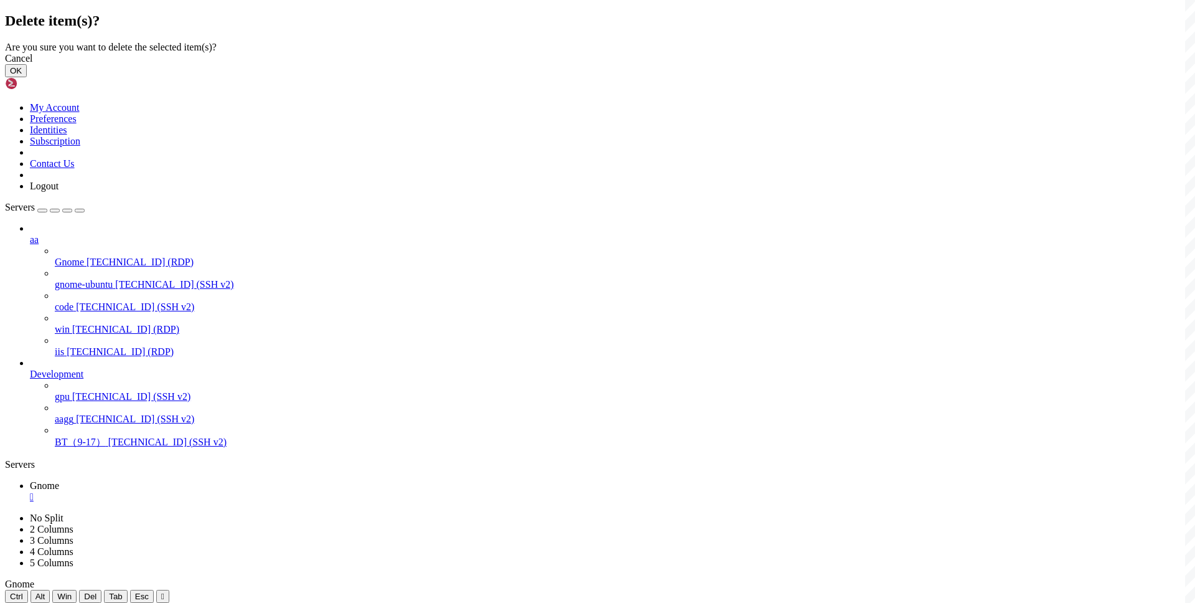
click at [27, 77] on button "OK" at bounding box center [16, 70] width 22 height 13
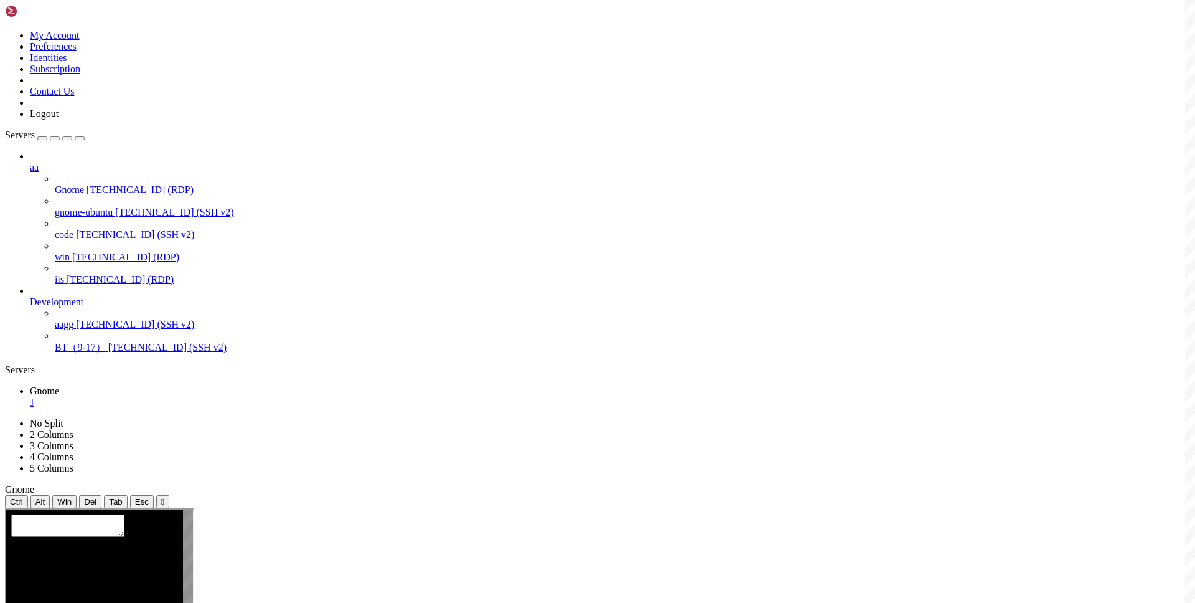
click at [219, 397] on div "" at bounding box center [610, 402] width 1160 height 11
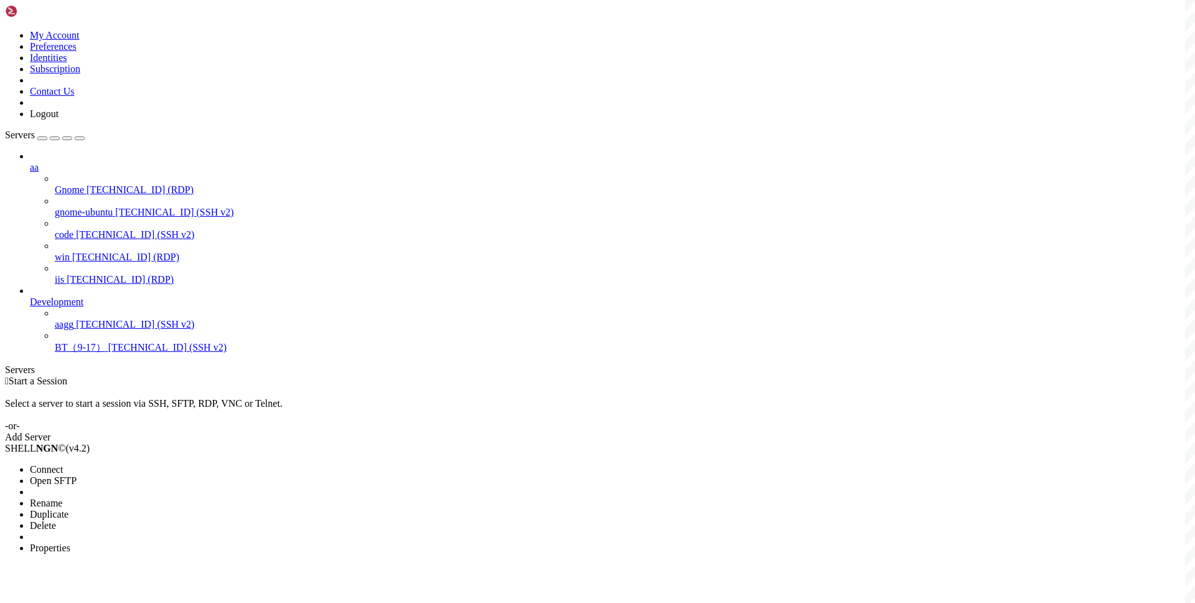
click at [70, 542] on span "Properties" at bounding box center [50, 547] width 40 height 11
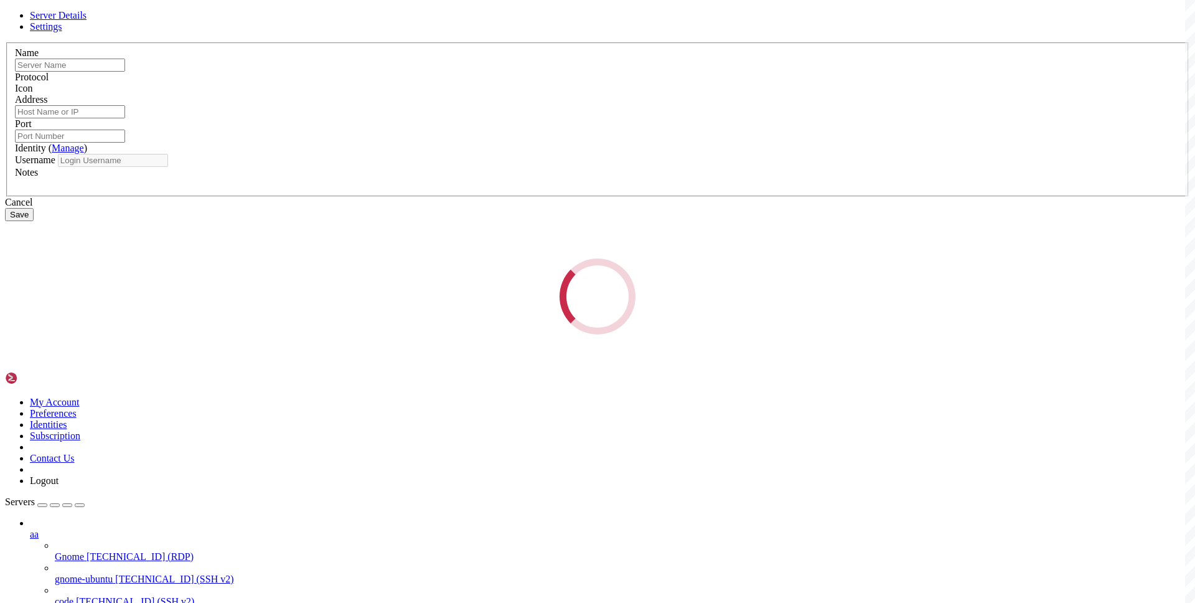
type input "gnome-ubuntu"
type input "[TECHNICAL_ID]"
type input "22"
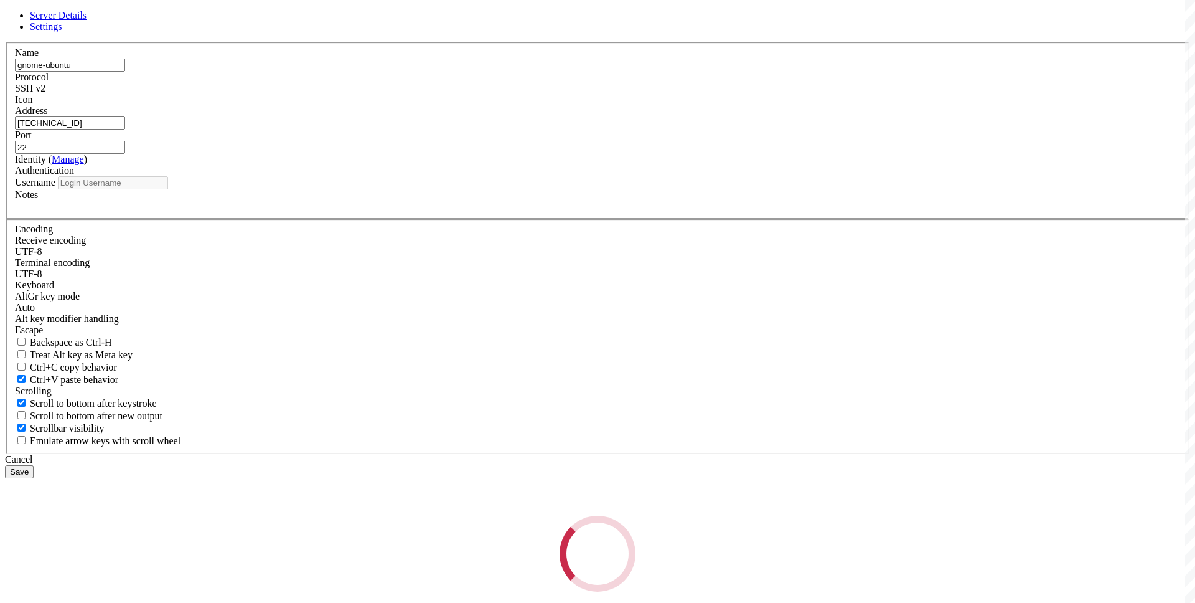
type input "root"
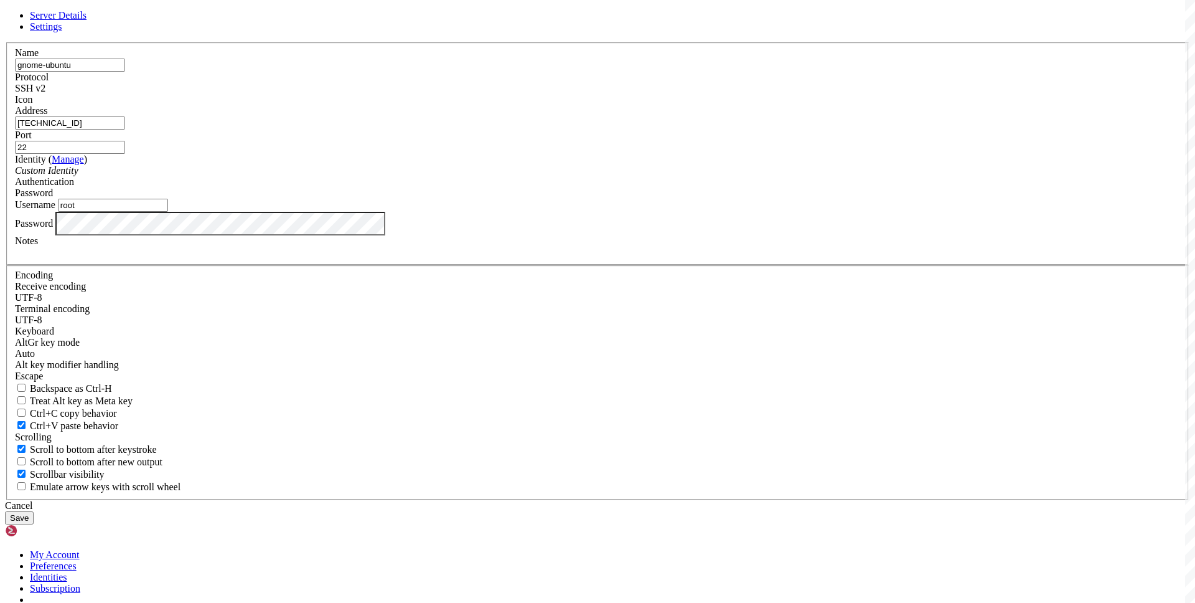
click at [678, 500] on div "Cancel" at bounding box center [597, 505] width 1185 height 11
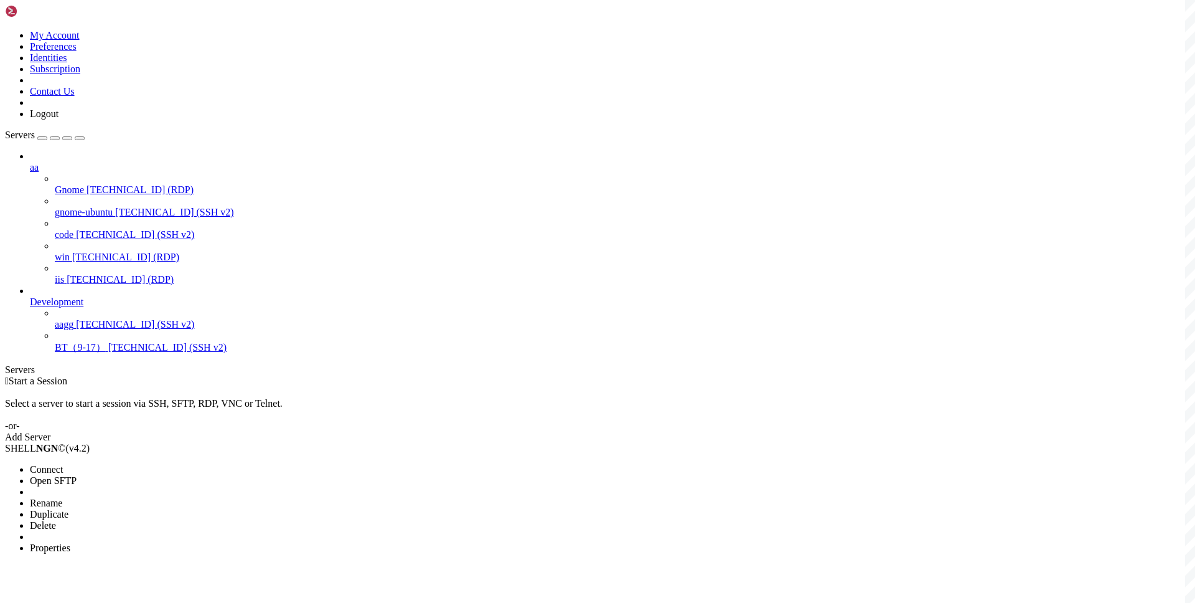
click at [70, 542] on span "Properties" at bounding box center [50, 547] width 40 height 11
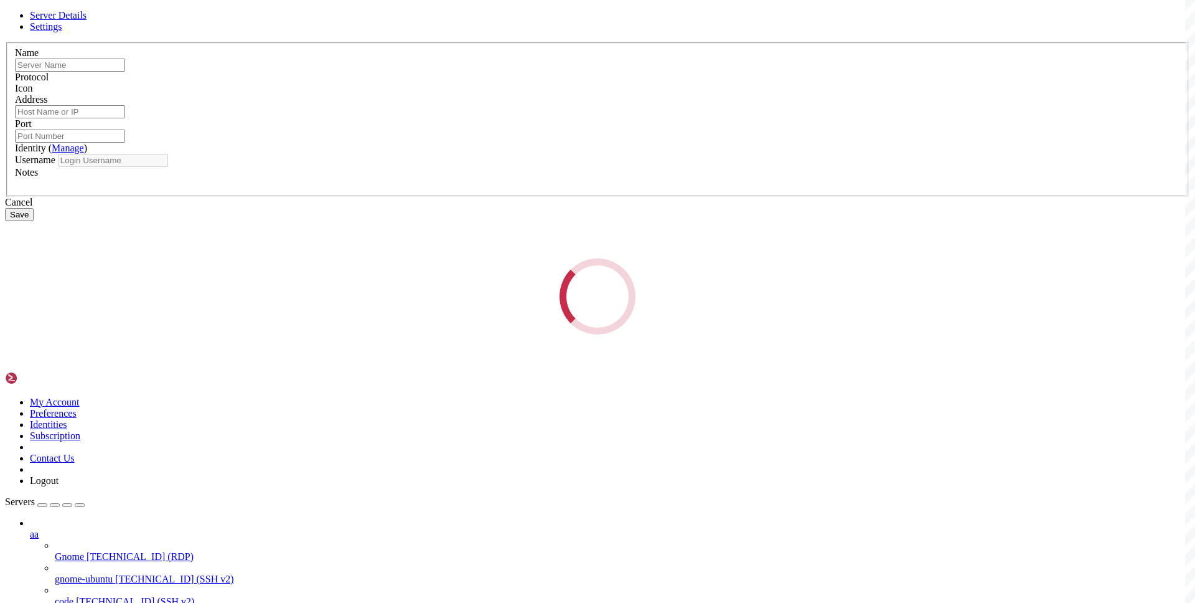
type input "gnome-ubuntu"
type input "[TECHNICAL_ID]"
type input "22"
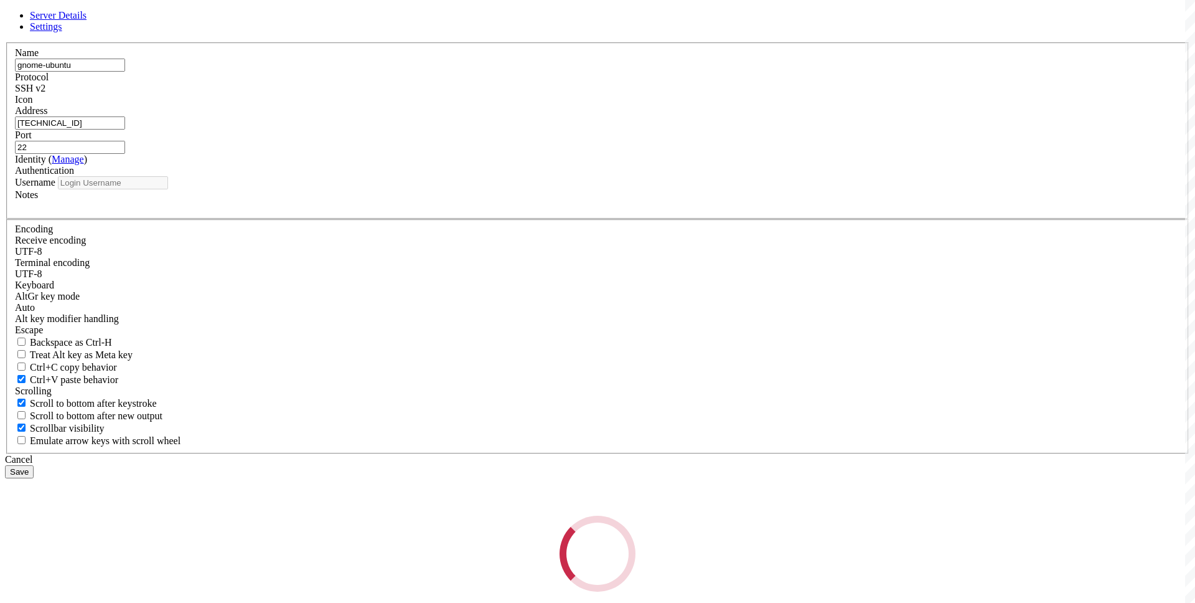
type input "root"
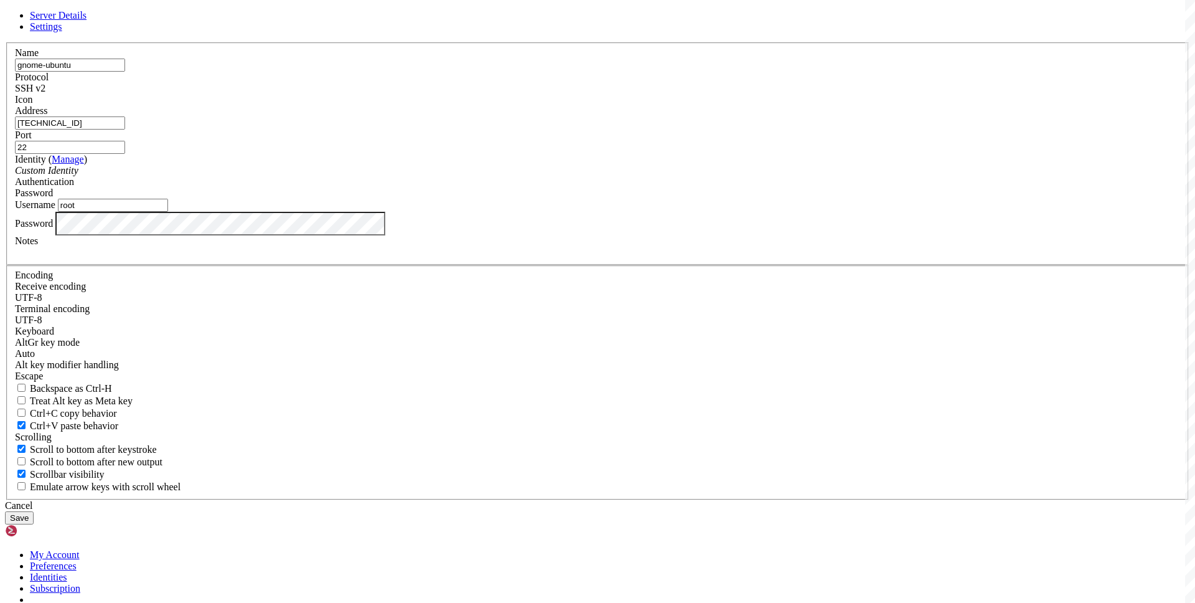
click at [677, 500] on div "Cancel" at bounding box center [597, 505] width 1185 height 11
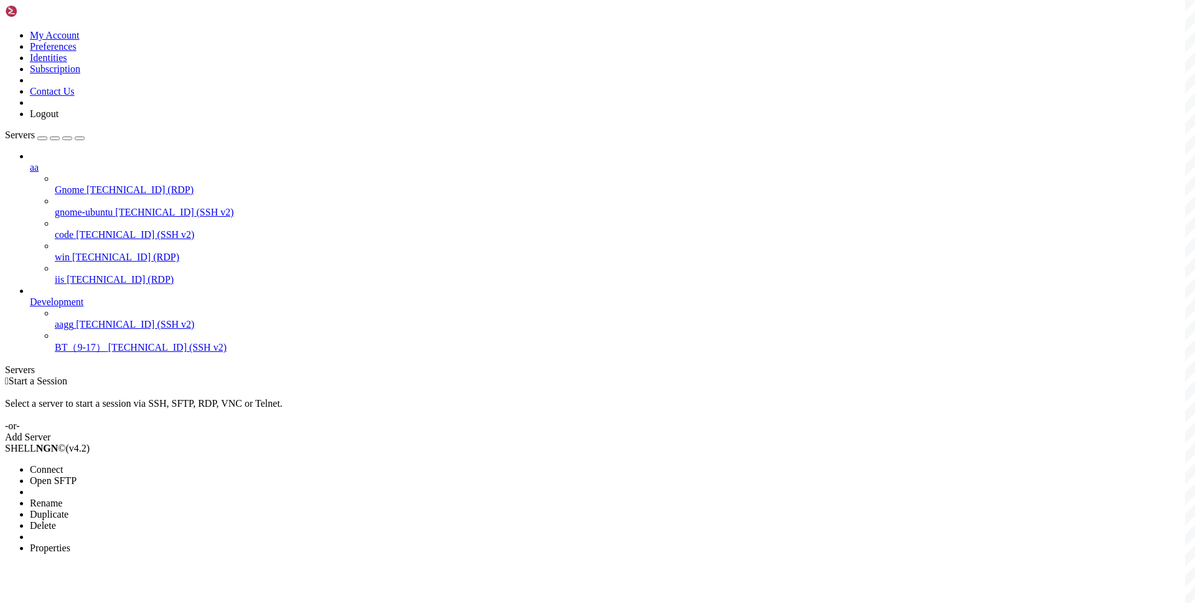
click at [70, 542] on span "Properties" at bounding box center [50, 547] width 40 height 11
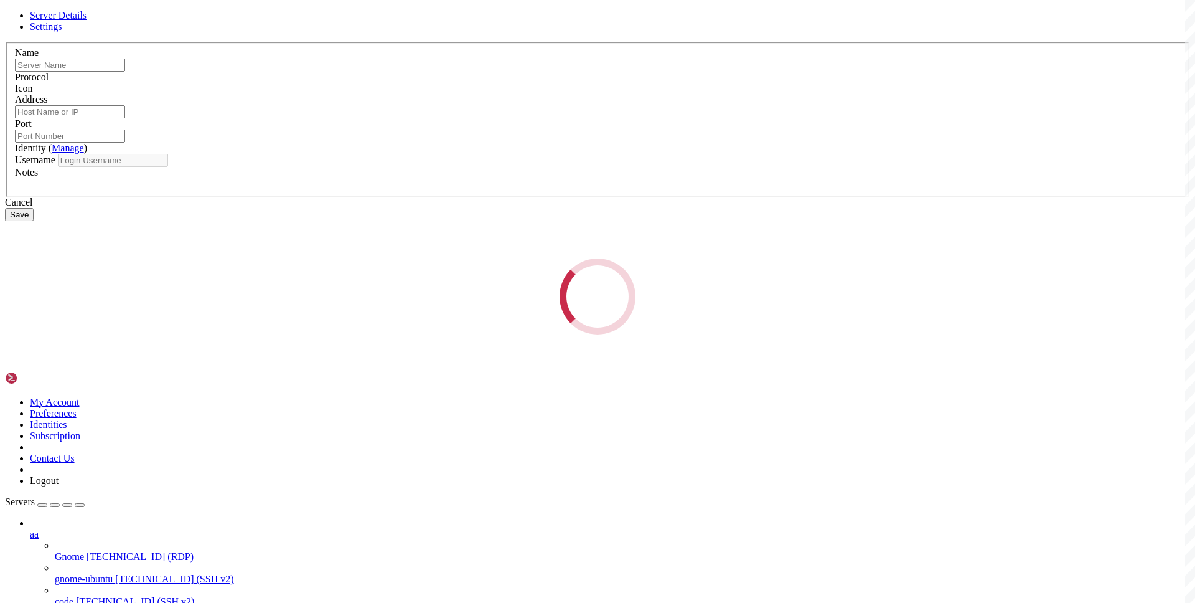
type input "gnome-ubuntu"
type input "[TECHNICAL_ID]"
type input "22"
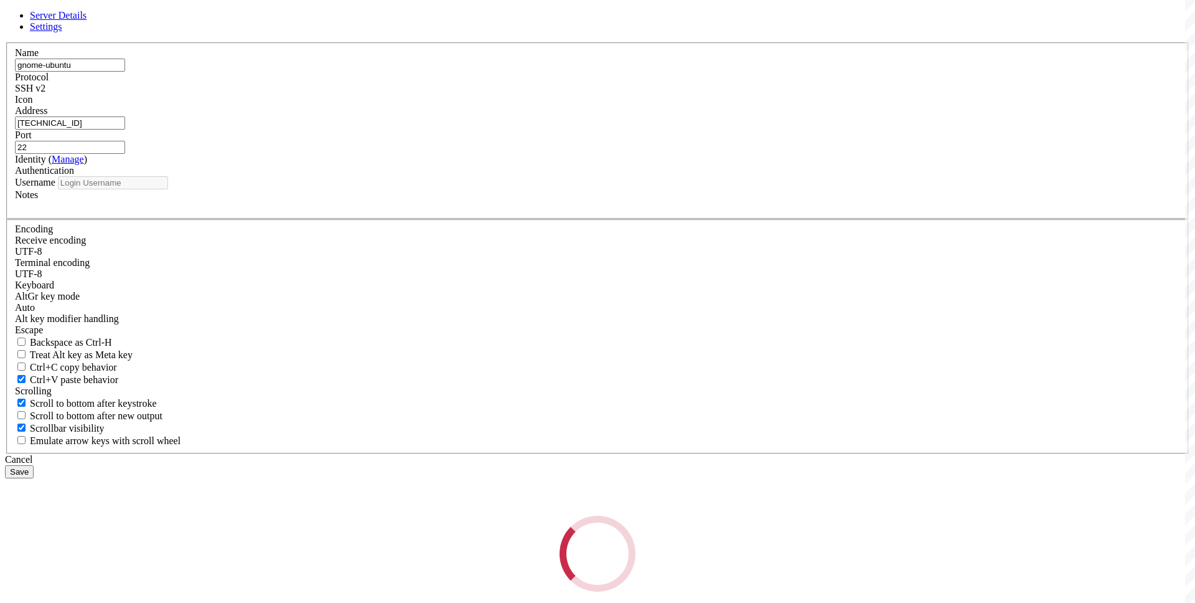
type input "root"
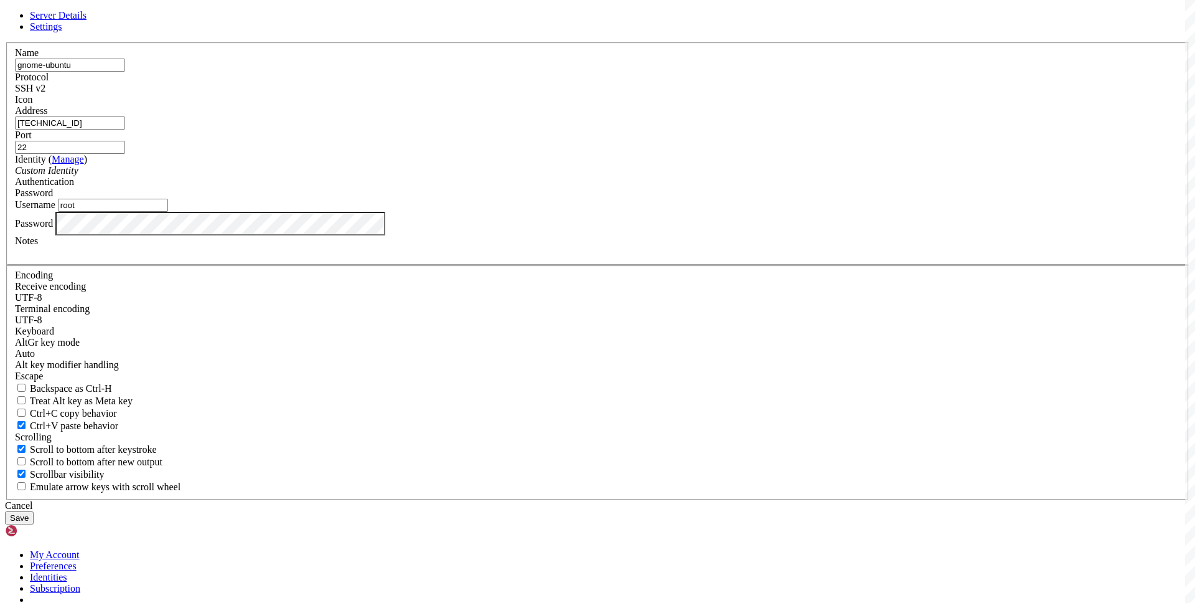
click at [655, 500] on div "Cancel" at bounding box center [597, 505] width 1185 height 11
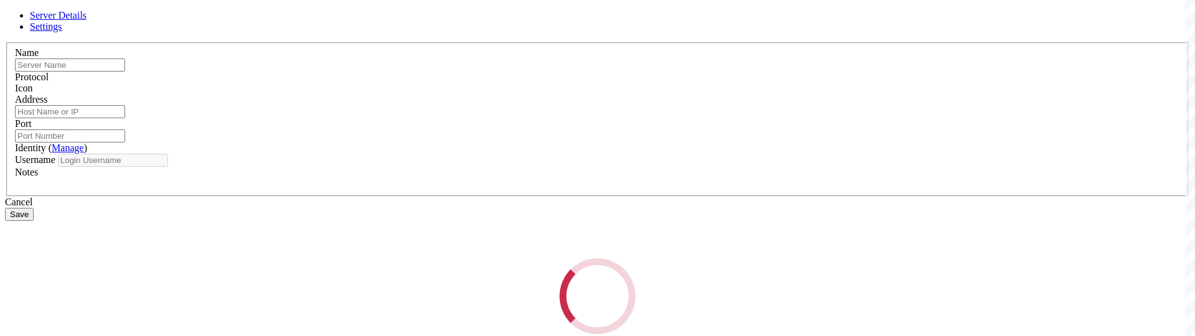
type input "Gnome"
type input "[TECHNICAL_ID]"
type input "3389"
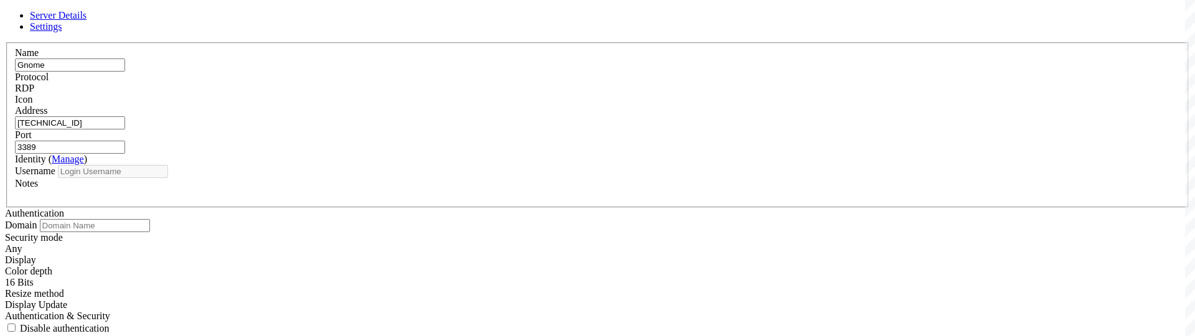
type input "root"
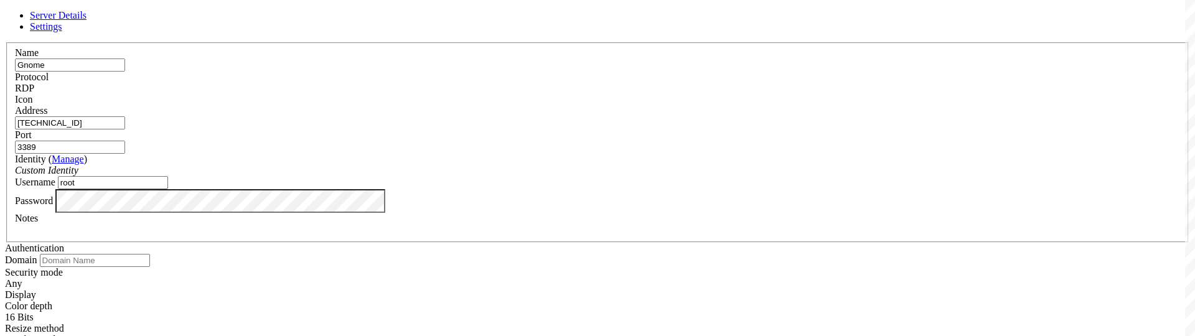
click at [5, 42] on link at bounding box center [5, 42] width 0 height 0
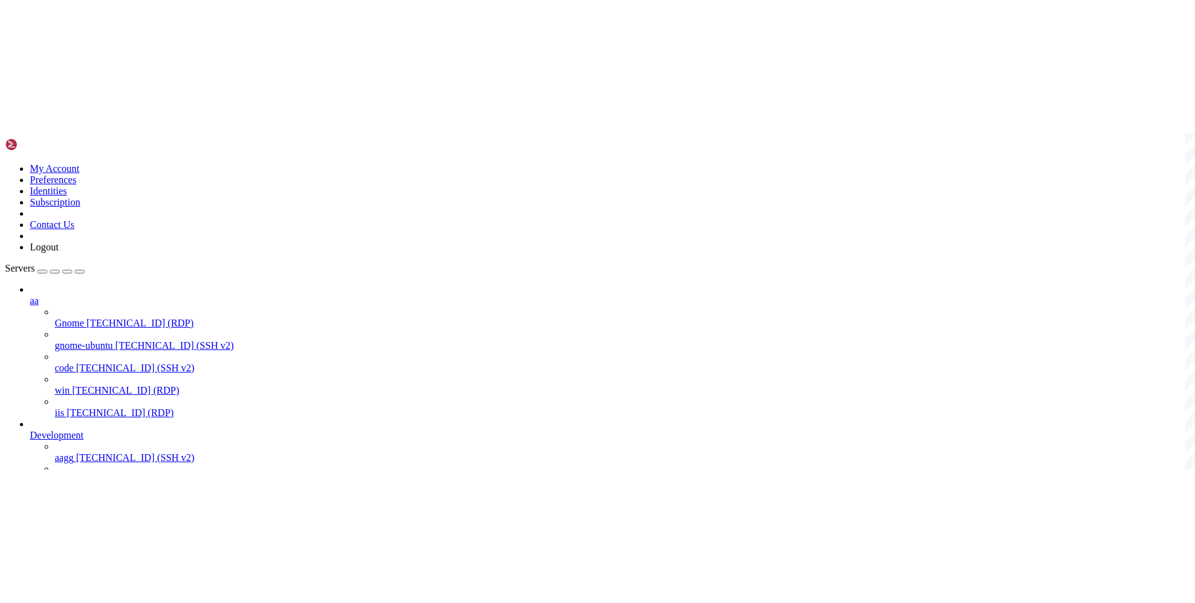
scroll to position [0, 0]
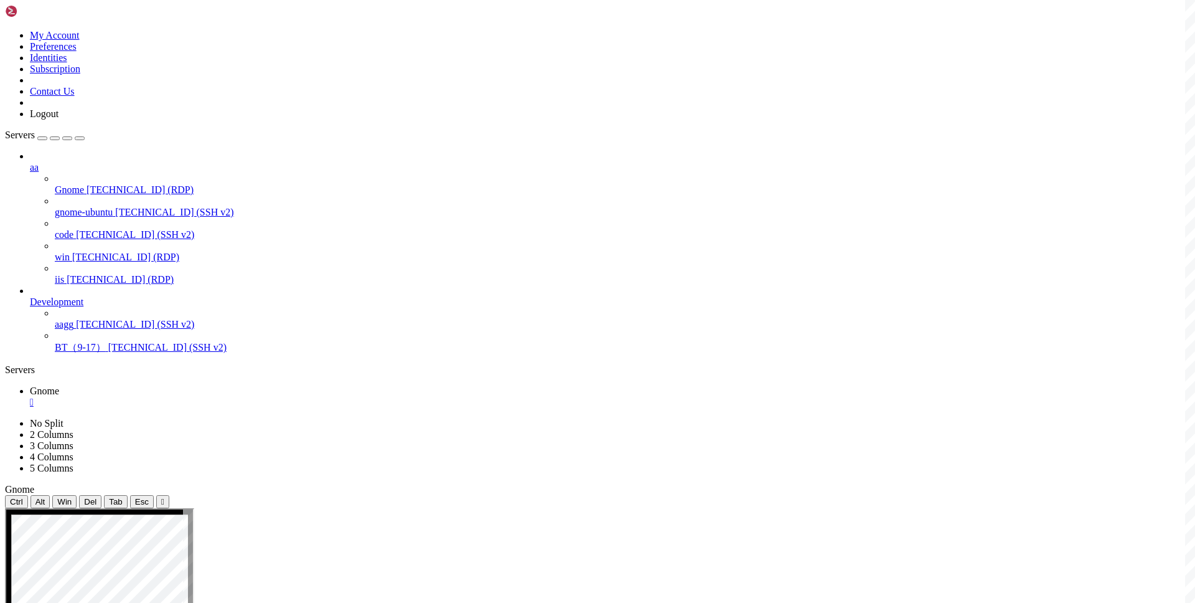
click at [244, 439] on div at bounding box center [597, 301] width 1195 height 603
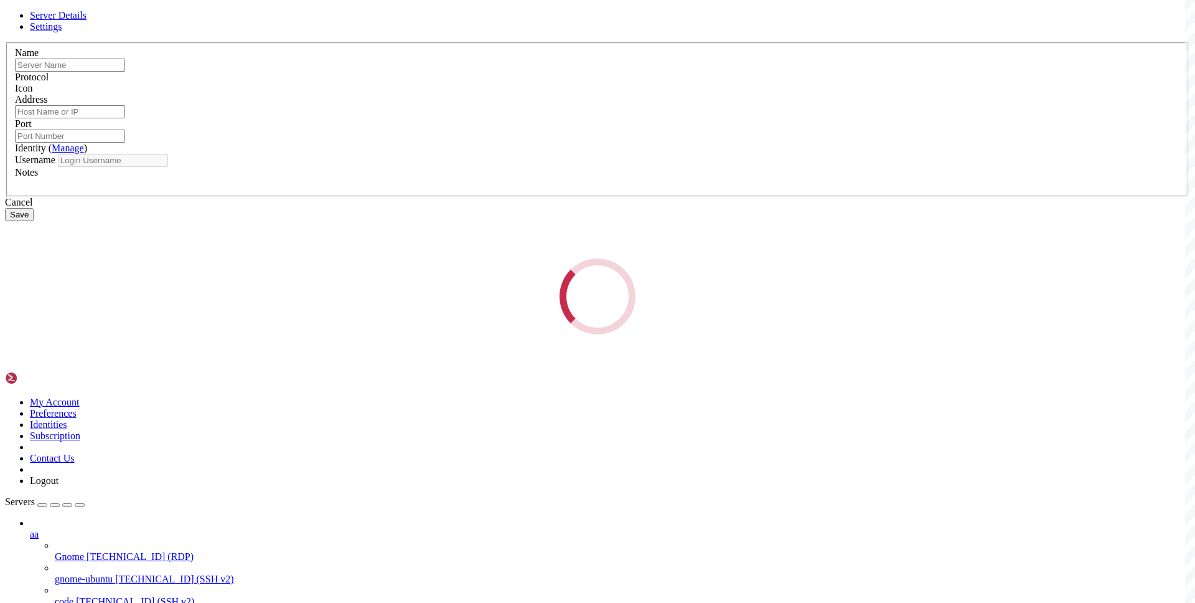
type input "Gnome"
type input "[TECHNICAL_ID]"
type input "3389"
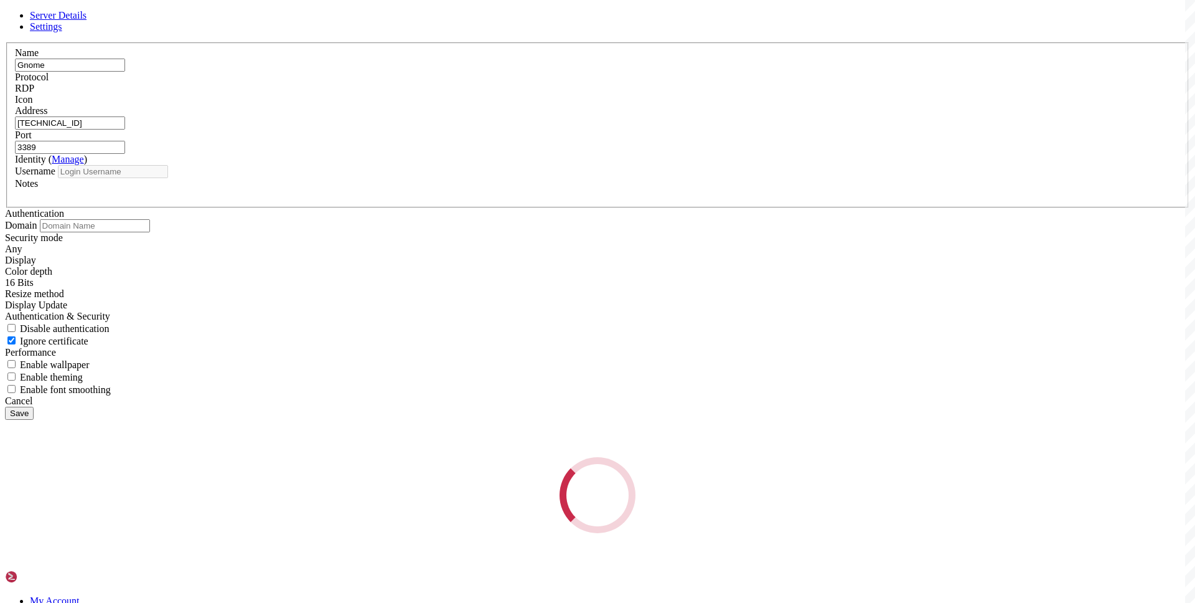
type input "root"
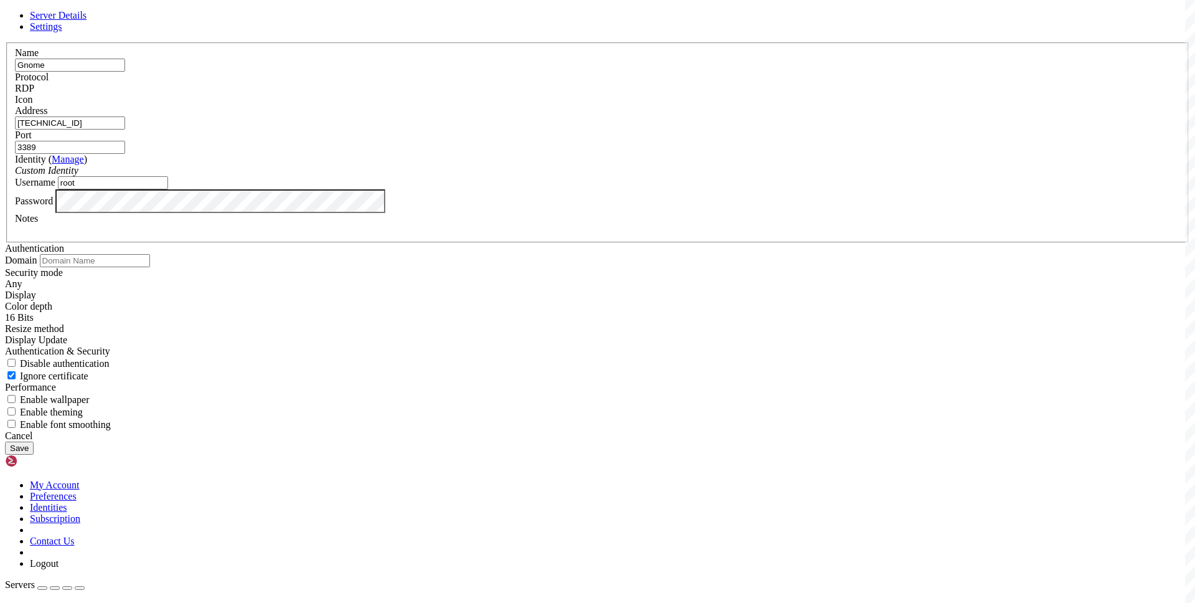
click at [501, 129] on div "Address 45.77.8.6" at bounding box center [597, 117] width 1165 height 24
click at [125, 129] on input "[TECHNICAL_ID]" at bounding box center [70, 122] width 110 height 13
click at [113, 143] on div "Server Details Settings Name Gnome Protocol RDP Icon" at bounding box center [597, 232] width 1185 height 444
click at [5, 42] on icon at bounding box center [5, 42] width 0 height 0
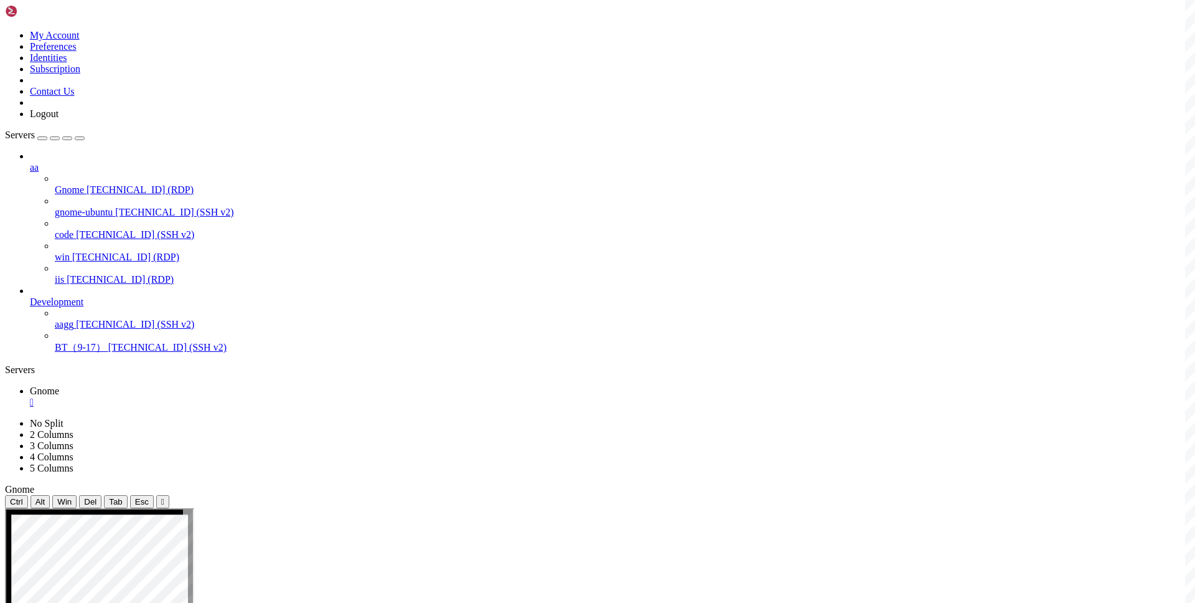
click at [110, 207] on span "gnome-ubuntu" at bounding box center [84, 212] width 58 height 11
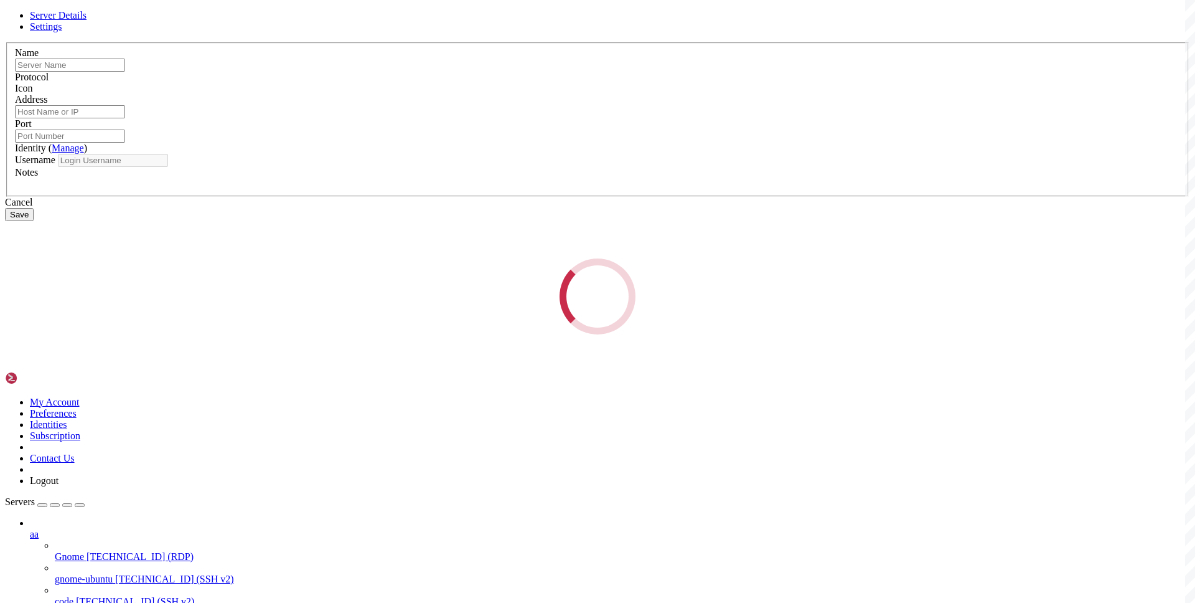
type input "gnome-ubuntu"
type input "[TECHNICAL_ID]"
type input "22"
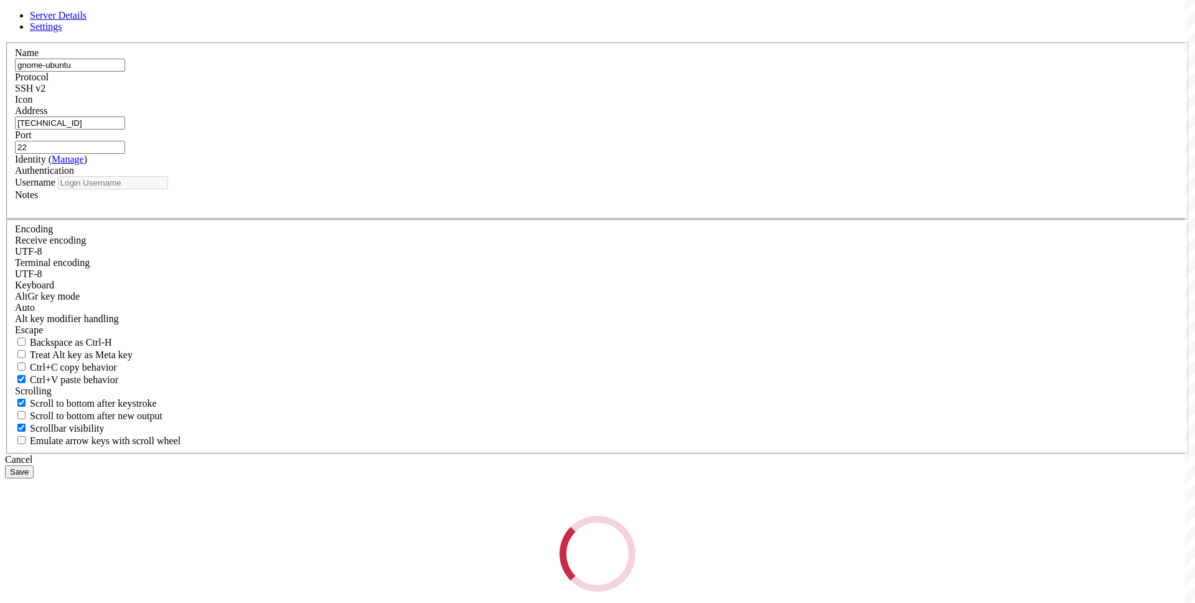
type input "root"
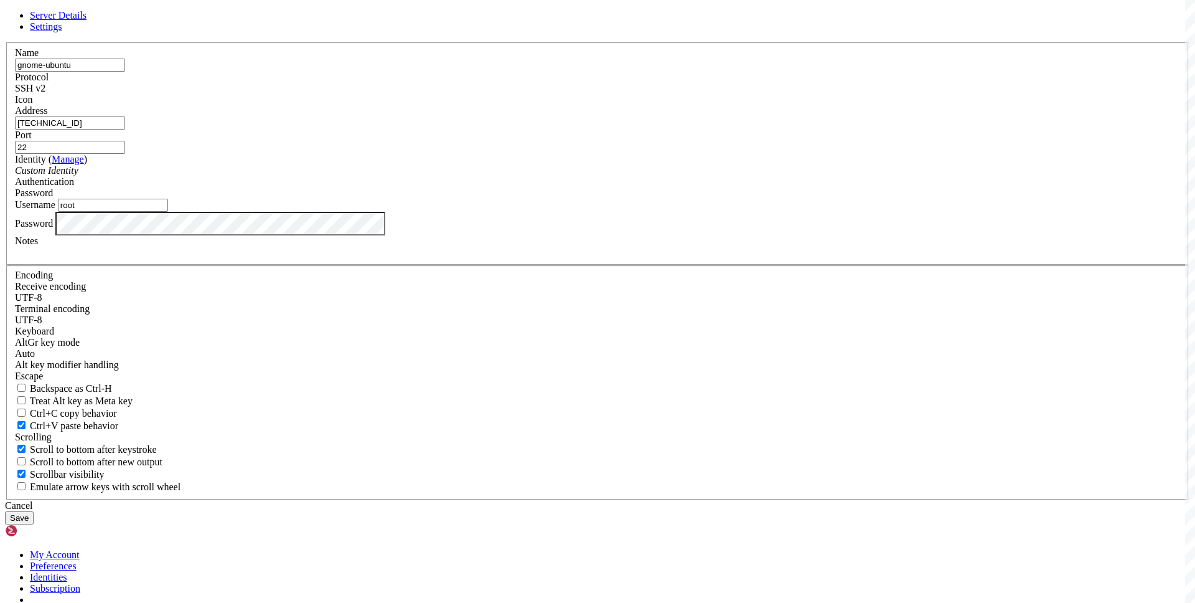
click at [125, 129] on input "[TECHNICAL_ID]" at bounding box center [70, 122] width 110 height 13
click at [349, 90] on div "Server Details Settings Name gnome-ubuntu Protocol SSH v2 Icon" at bounding box center [597, 267] width 1185 height 514
click at [5, 42] on icon at bounding box center [5, 42] width 0 height 0
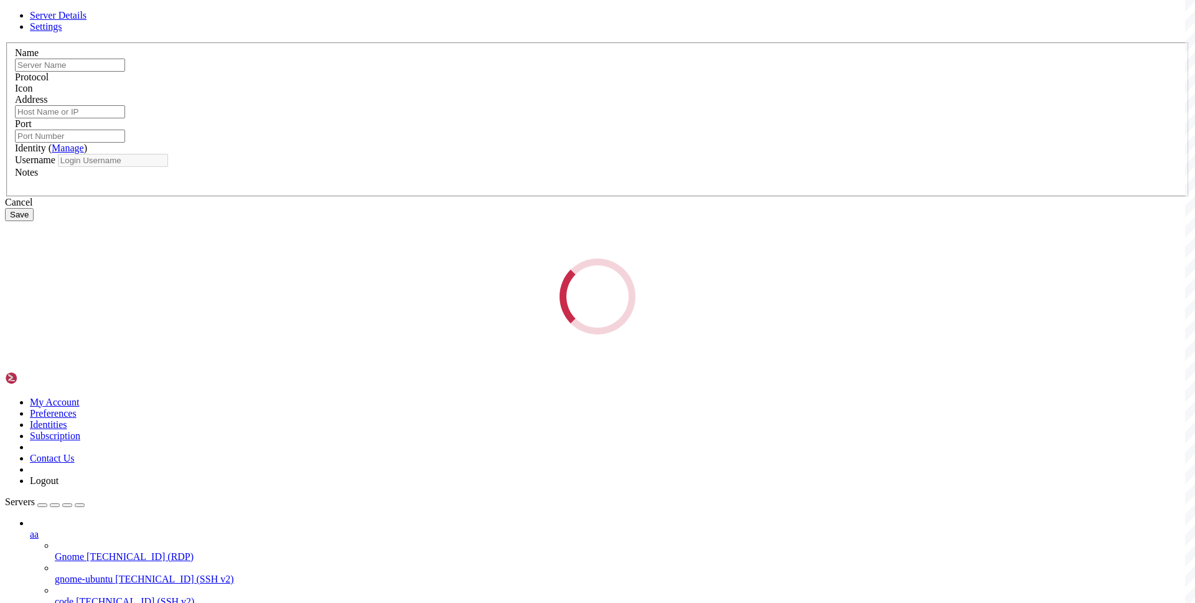
type input "gnome-ubuntu"
type input "[TECHNICAL_ID]"
type input "22"
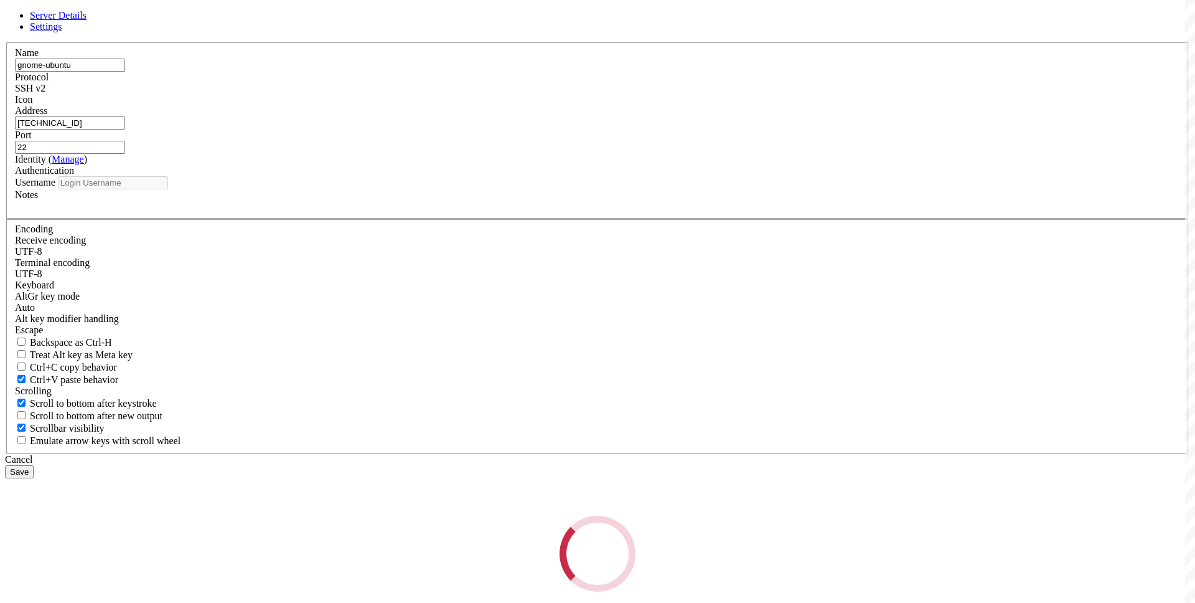
type input "root"
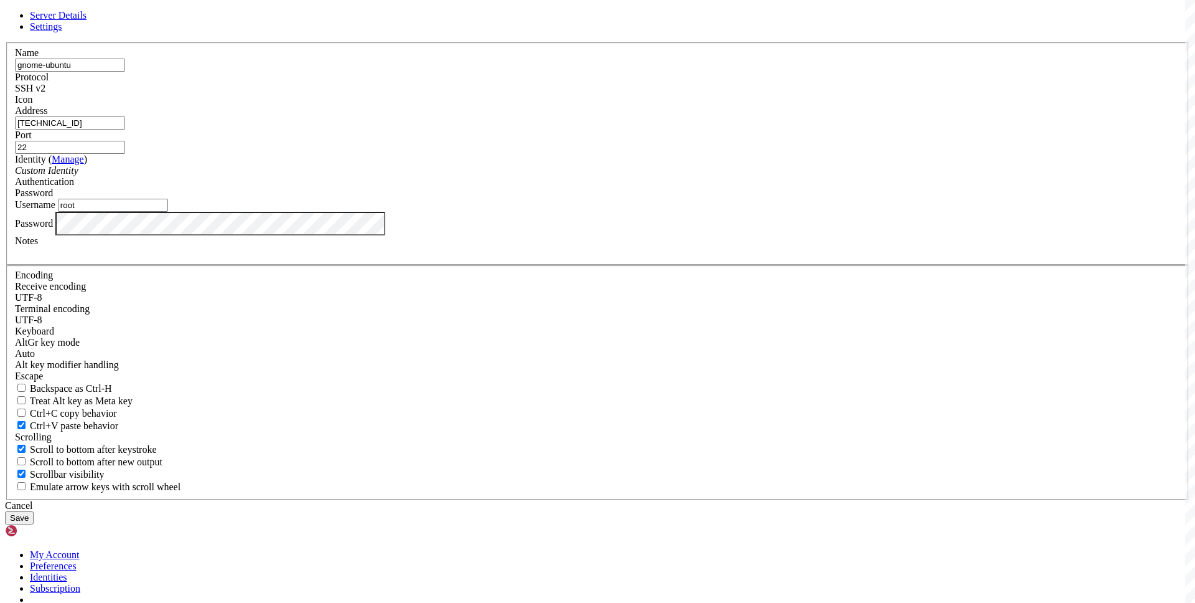
click at [5, 42] on icon at bounding box center [5, 42] width 0 height 0
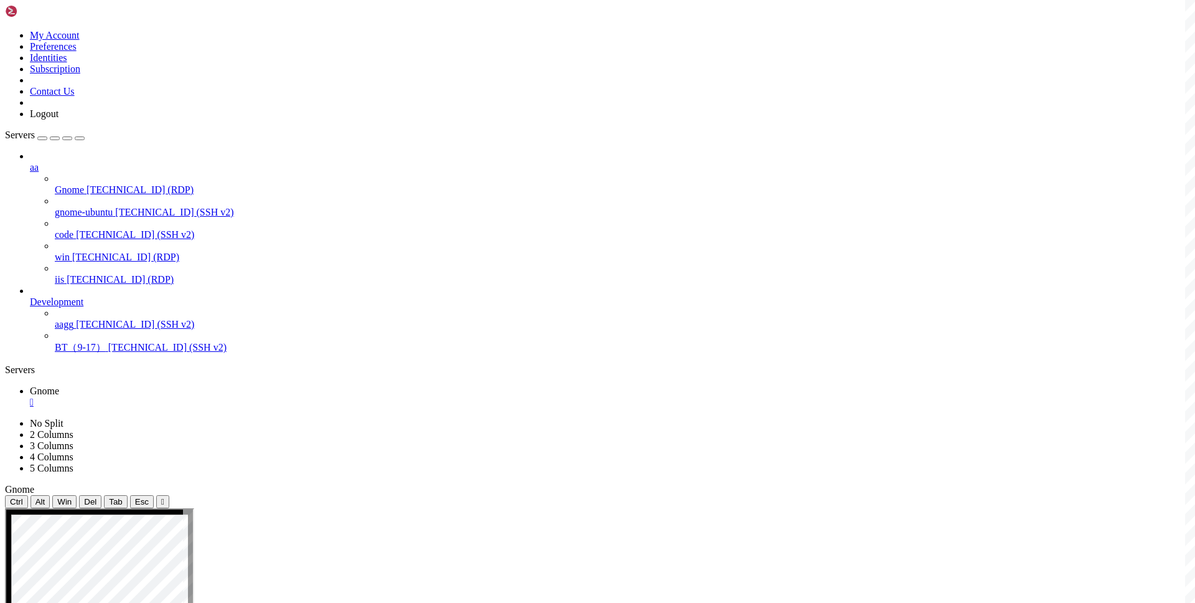
click at [220, 397] on div "" at bounding box center [610, 402] width 1160 height 11
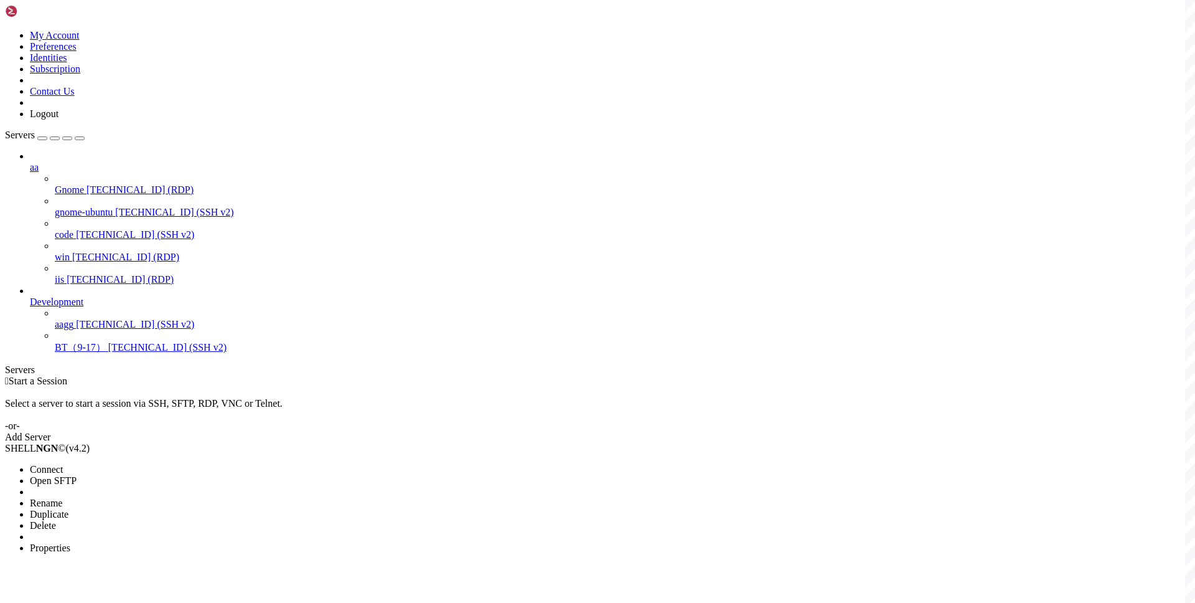
click at [143, 520] on li "Delete" at bounding box center [86, 525] width 113 height 11
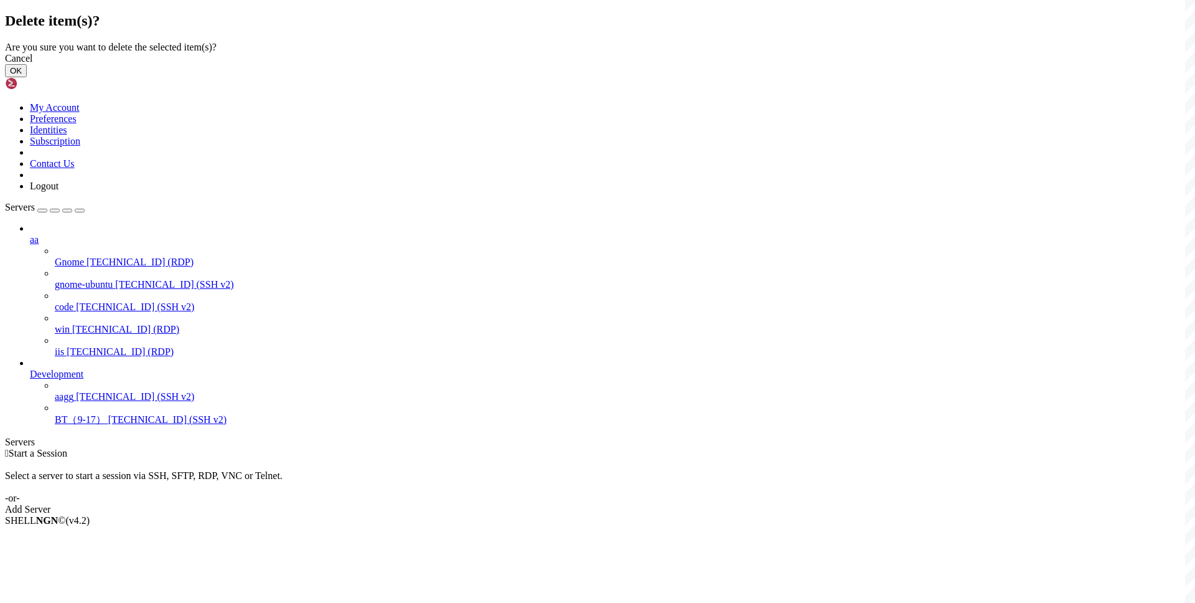
click at [27, 77] on button "OK" at bounding box center [16, 70] width 22 height 13
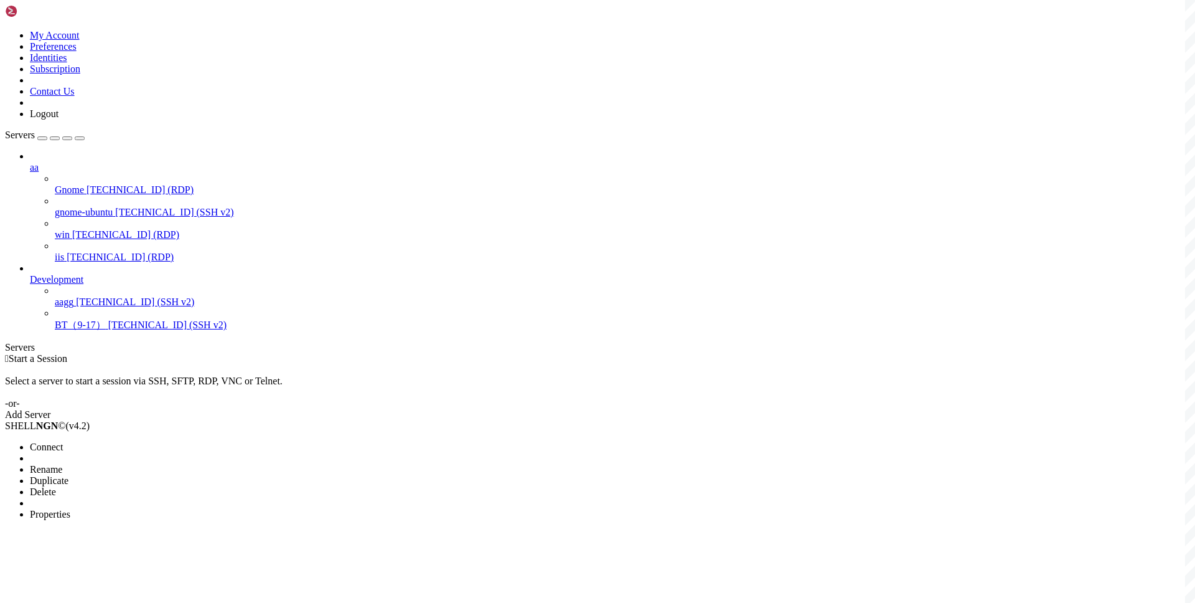
click at [70, 509] on span "Properties" at bounding box center [50, 514] width 40 height 11
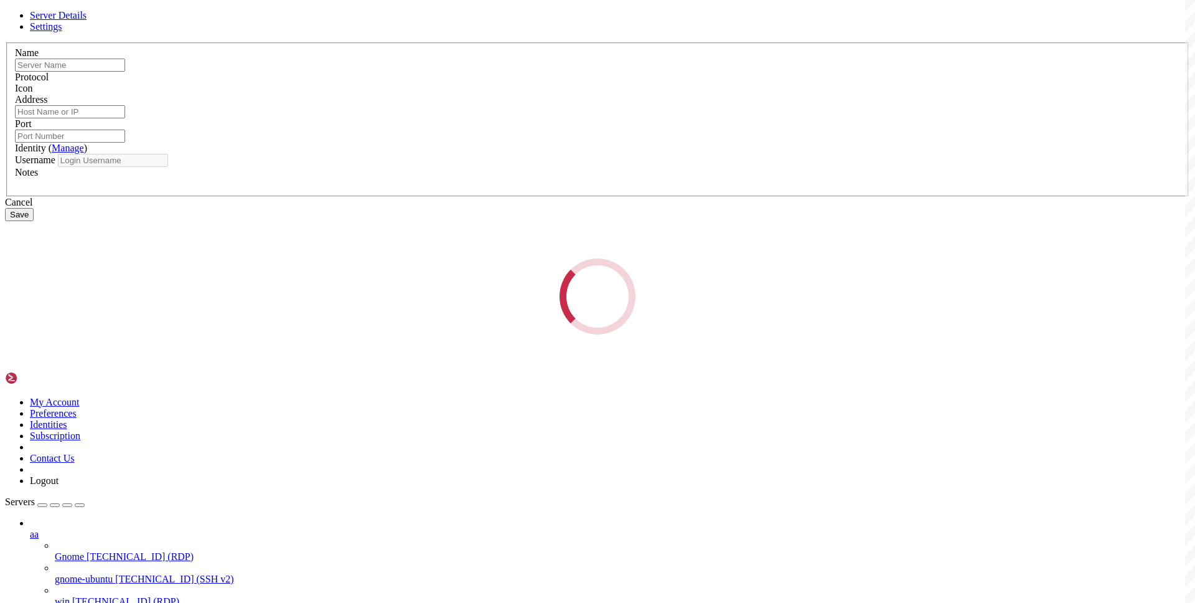
type input "iis"
type input "166.88.11.51"
type input "3389"
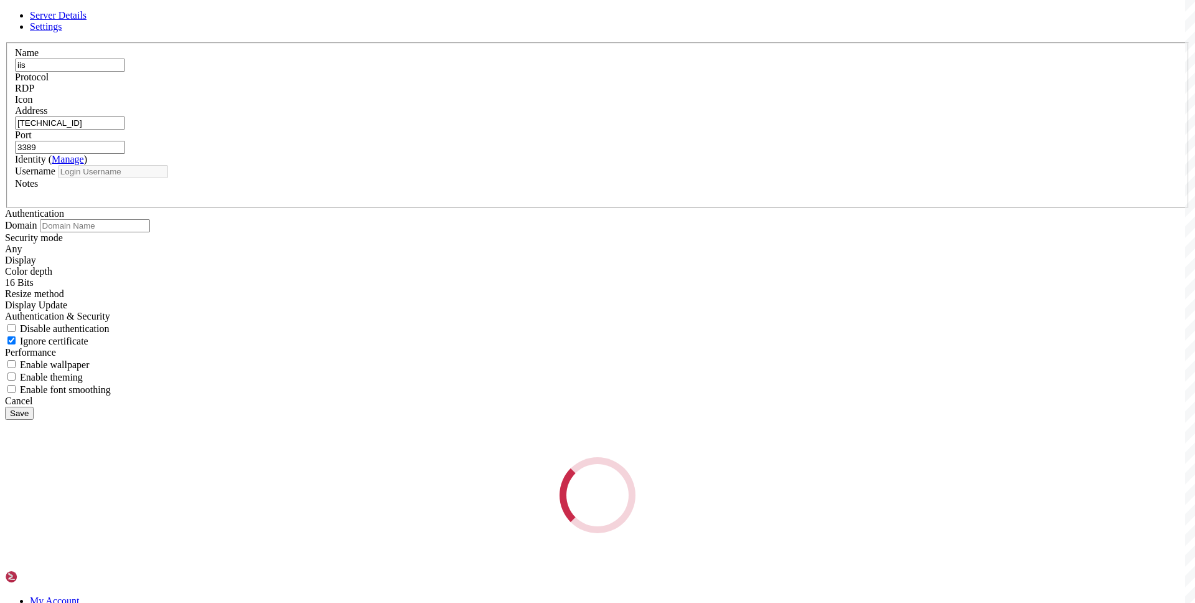
type input "administrator"
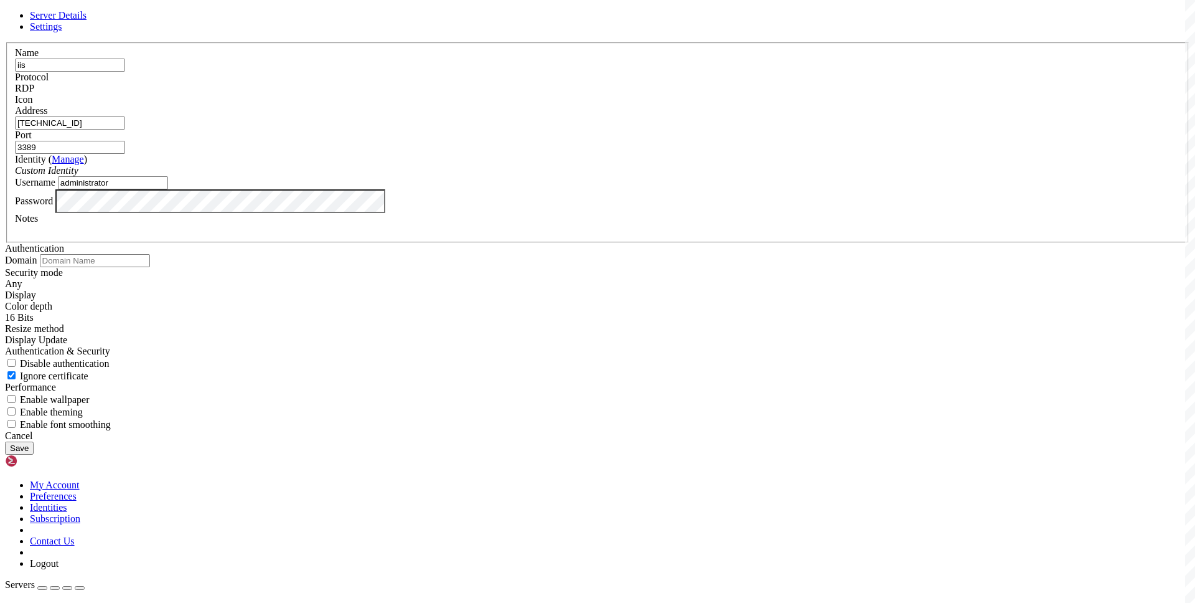
click at [125, 129] on input "166.88.11.51" at bounding box center [70, 122] width 110 height 13
type input "166.88.11.51"
click at [5, 42] on icon at bounding box center [5, 42] width 0 height 0
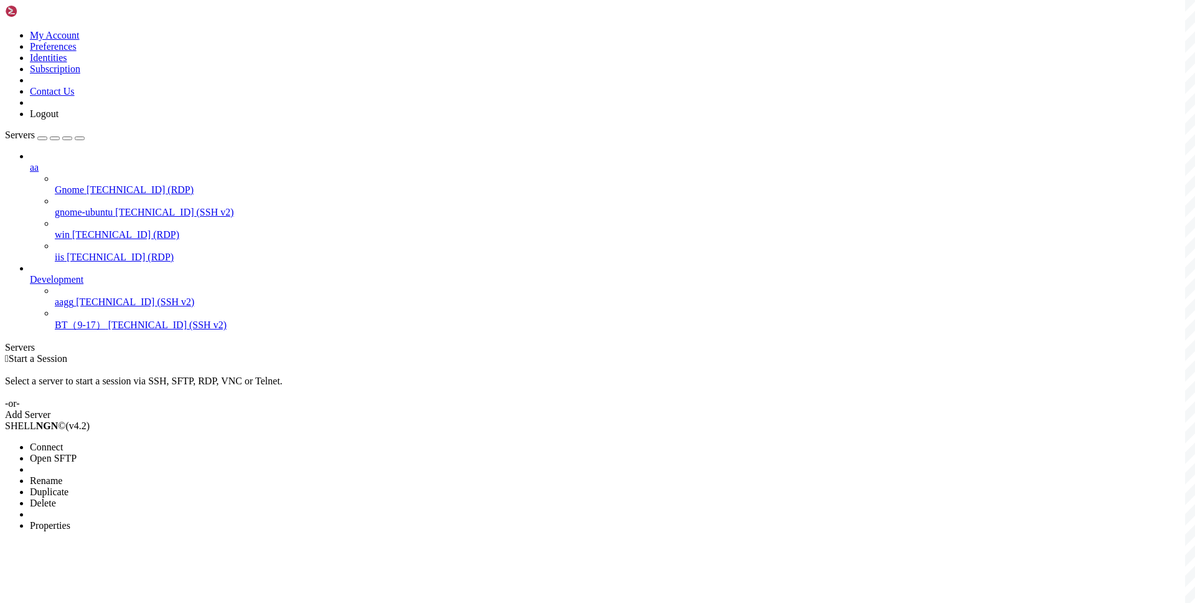
click at [70, 520] on span "Properties" at bounding box center [50, 525] width 40 height 11
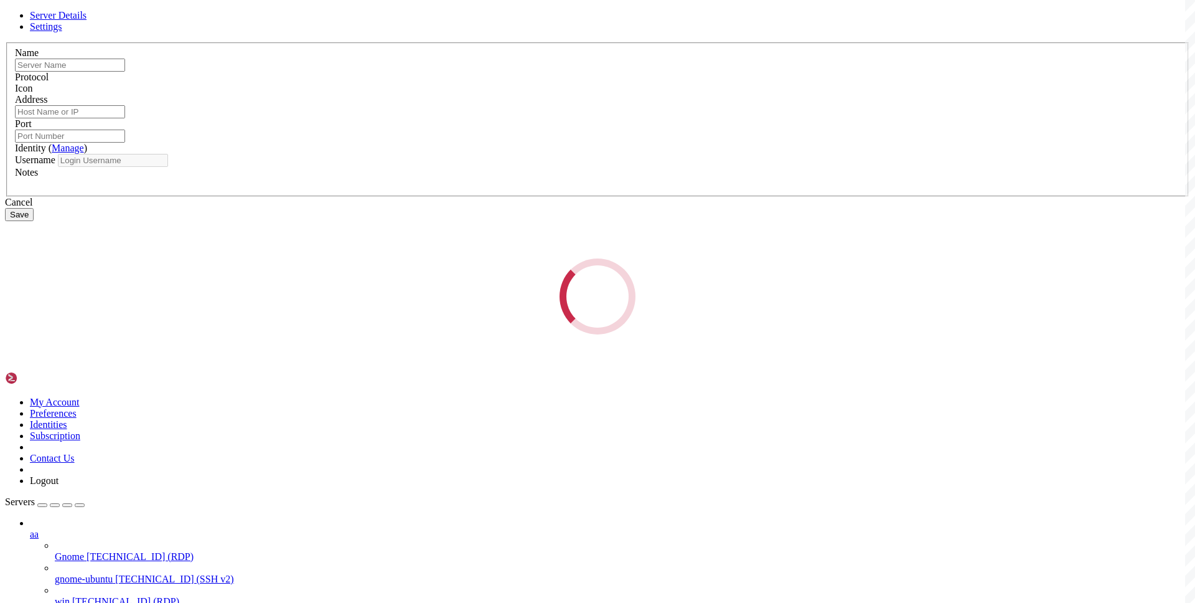
type input "aagg"
type input "154.36.175.113"
type input "22"
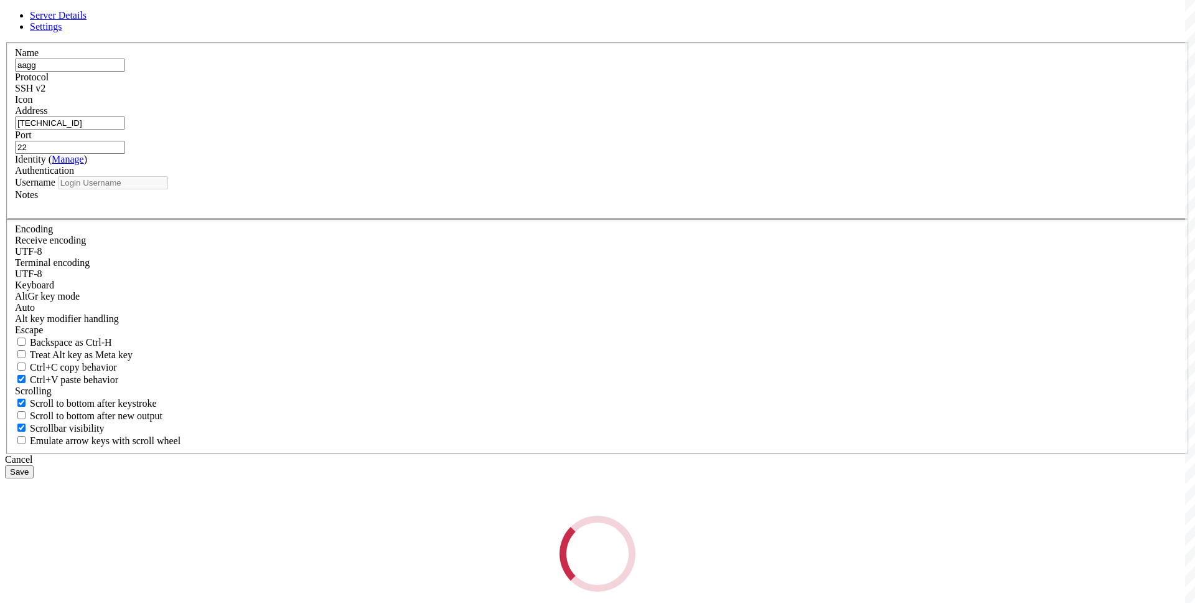
type input "root"
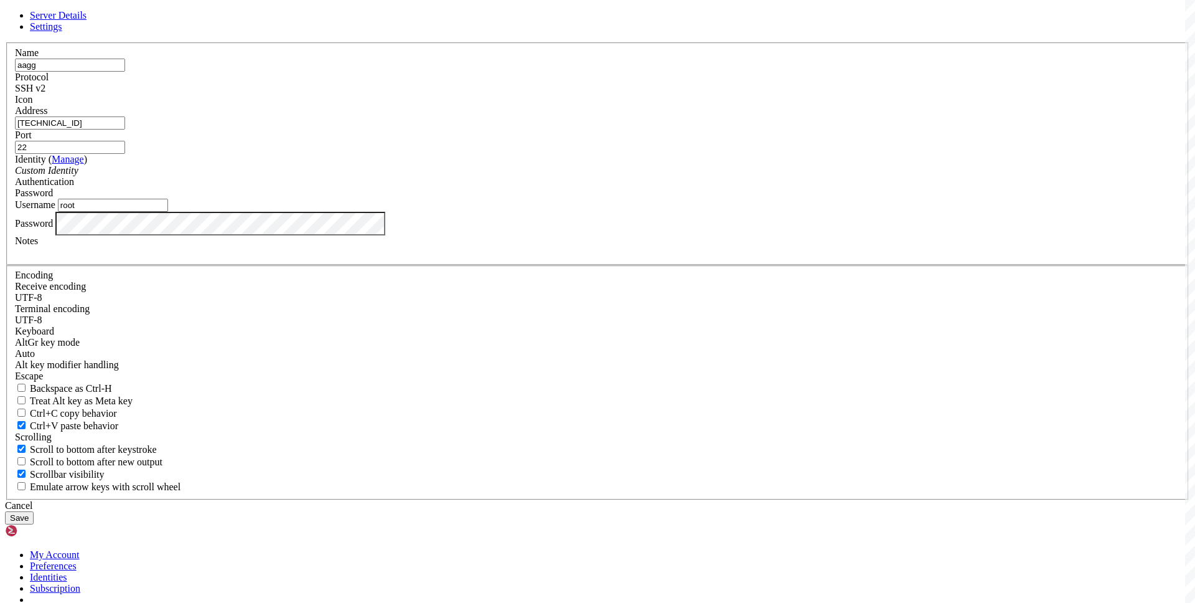
click at [506, 129] on div "Address 154.36.175.113" at bounding box center [597, 117] width 1165 height 24
click at [125, 129] on input "154.36.175.113" at bounding box center [70, 122] width 110 height 13
click at [5, 42] on icon at bounding box center [5, 42] width 0 height 0
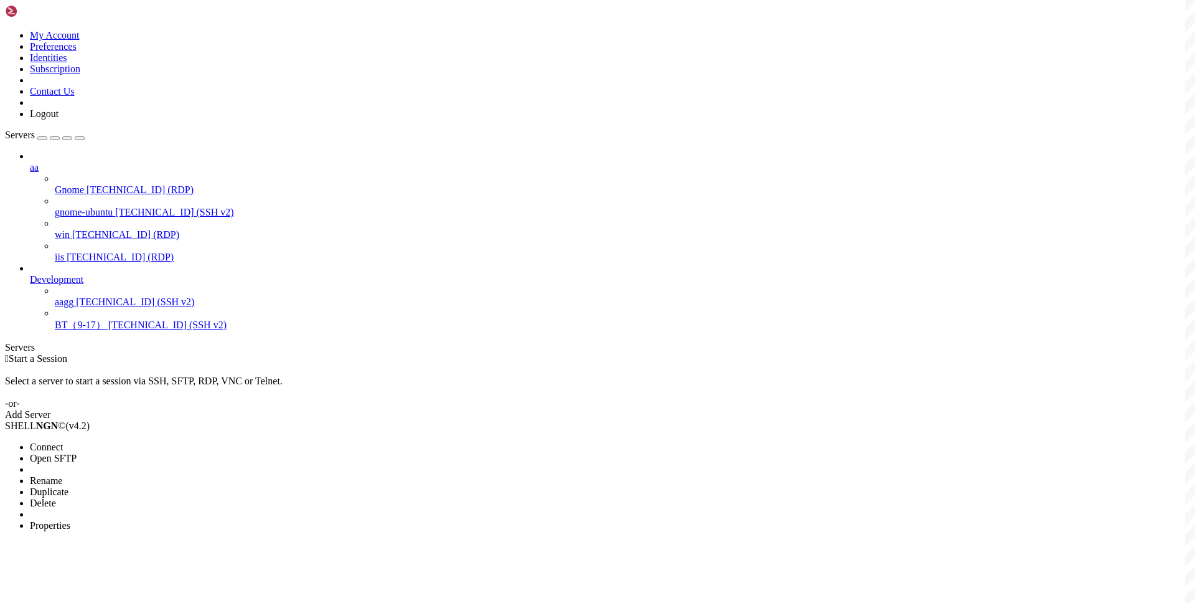
click at [70, 520] on span "Properties" at bounding box center [50, 525] width 40 height 11
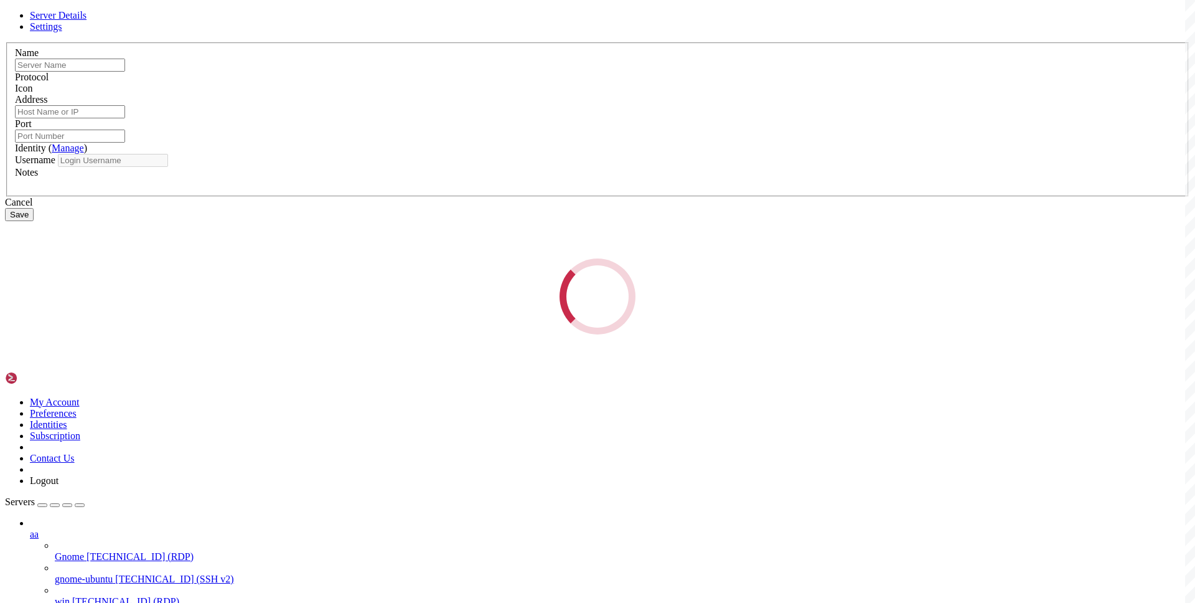
type input "BT（9-17）"
type input "5.181.219.238"
type input "22"
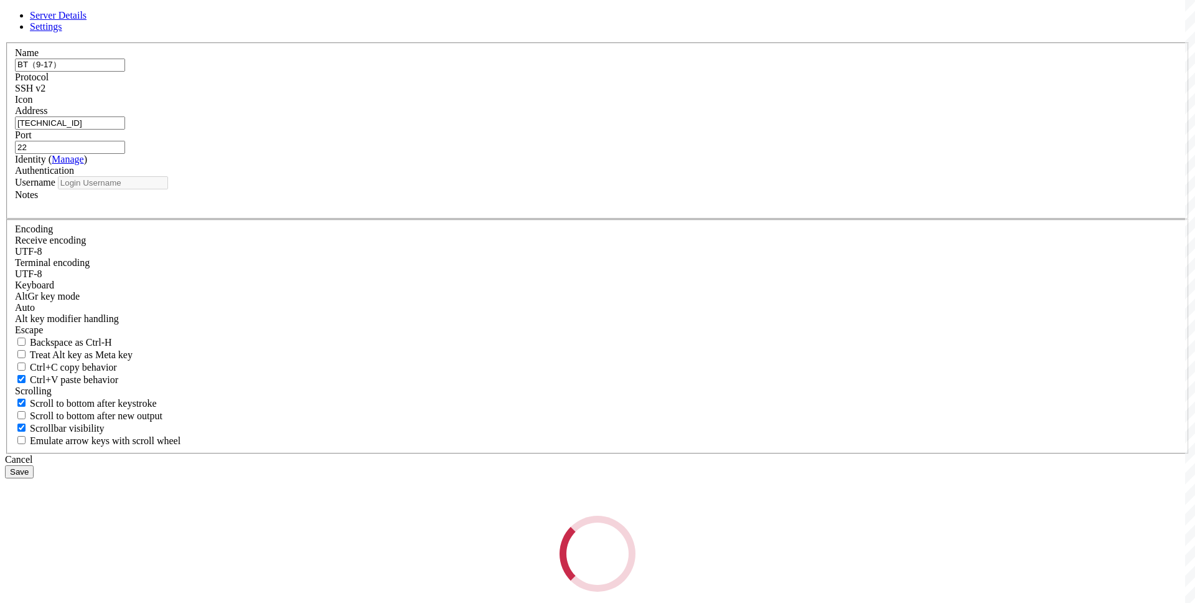
type input "root"
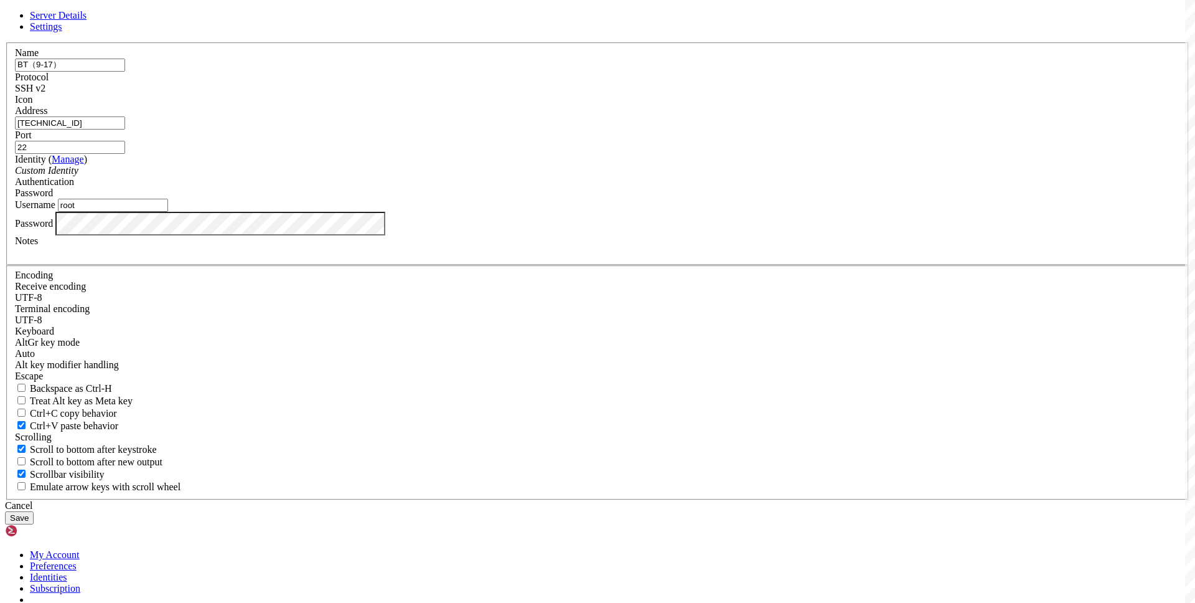
click at [87, 164] on label "Identity ( Manage )" at bounding box center [51, 159] width 72 height 11
click at [125, 129] on input "5.181.219.238" at bounding box center [70, 122] width 110 height 13
click at [669, 500] on div "Cancel" at bounding box center [597, 505] width 1185 height 11
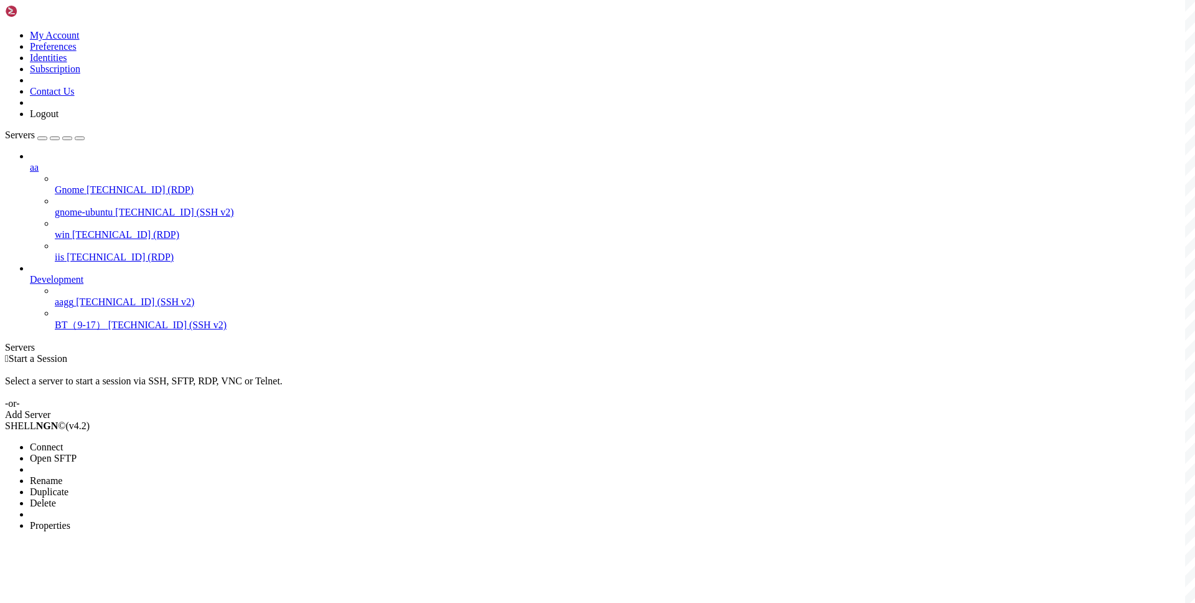
click at [143, 497] on li "Delete" at bounding box center [86, 502] width 113 height 11
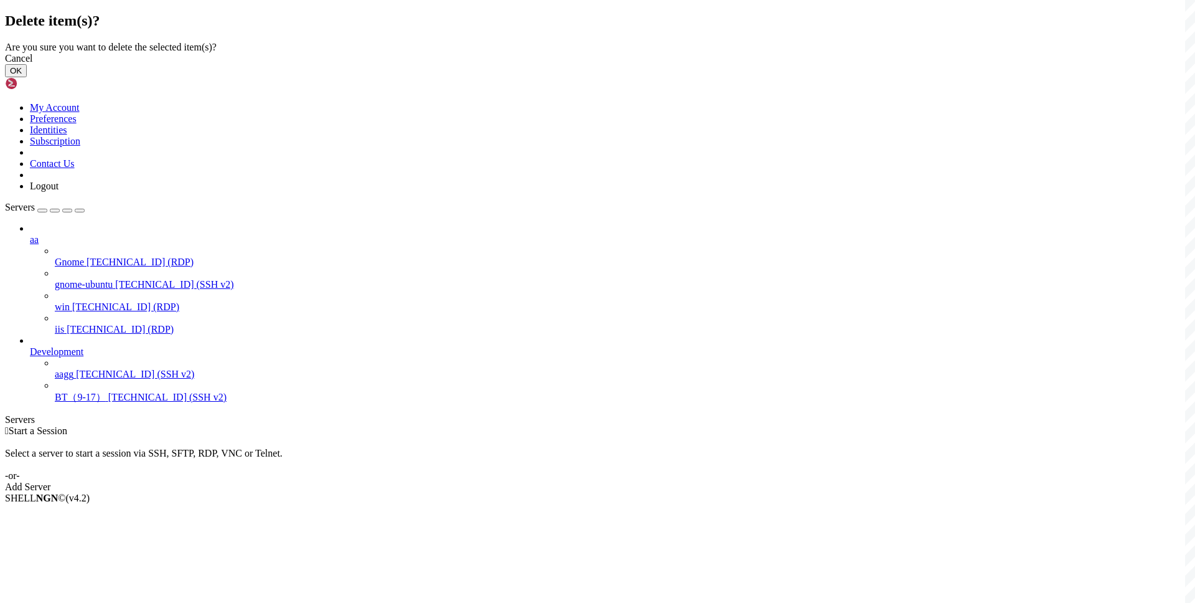
click at [27, 77] on button "OK" at bounding box center [16, 70] width 22 height 13
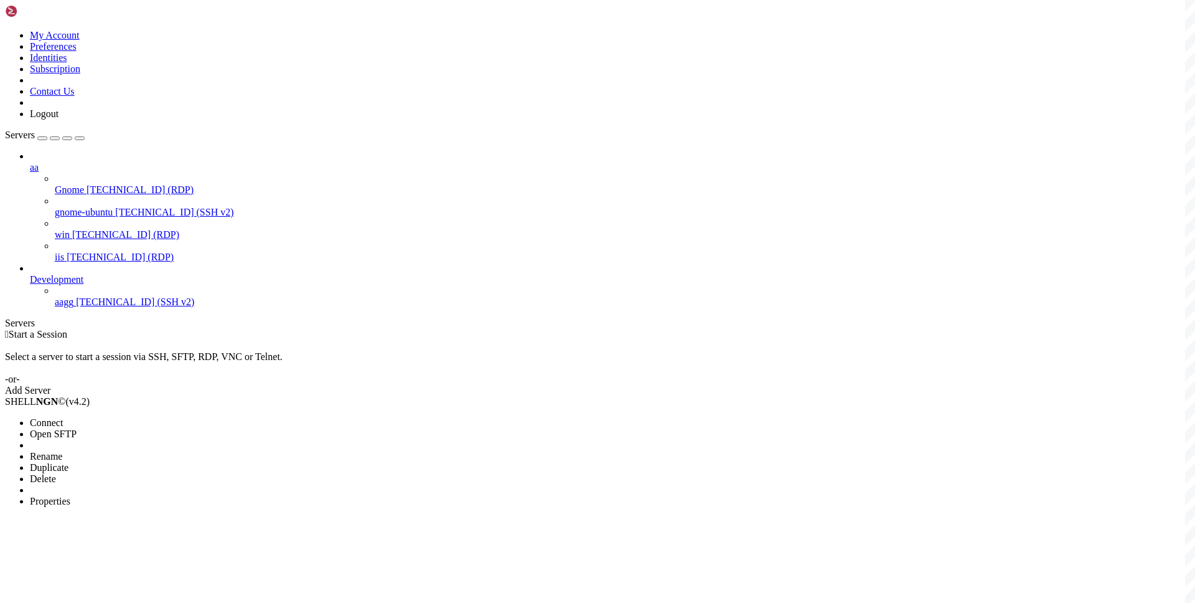
click at [143, 495] on li "Properties" at bounding box center [86, 500] width 113 height 11
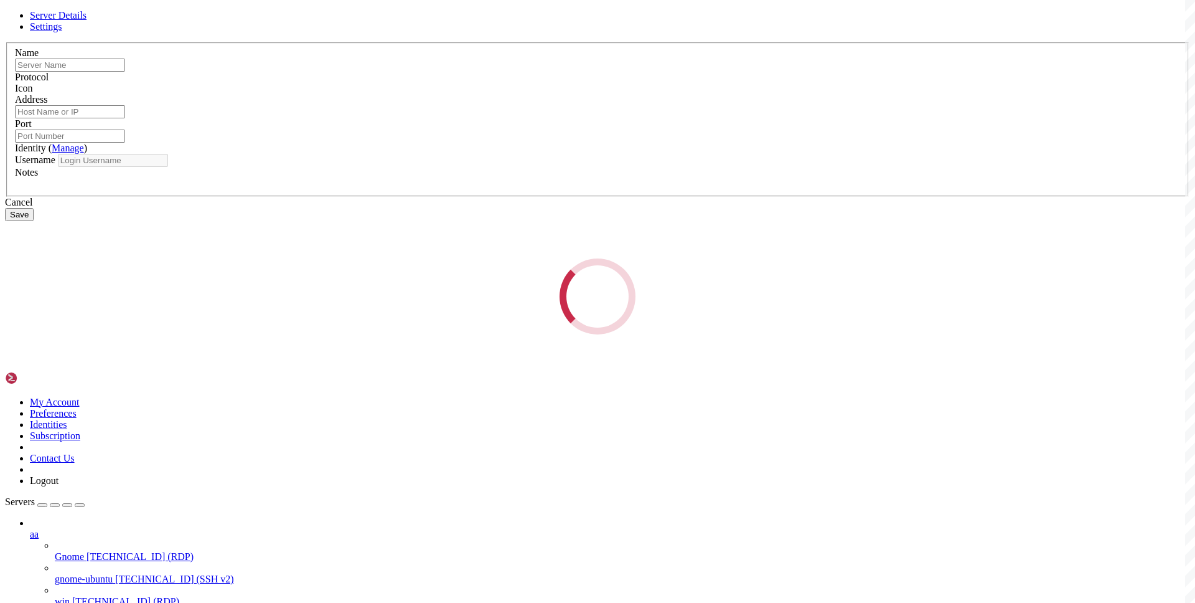
type input "aagg"
type input "154.36.175.113"
type input "22"
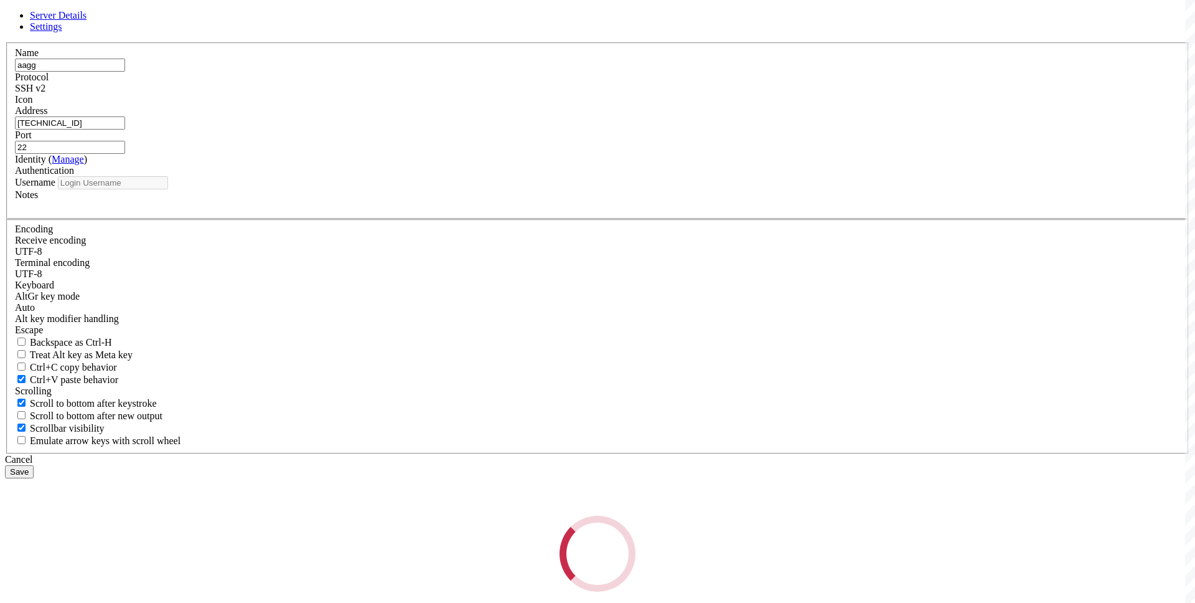
type input "root"
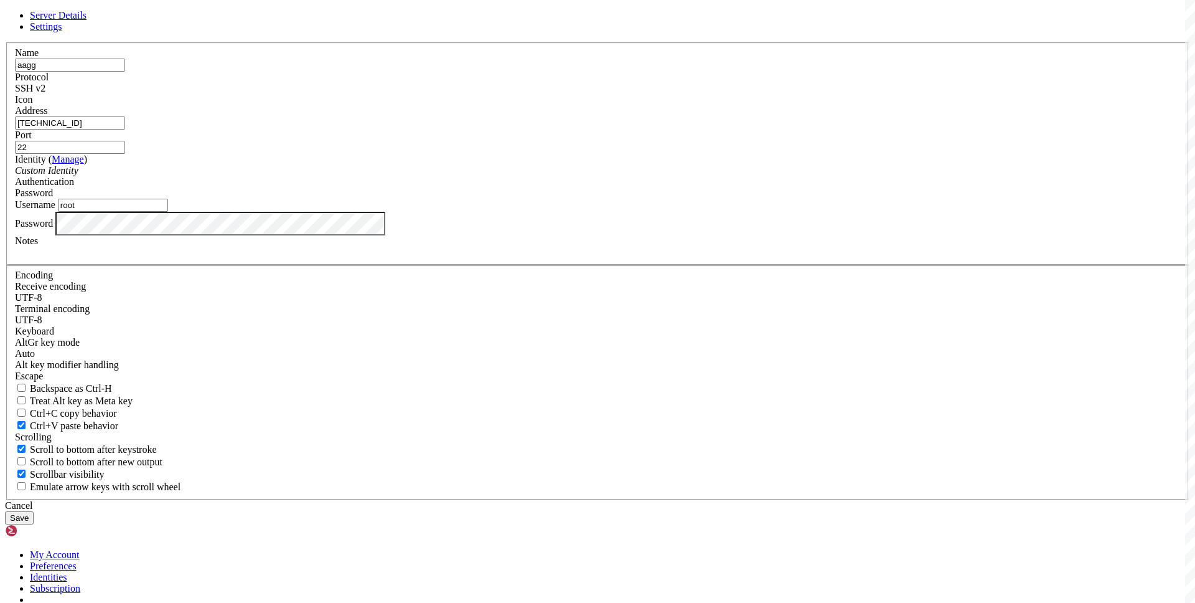
click at [125, 129] on input "154.36.175.113" at bounding box center [70, 122] width 110 height 13
click at [262, 72] on div "Server Details Settings Name aagg Protocol SSH v2 Icon" at bounding box center [597, 267] width 1185 height 514
click at [680, 500] on div "Cancel" at bounding box center [597, 505] width 1185 height 11
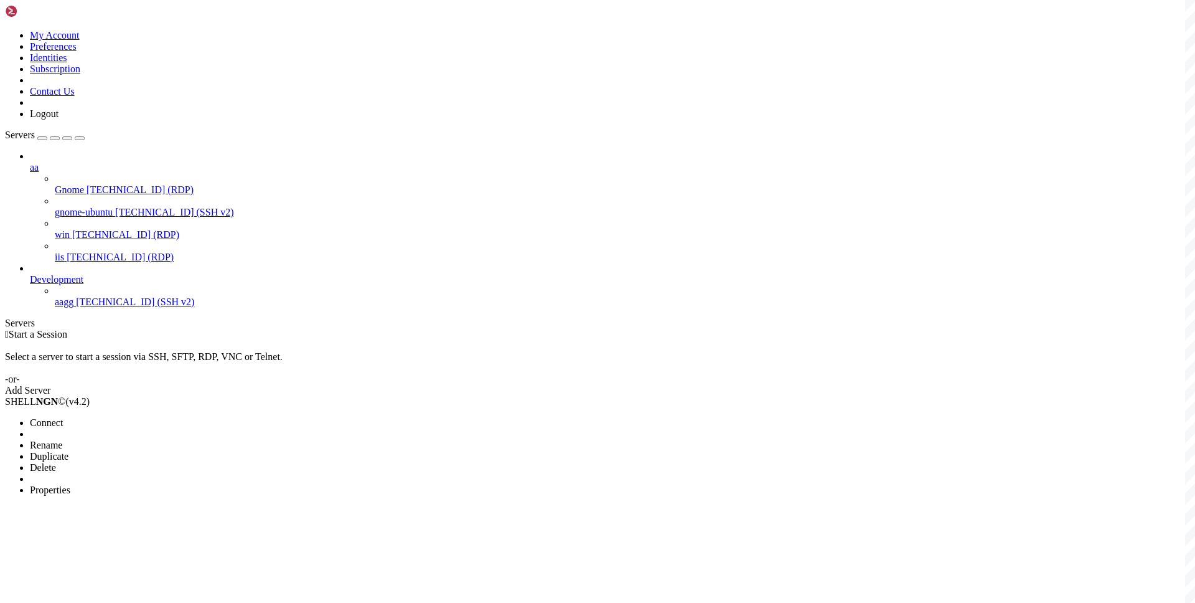
click at [143, 462] on li "Delete" at bounding box center [86, 467] width 113 height 11
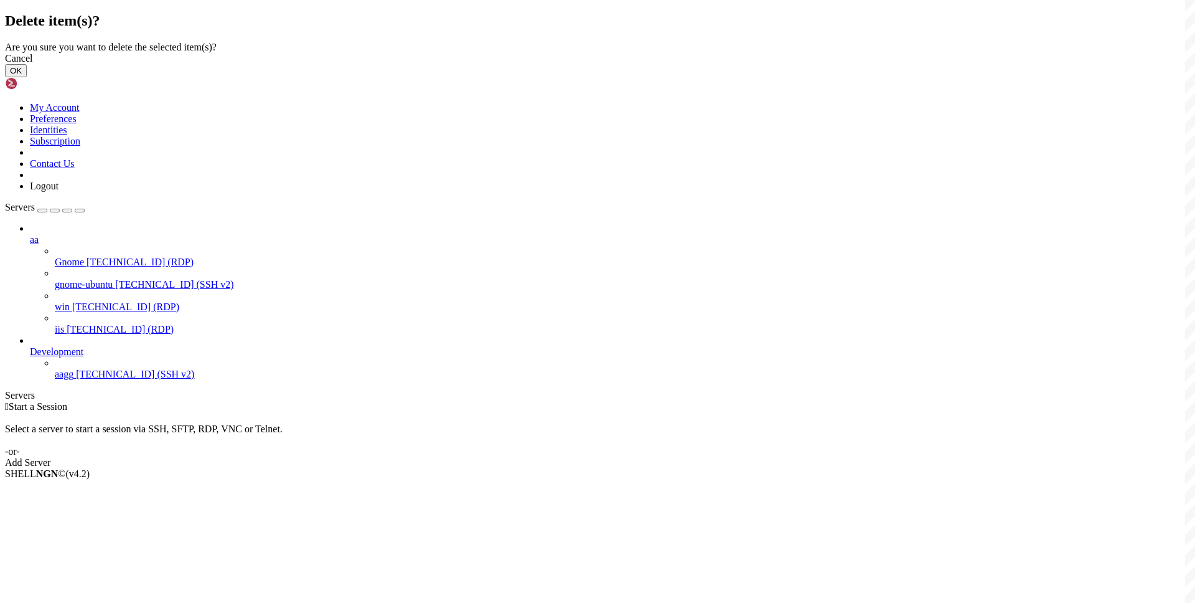
click at [27, 77] on button "OK" at bounding box center [16, 70] width 22 height 13
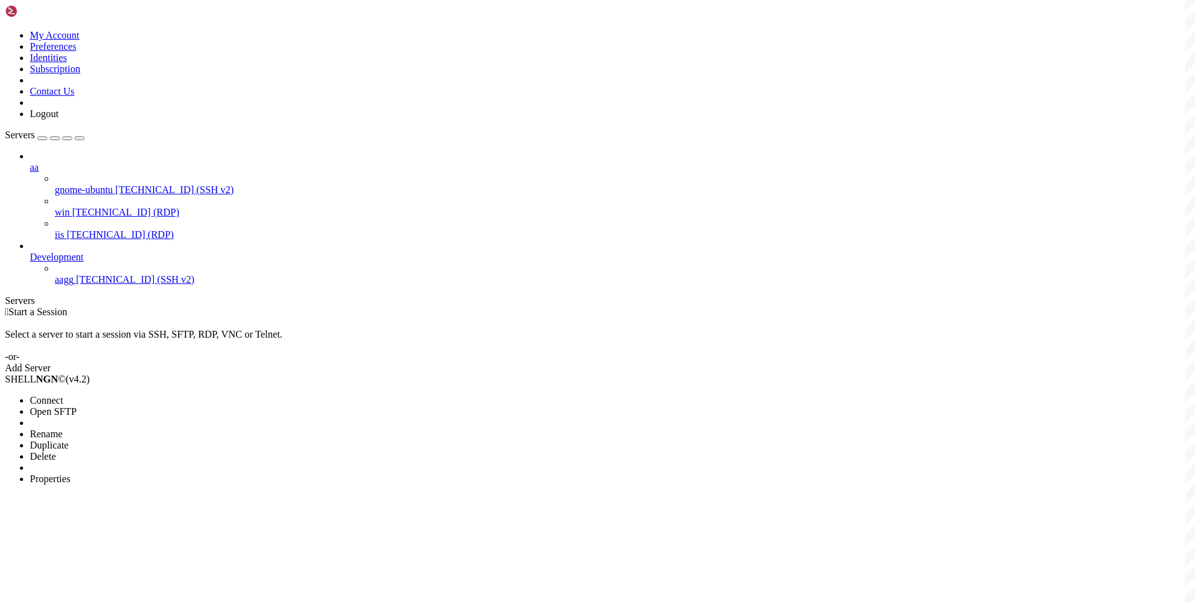
click at [56, 451] on span "Delete" at bounding box center [43, 456] width 26 height 11
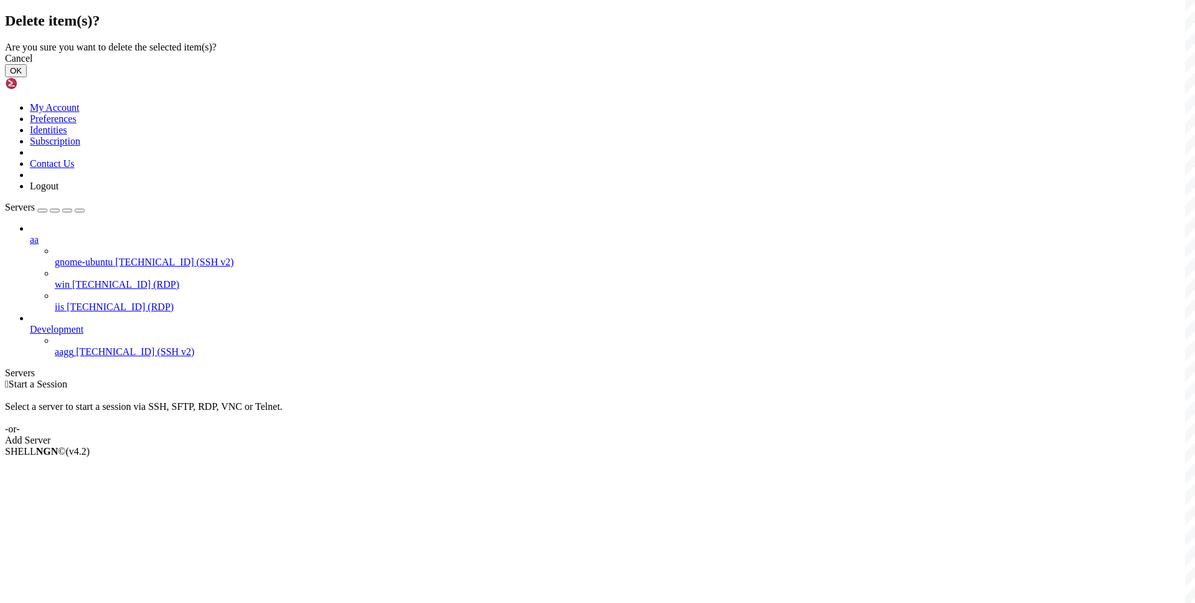
click at [27, 77] on button "OK" at bounding box center [16, 70] width 22 height 13
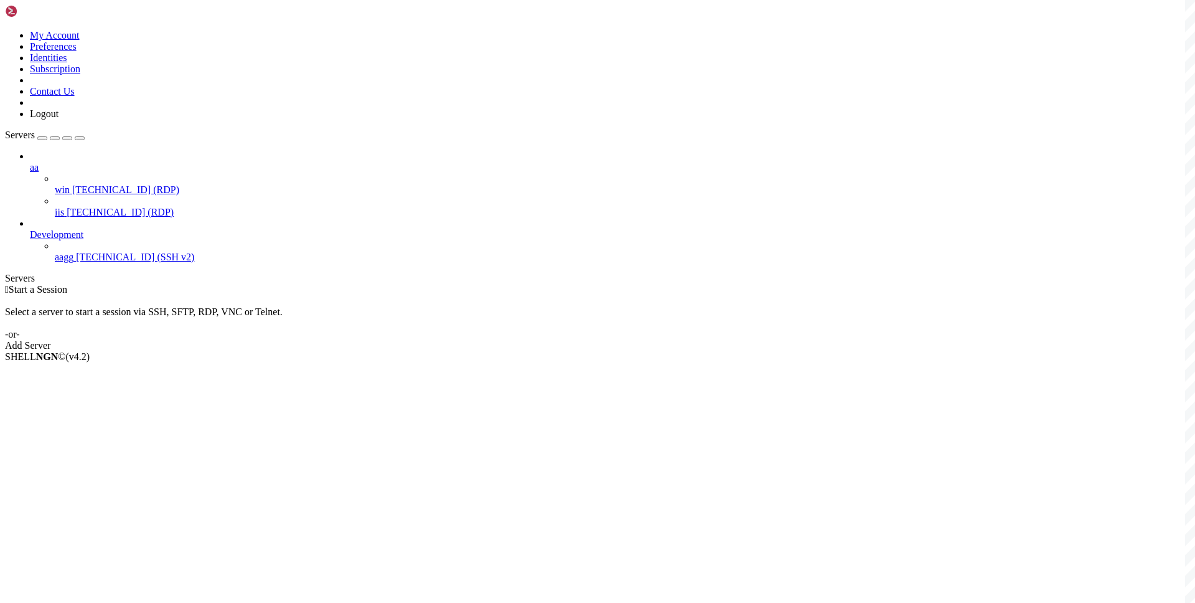
click at [335, 284] on div " Start a Session Select a server to start a session via SSH, SFTP, RDP, VNC or…" at bounding box center [597, 317] width 1185 height 67
click at [70, 439] on span "Properties" at bounding box center [50, 444] width 40 height 11
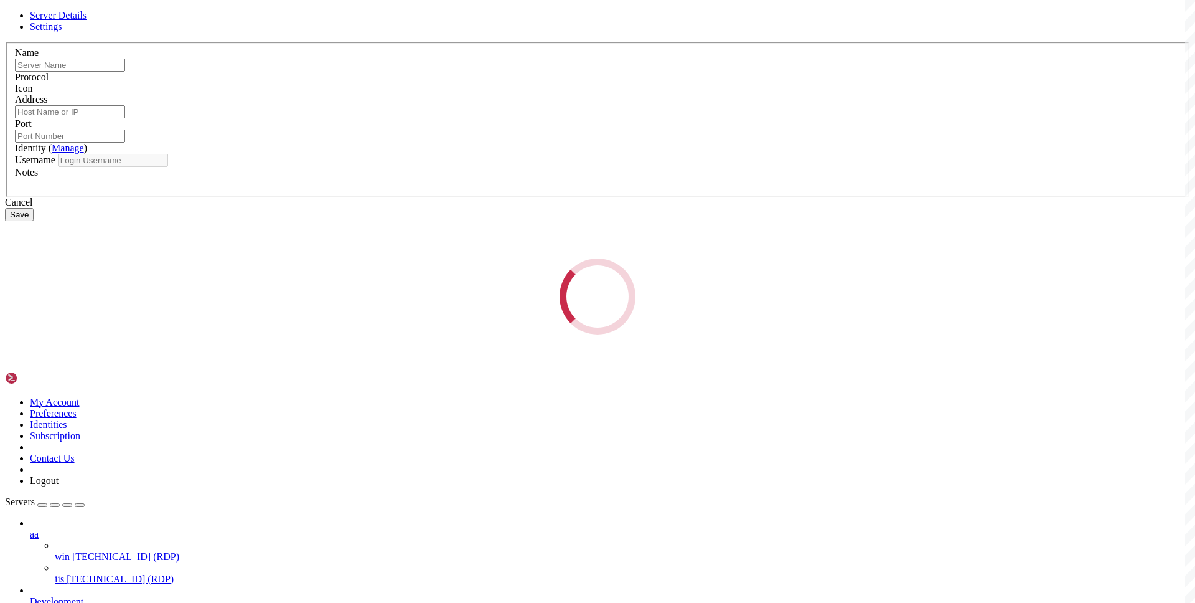
type input "iis"
type input "166.88.11.51"
type input "3389"
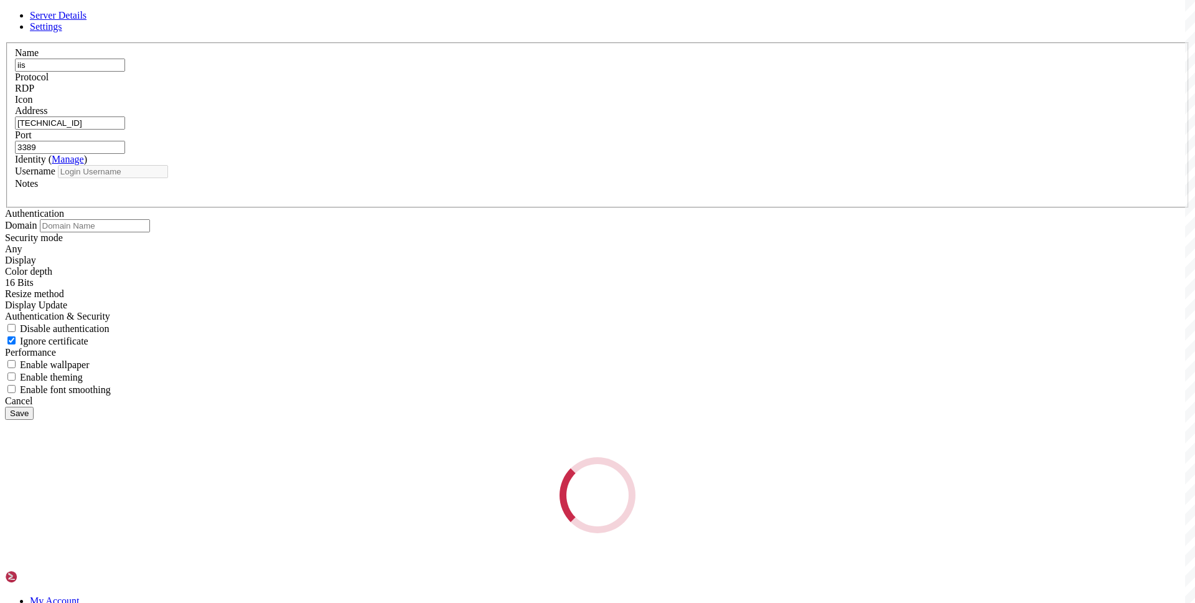
type input "administrator"
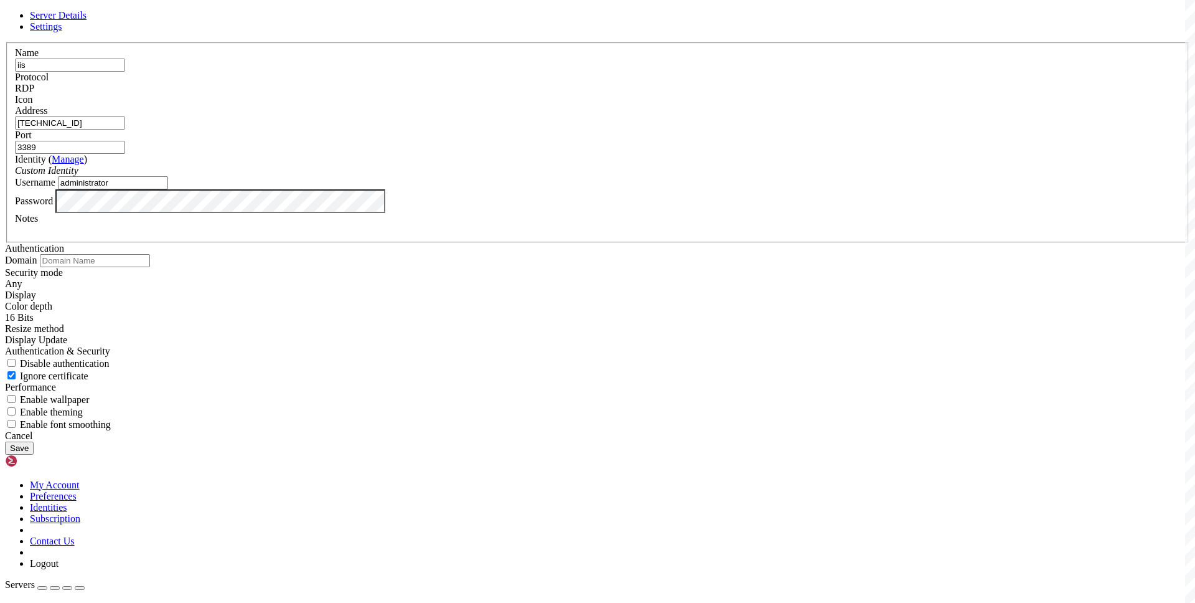
click at [664, 441] on div "Cancel" at bounding box center [597, 435] width 1185 height 11
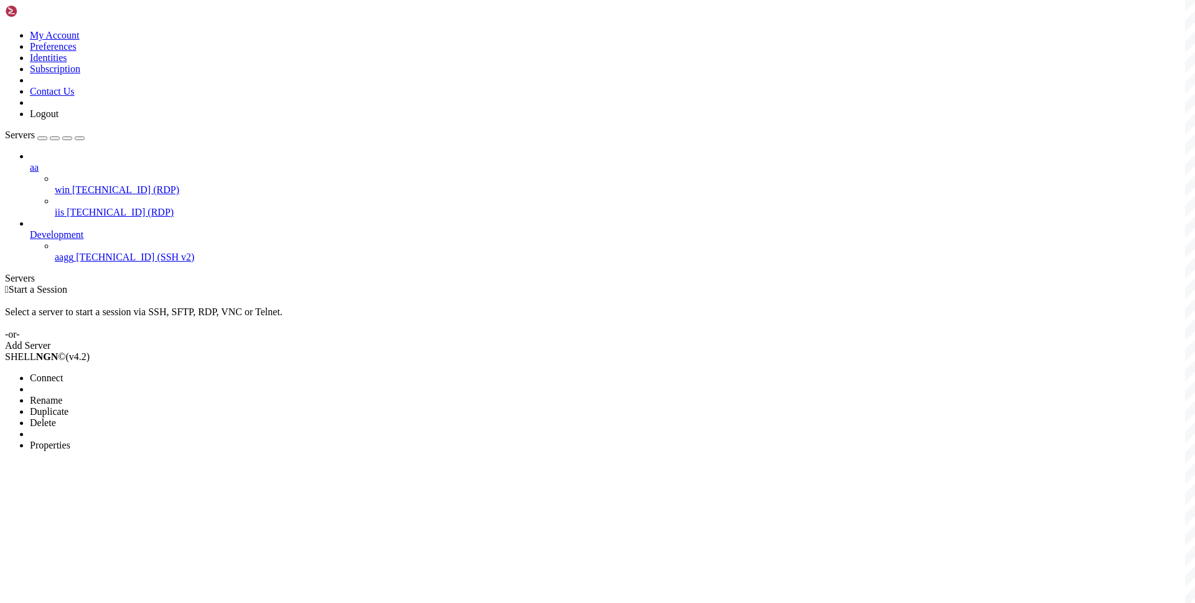
click at [56, 417] on span "Delete" at bounding box center [43, 422] width 26 height 11
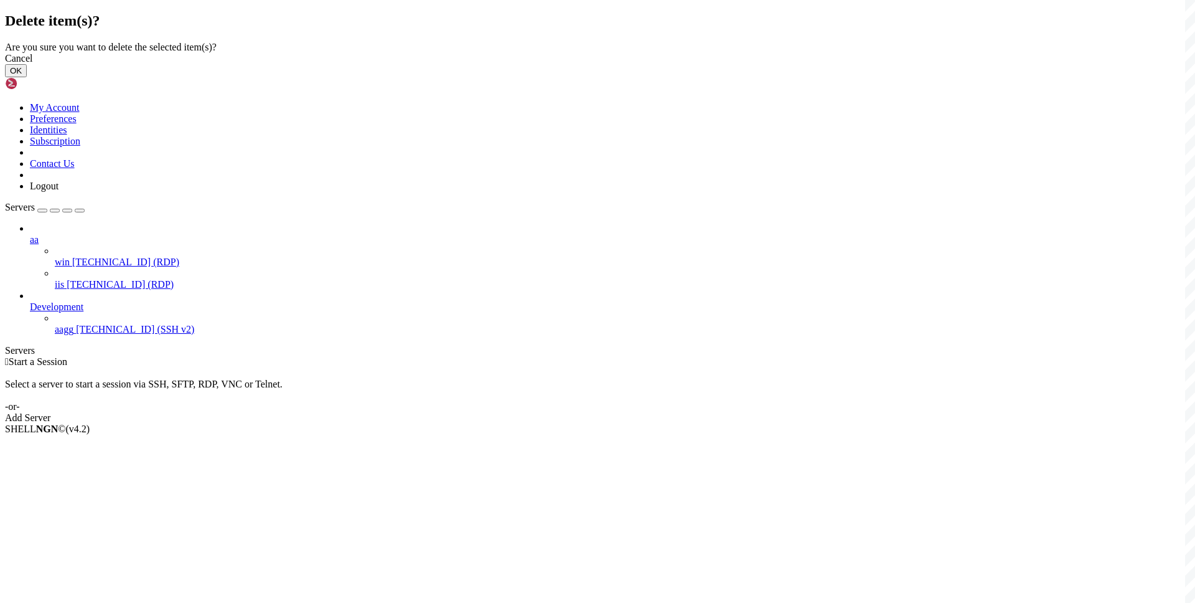
click at [27, 77] on button "OK" at bounding box center [16, 70] width 22 height 13
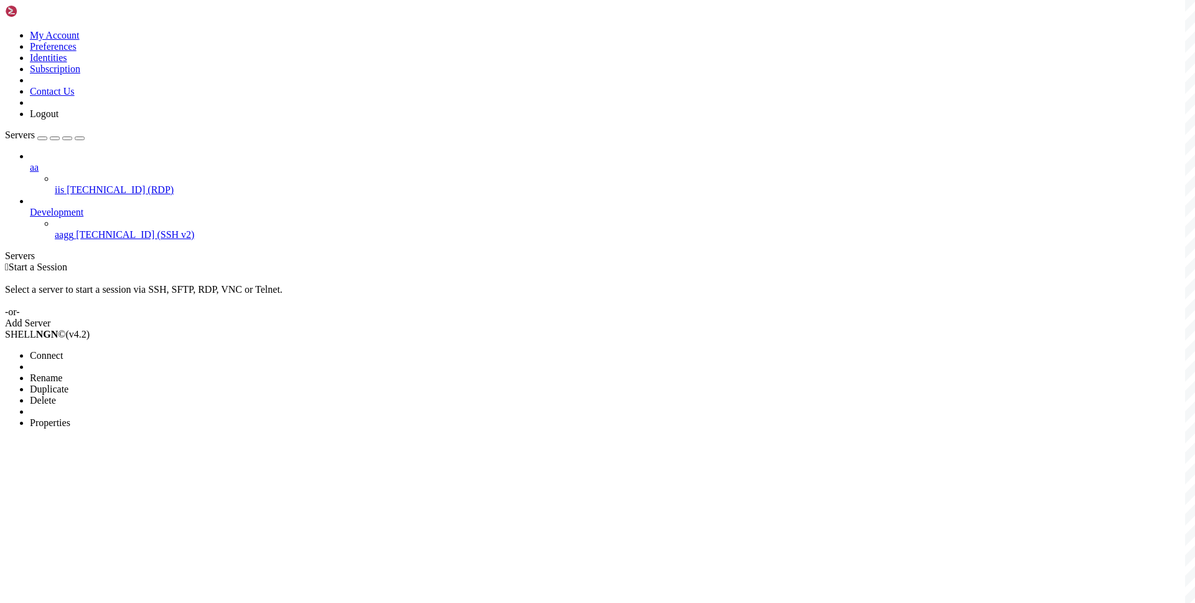
click at [118, 395] on li "Delete" at bounding box center [86, 400] width 113 height 11
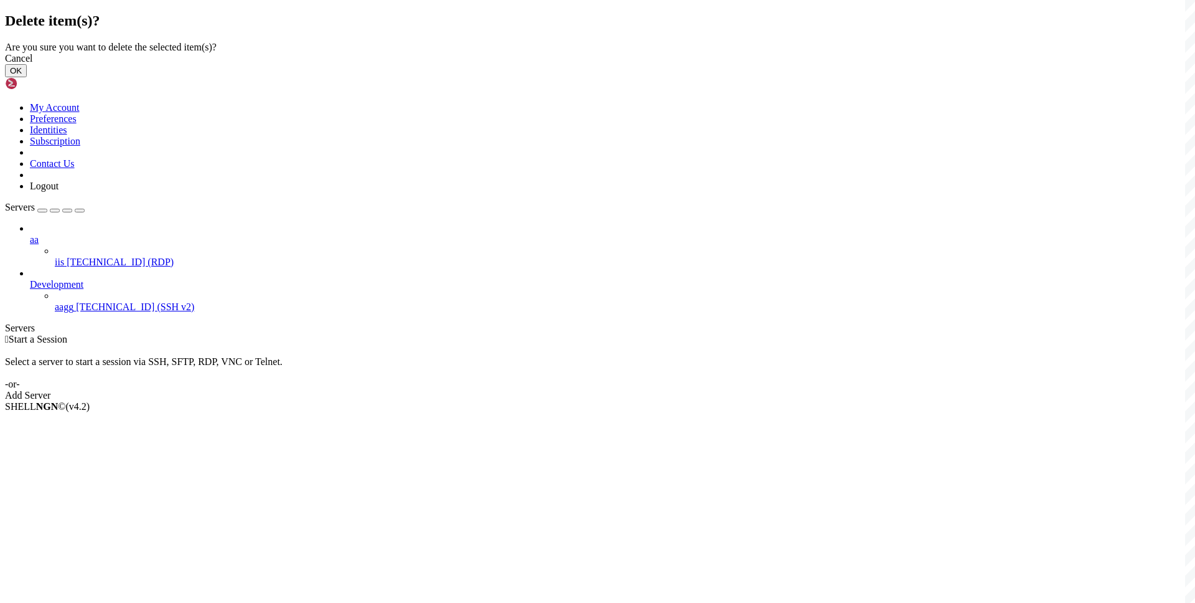
click at [27, 77] on button "OK" at bounding box center [16, 70] width 22 height 13
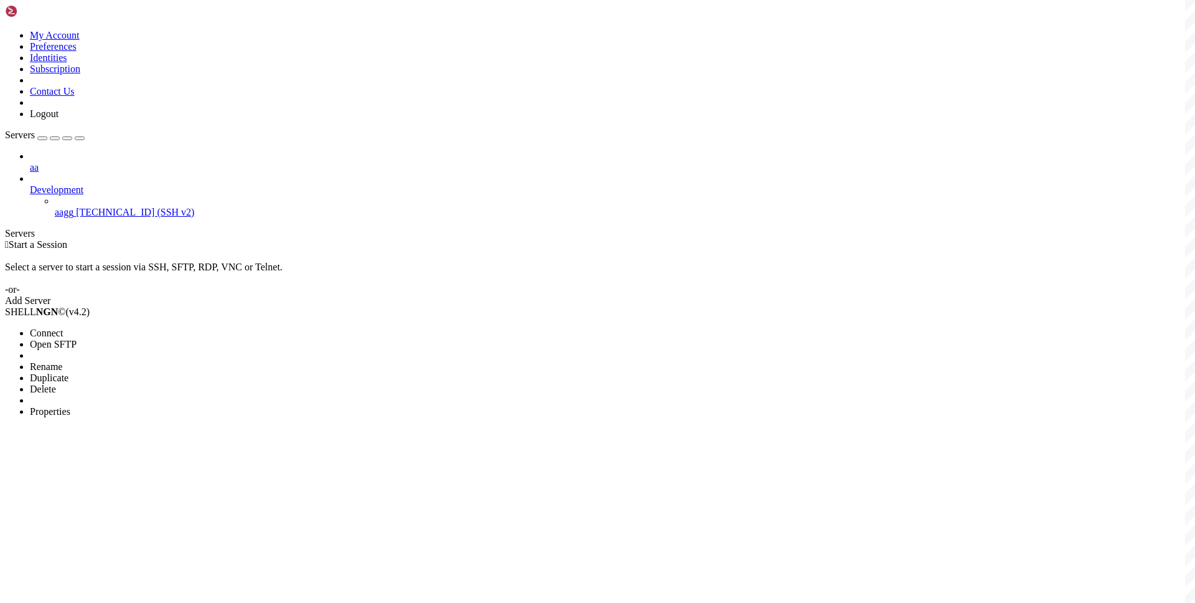
click at [56, 383] on span "Delete" at bounding box center [43, 388] width 26 height 11
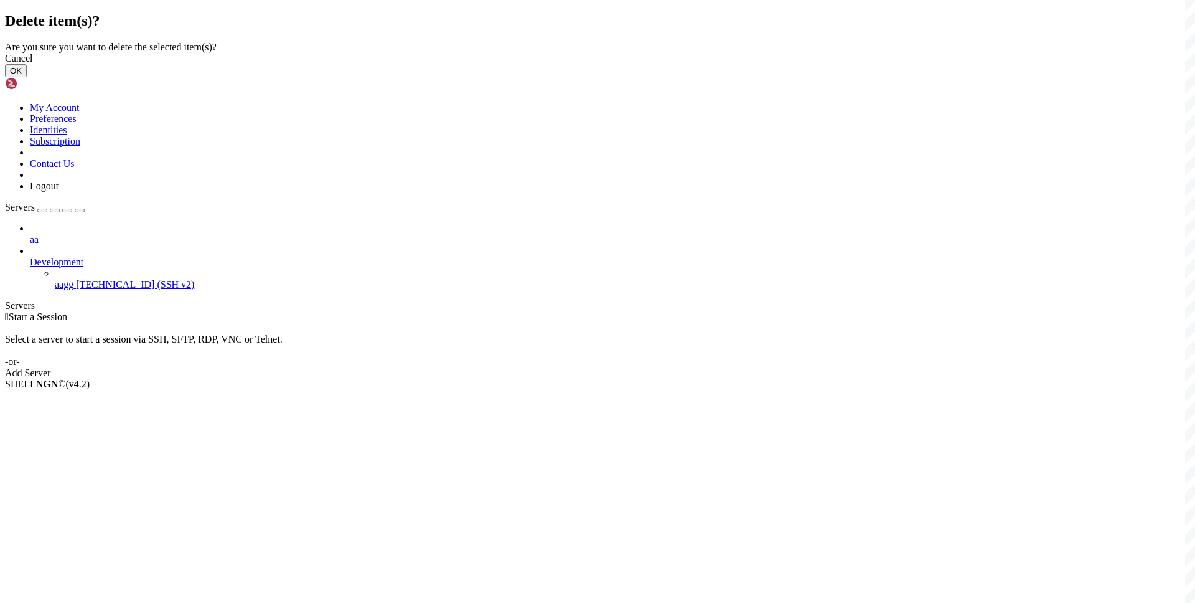
click at [27, 77] on button "OK" at bounding box center [16, 70] width 22 height 13
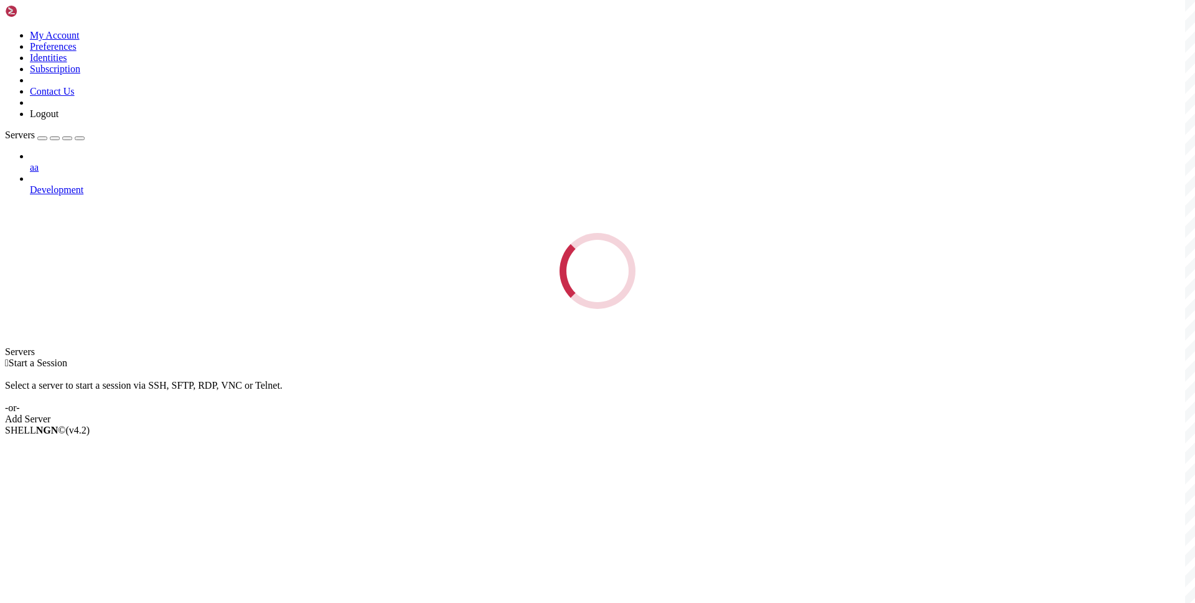
click at [423, 357] on div " Start a Session Select a server to start a session via SSH, SFTP, RDP, VNC or…" at bounding box center [597, 390] width 1185 height 67
click at [359, 357] on div " Start a Session Select a server to start a session via SSH, SFTP, RDP, VNC or…" at bounding box center [597, 390] width 1185 height 67
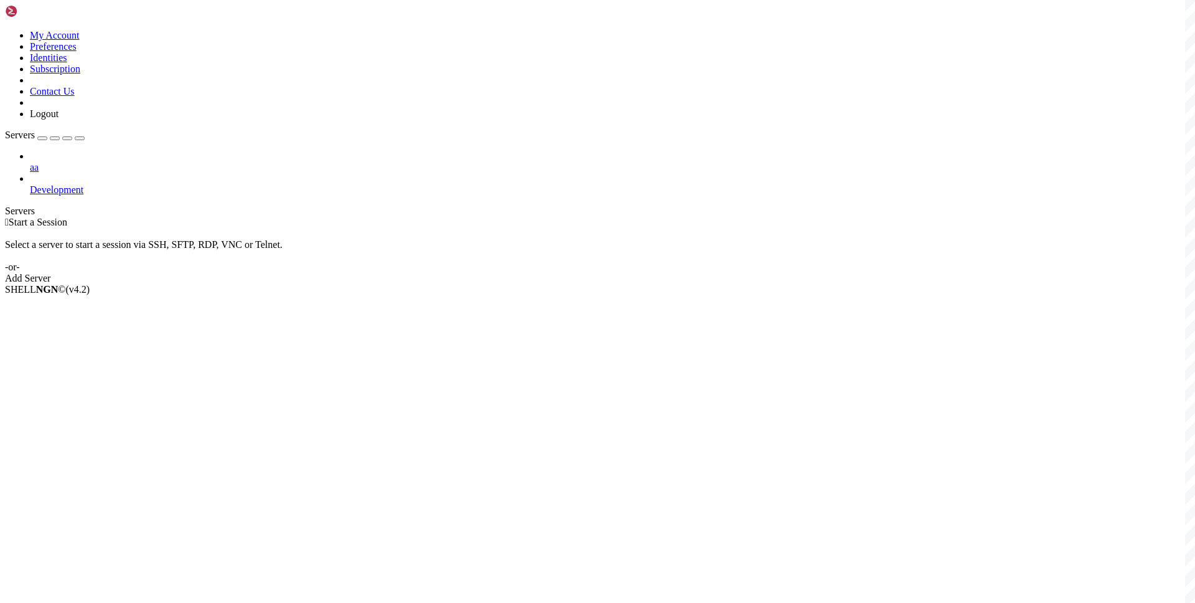
click at [328, 217] on div " Start a Session Select a server to start a session via SSH, SFTP, RDP, VNC or…" at bounding box center [597, 250] width 1185 height 67
click at [102, 162] on link "aa" at bounding box center [610, 167] width 1160 height 11
click at [83, 184] on span "Development" at bounding box center [57, 189] width 54 height 11
click at [245, 217] on div " Start a Session" at bounding box center [597, 222] width 1185 height 11
